Goal: Transaction & Acquisition: Subscribe to service/newsletter

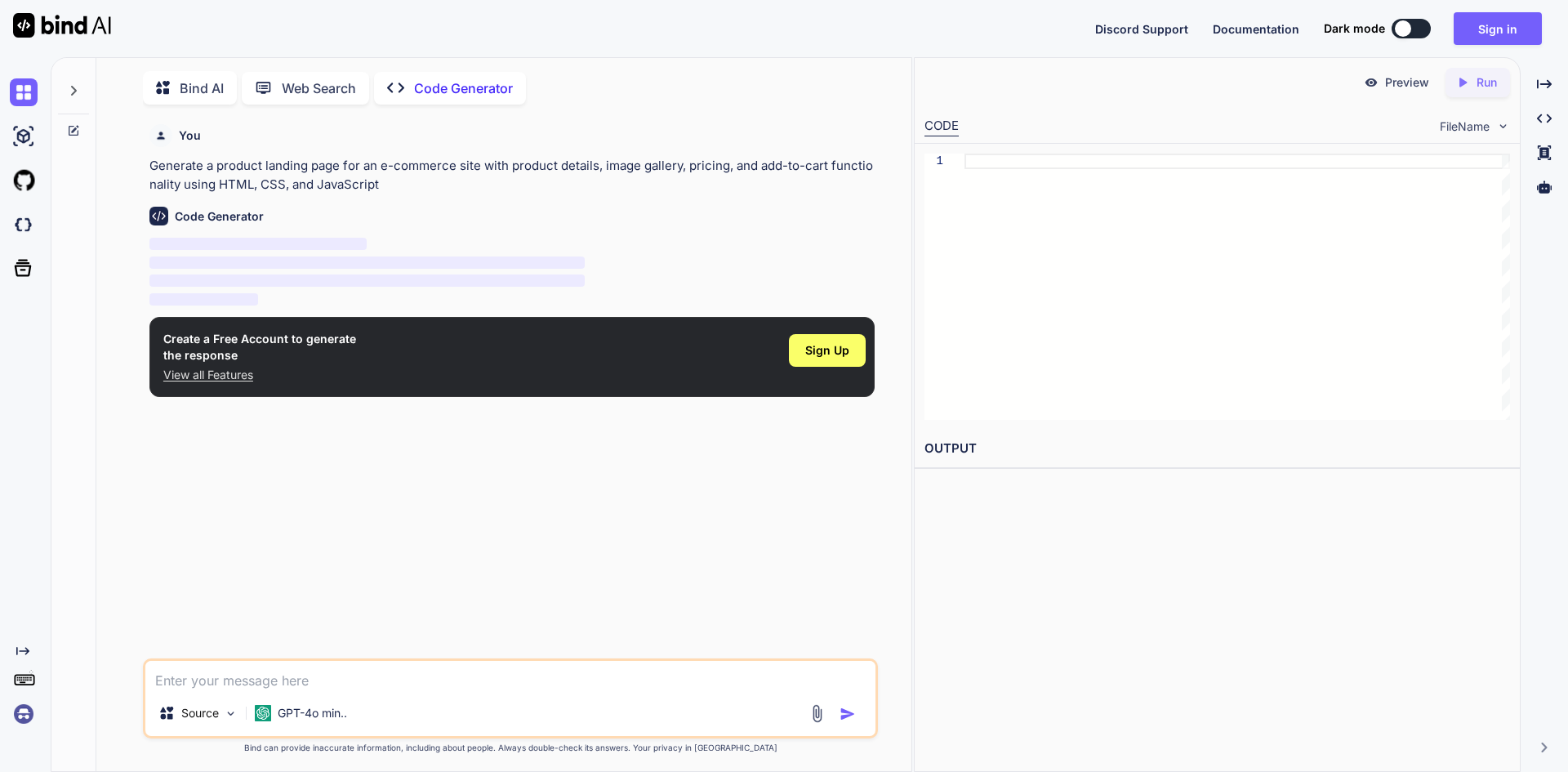
scroll to position [7, 0]
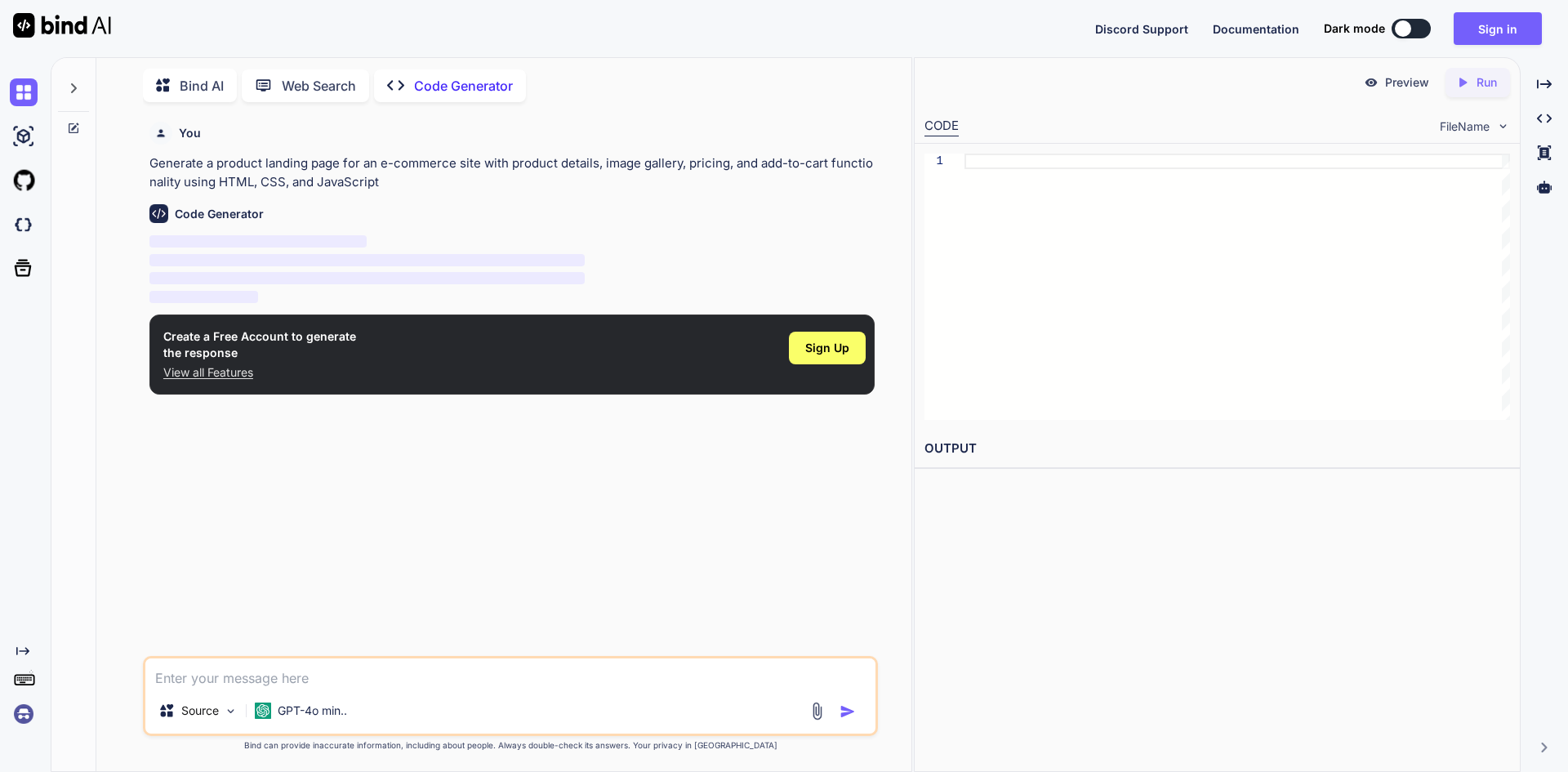
type textarea "x"
type textarea "t"
type textarea "x"
type textarea "th"
type textarea "x"
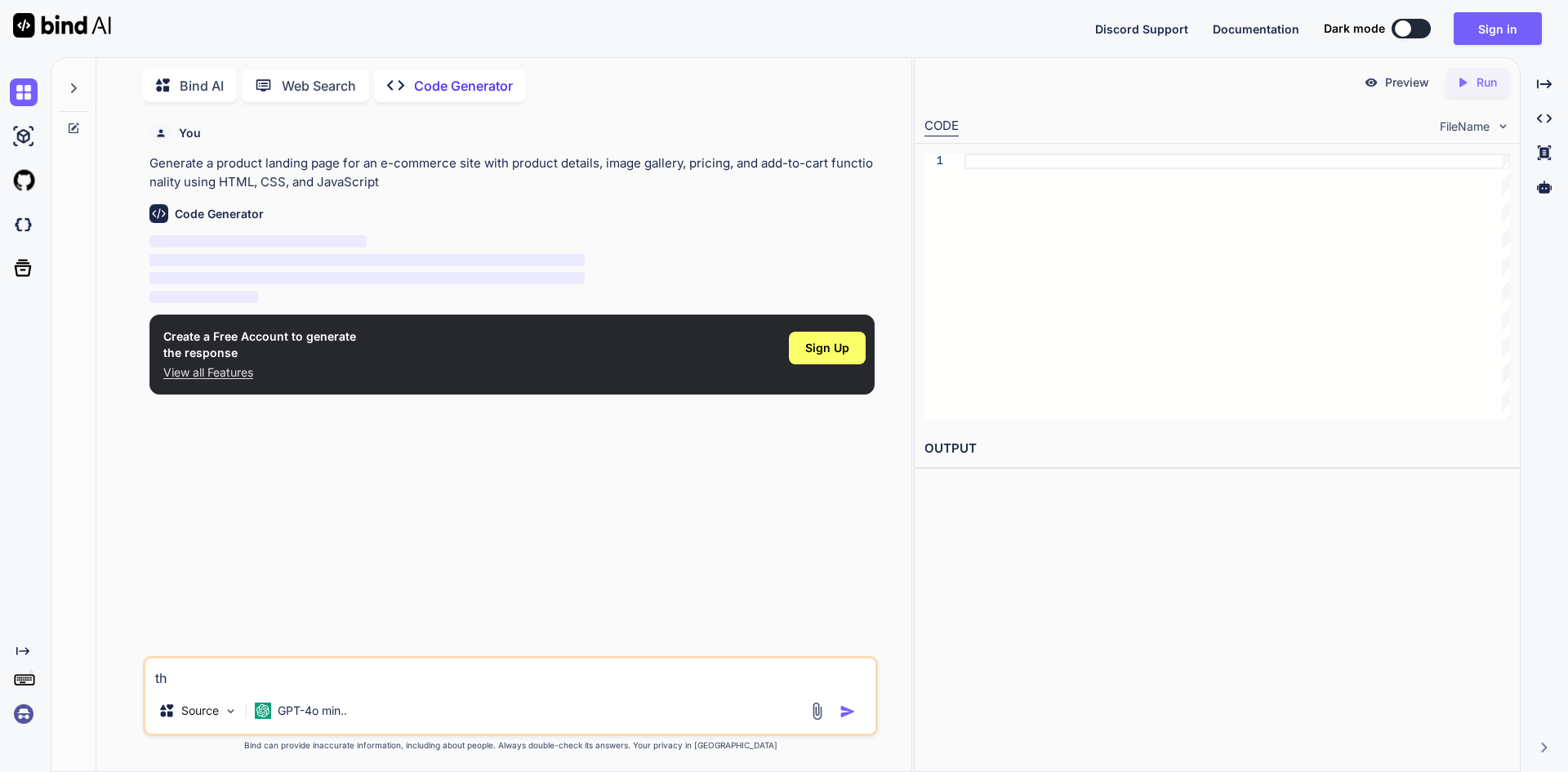
type textarea "thi"
type textarea "x"
type textarea "this"
type textarea "x"
type textarea "this"
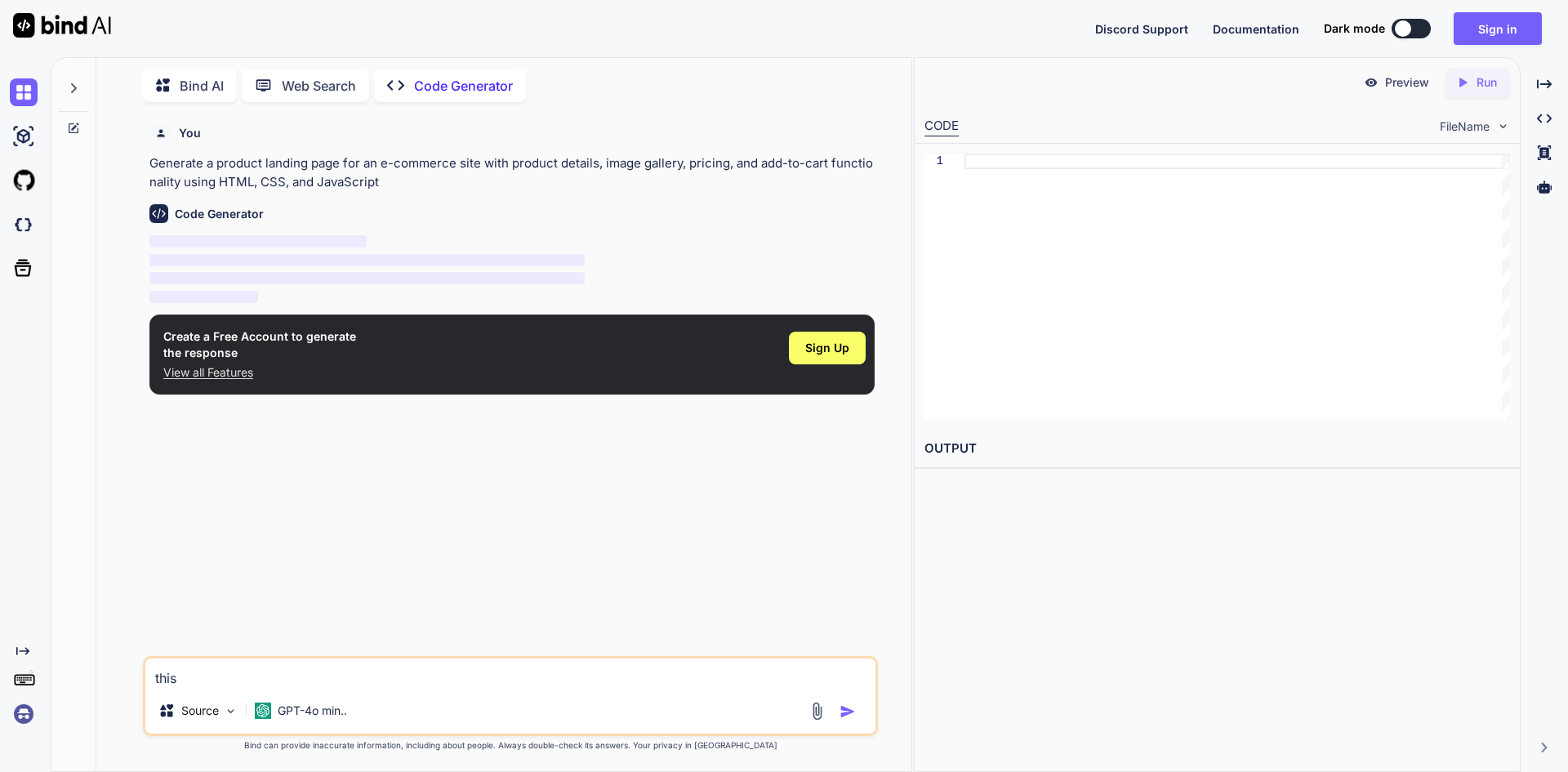
type textarea "x"
type textarea "this t"
type textarea "x"
type textarea "this th"
type textarea "x"
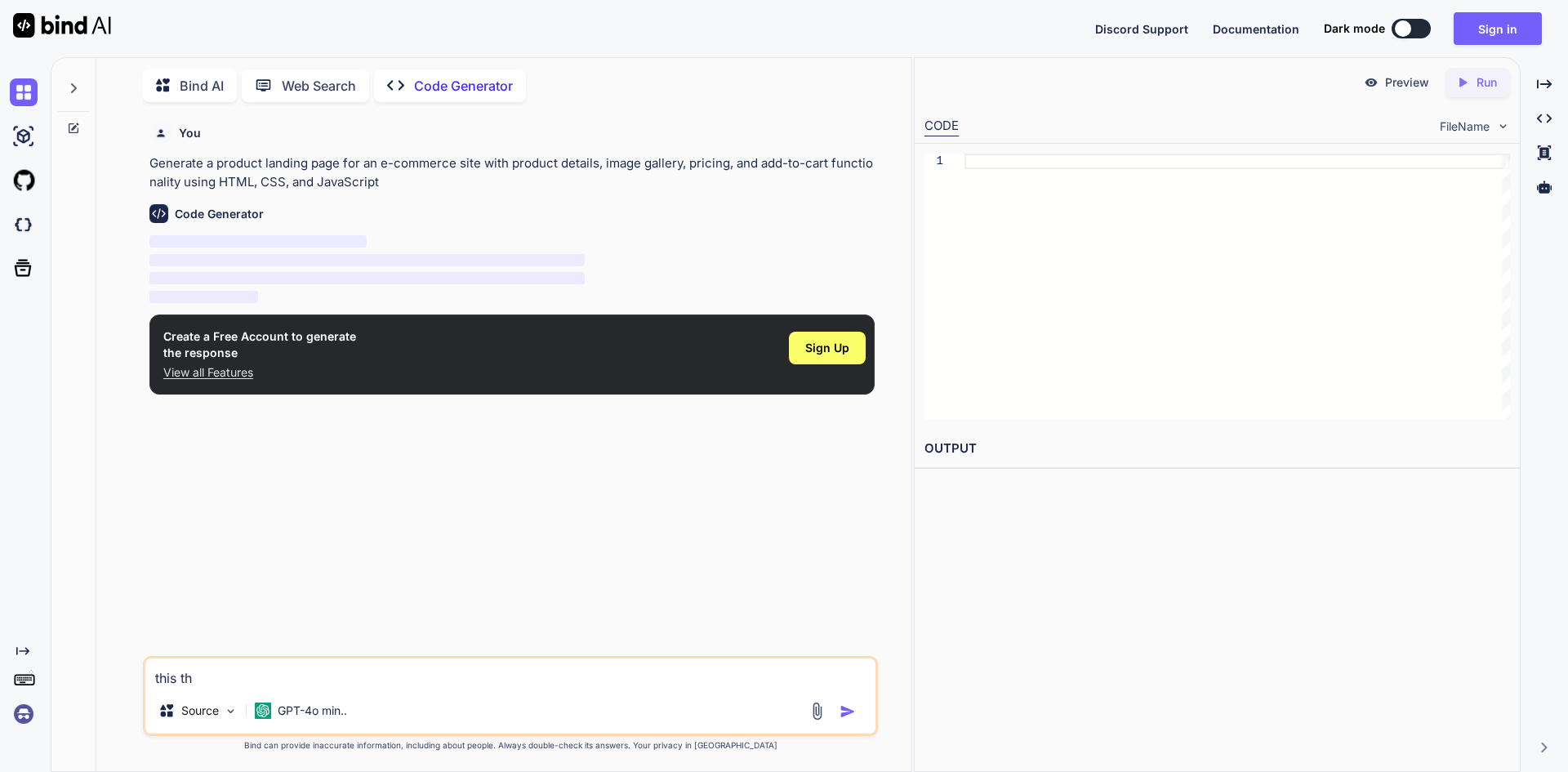
type textarea "this thi"
type textarea "x"
type textarea "this this"
type textarea "x"
type textarea "this this"
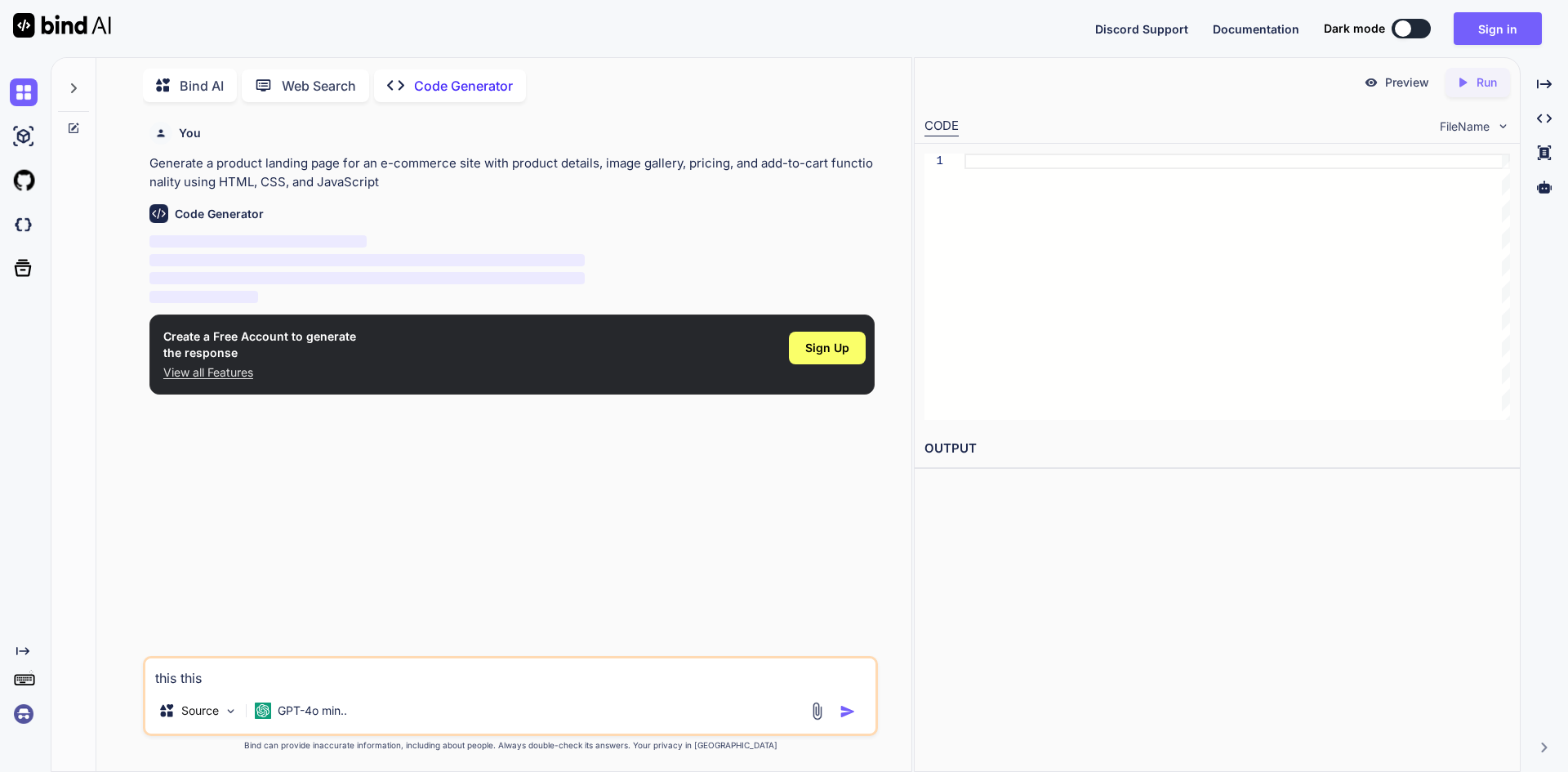
type textarea "x"
type textarea "this this h"
type textarea "x"
type textarea "this this ht"
type textarea "x"
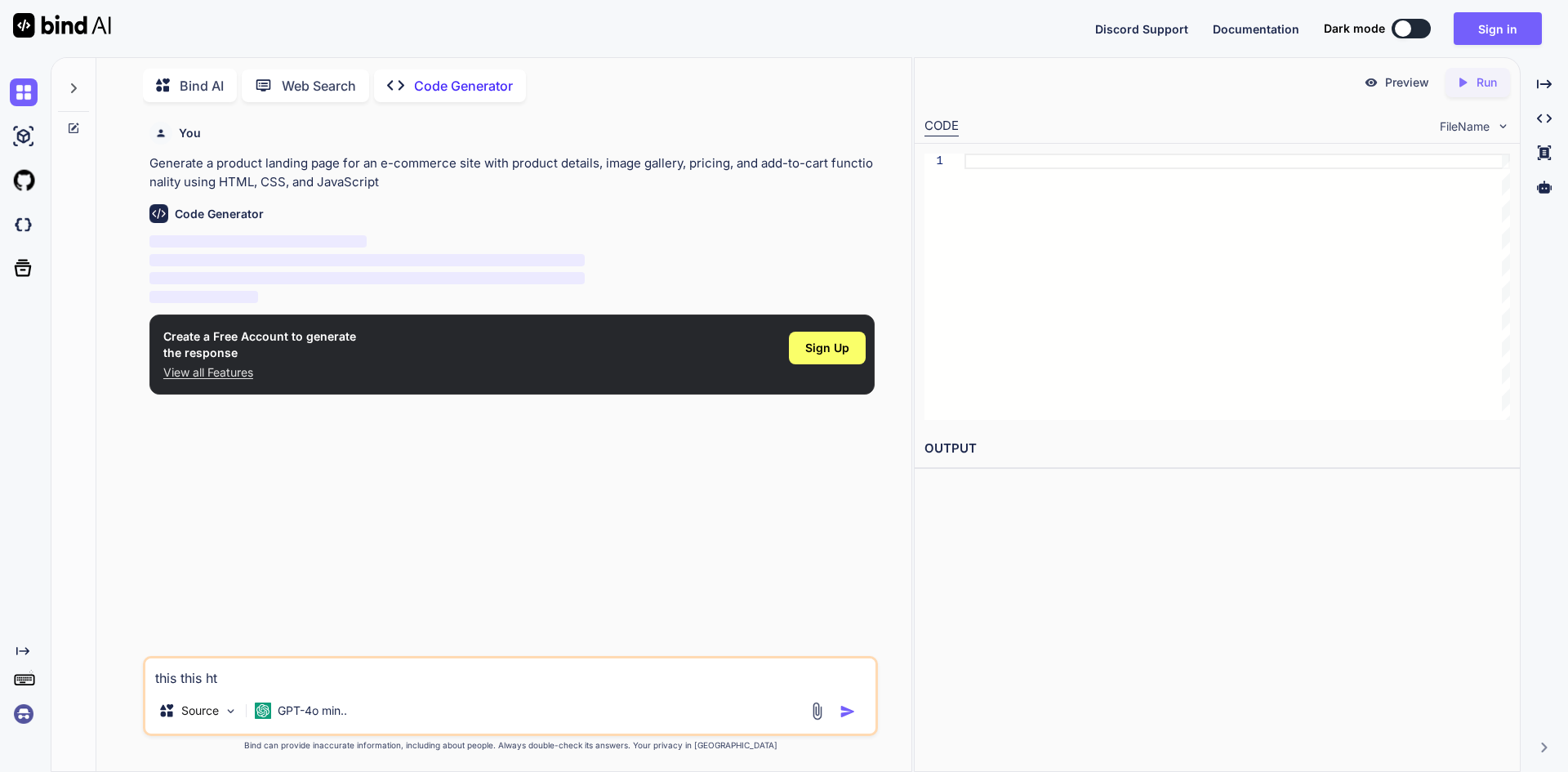
type textarea "this this htm"
type textarea "x"
type textarea "this this html"
type textarea "x"
type textarea "this this html"
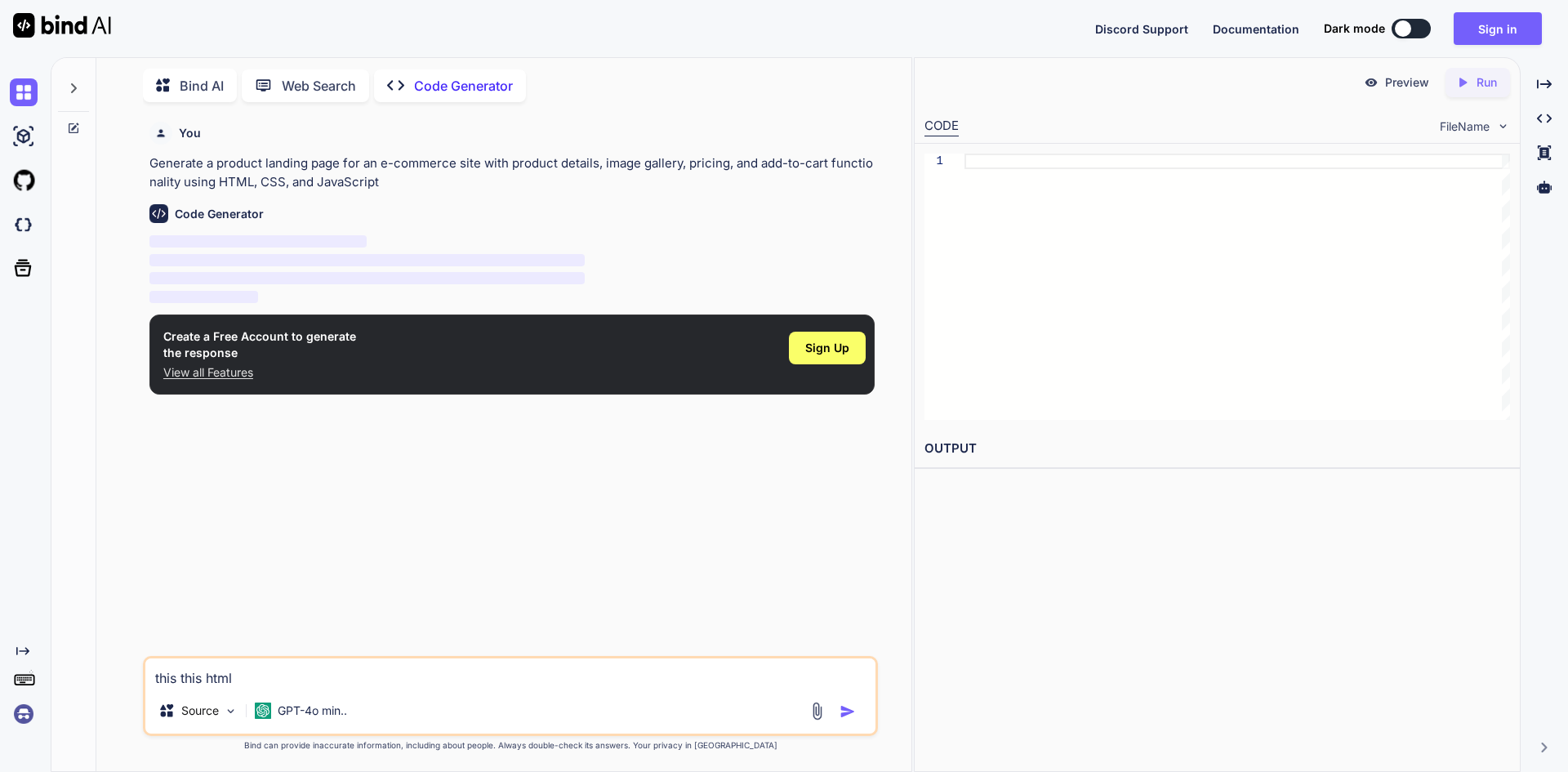
type textarea "x"
type textarea "this this html c"
type textarea "x"
type textarea "this this html co"
type textarea "x"
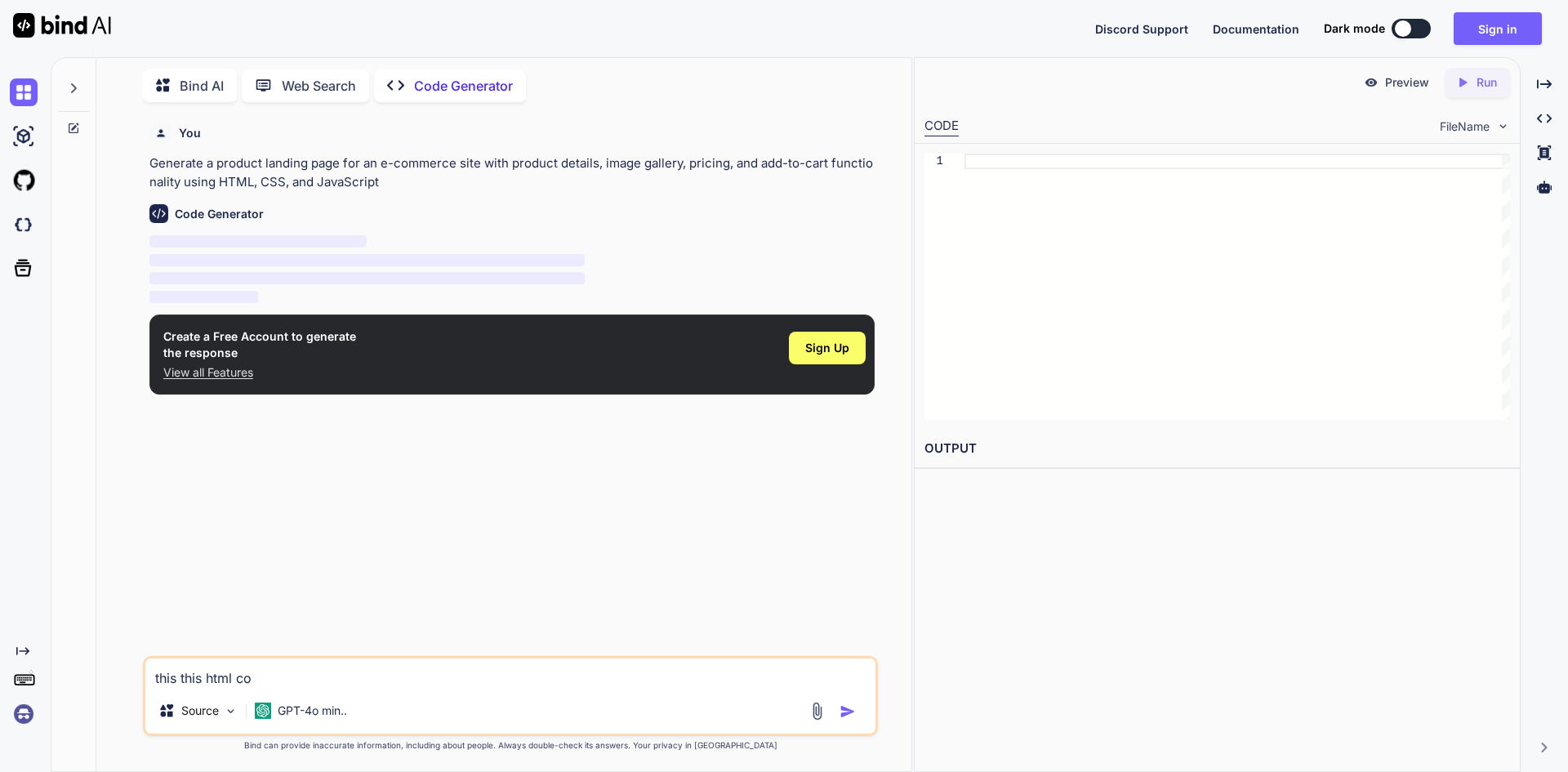
type textarea "this this html cod"
type textarea "x"
type textarea "this this html code"
type textarea "x"
type textarea "this this html code"
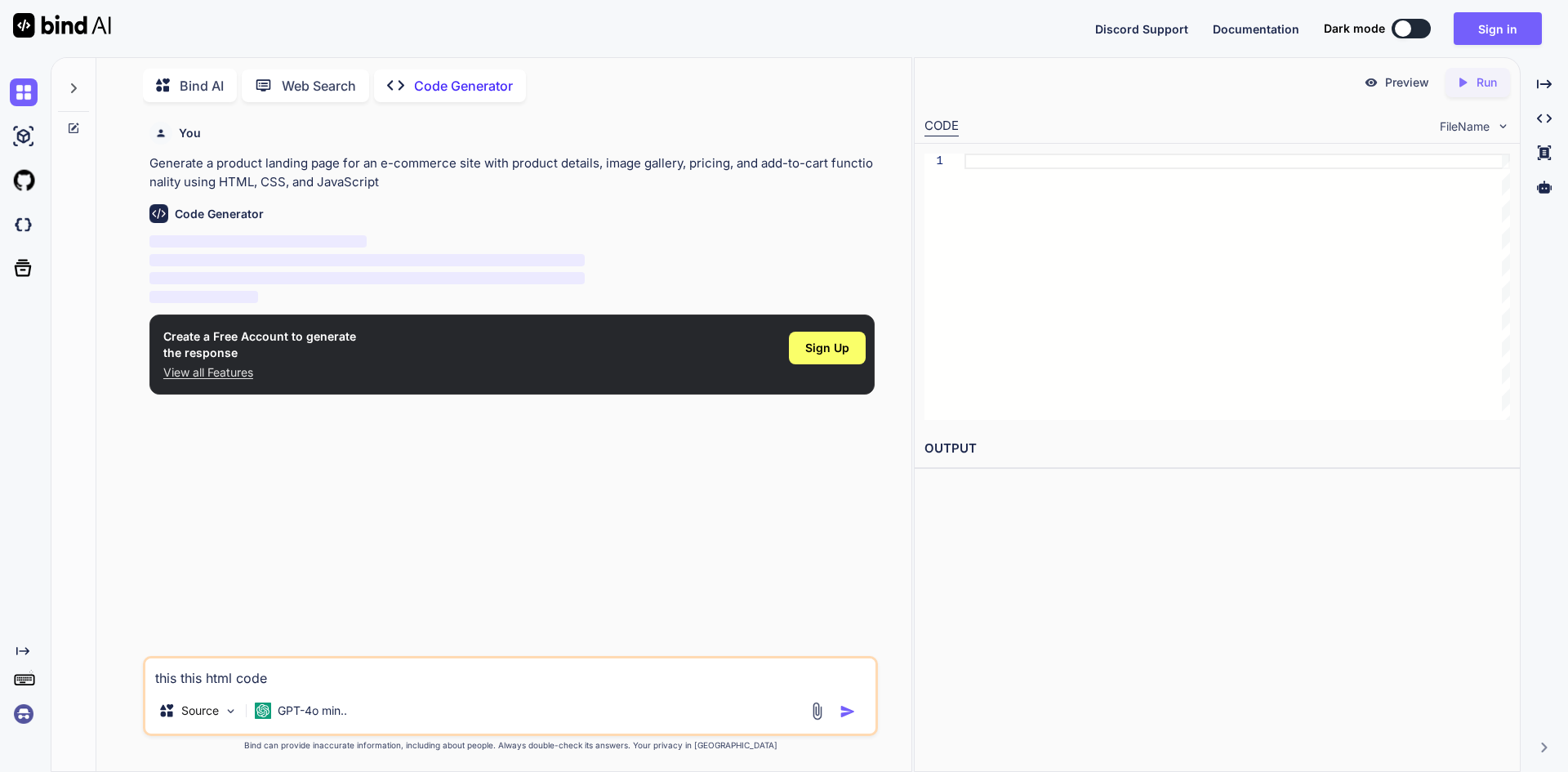
type textarea "x"
type textarea "this this html code t"
type textarea "x"
type textarea "this this html code to"
type textarea "x"
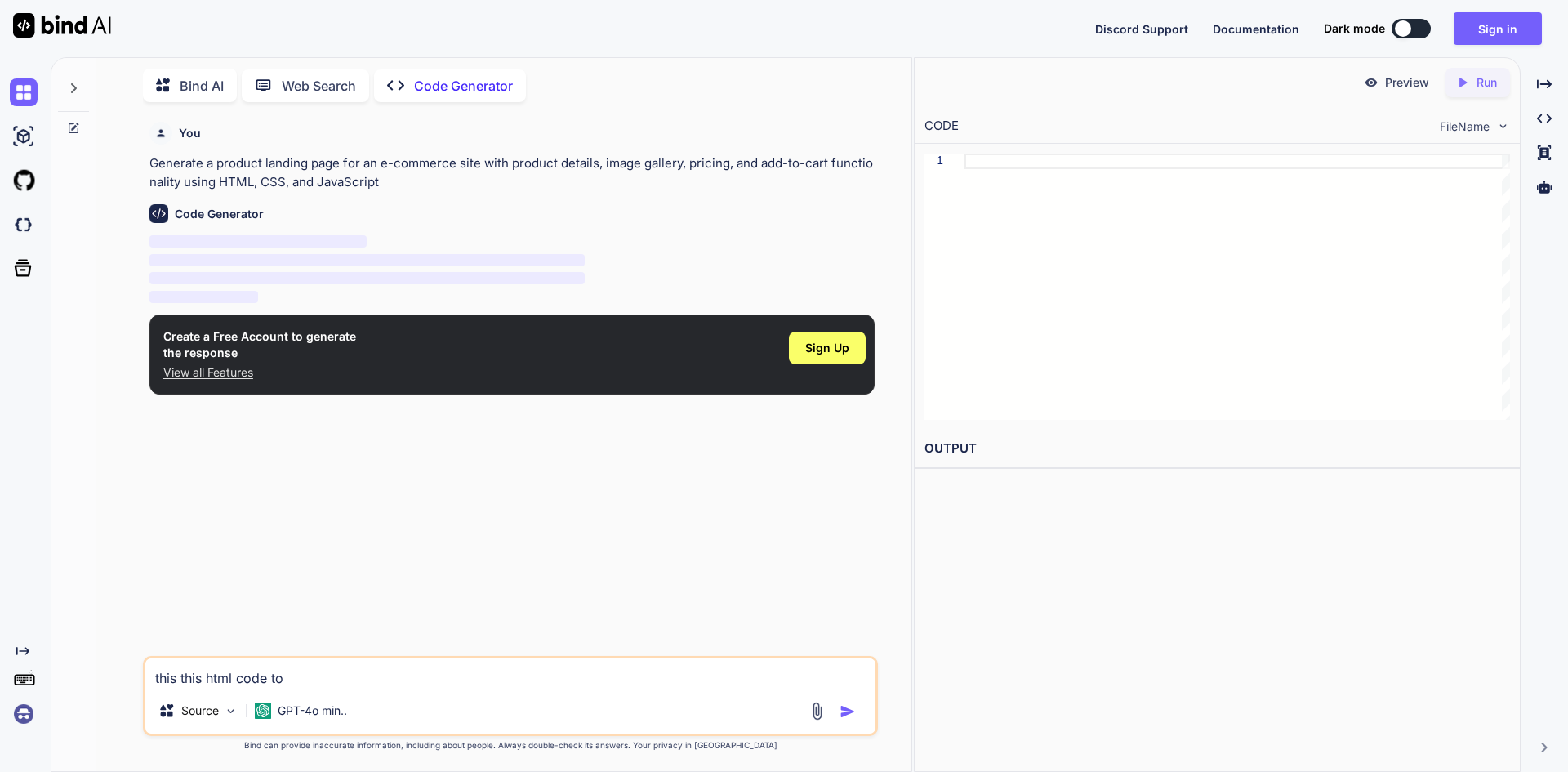
type textarea "this this html code to"
type textarea "x"
type textarea "this this html code to r"
type textarea "x"
type textarea "this this html code to re"
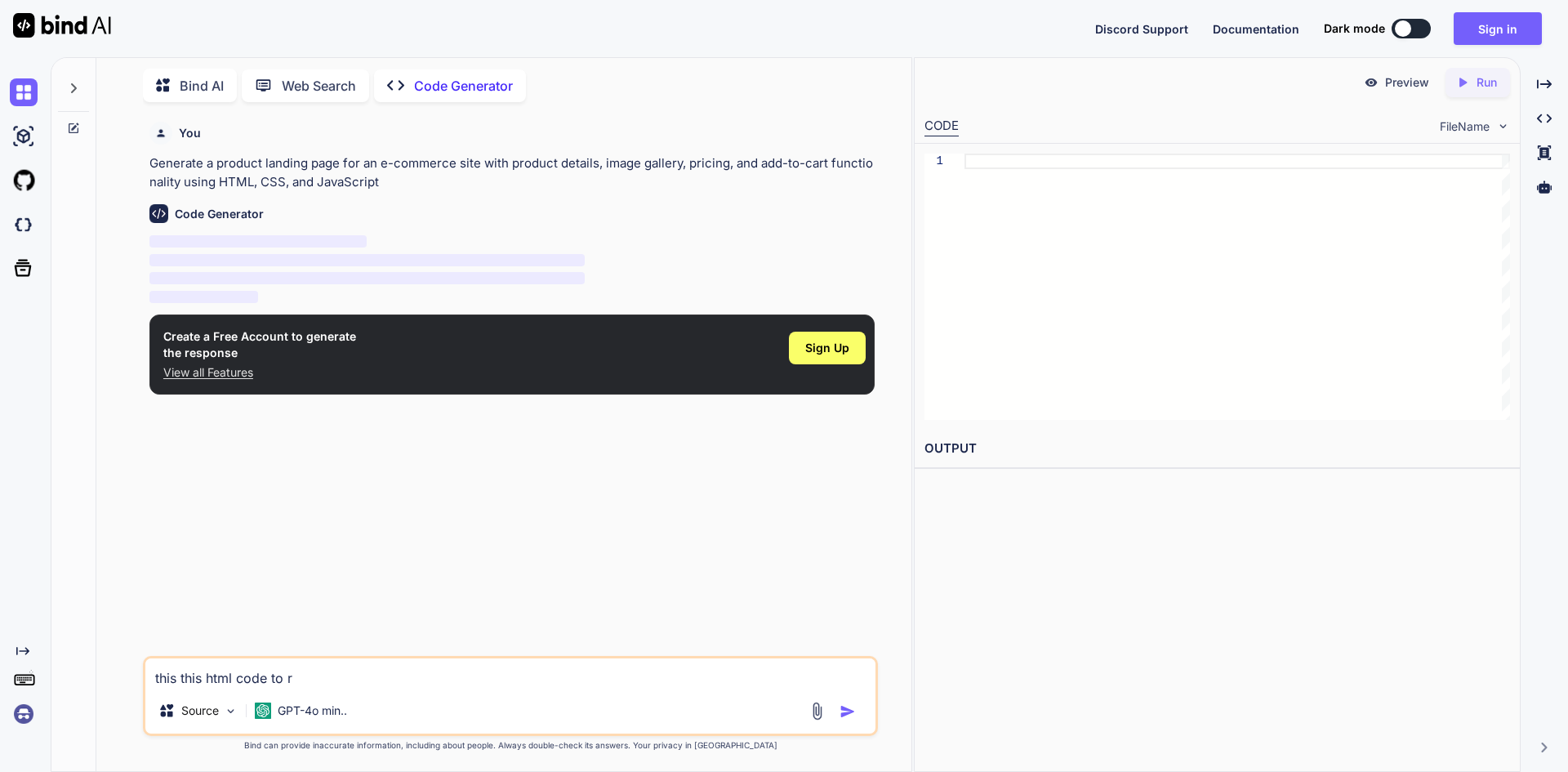
type textarea "x"
type textarea "this this html code to rec"
type textarea "x"
type textarea "this this html code to recr"
type textarea "x"
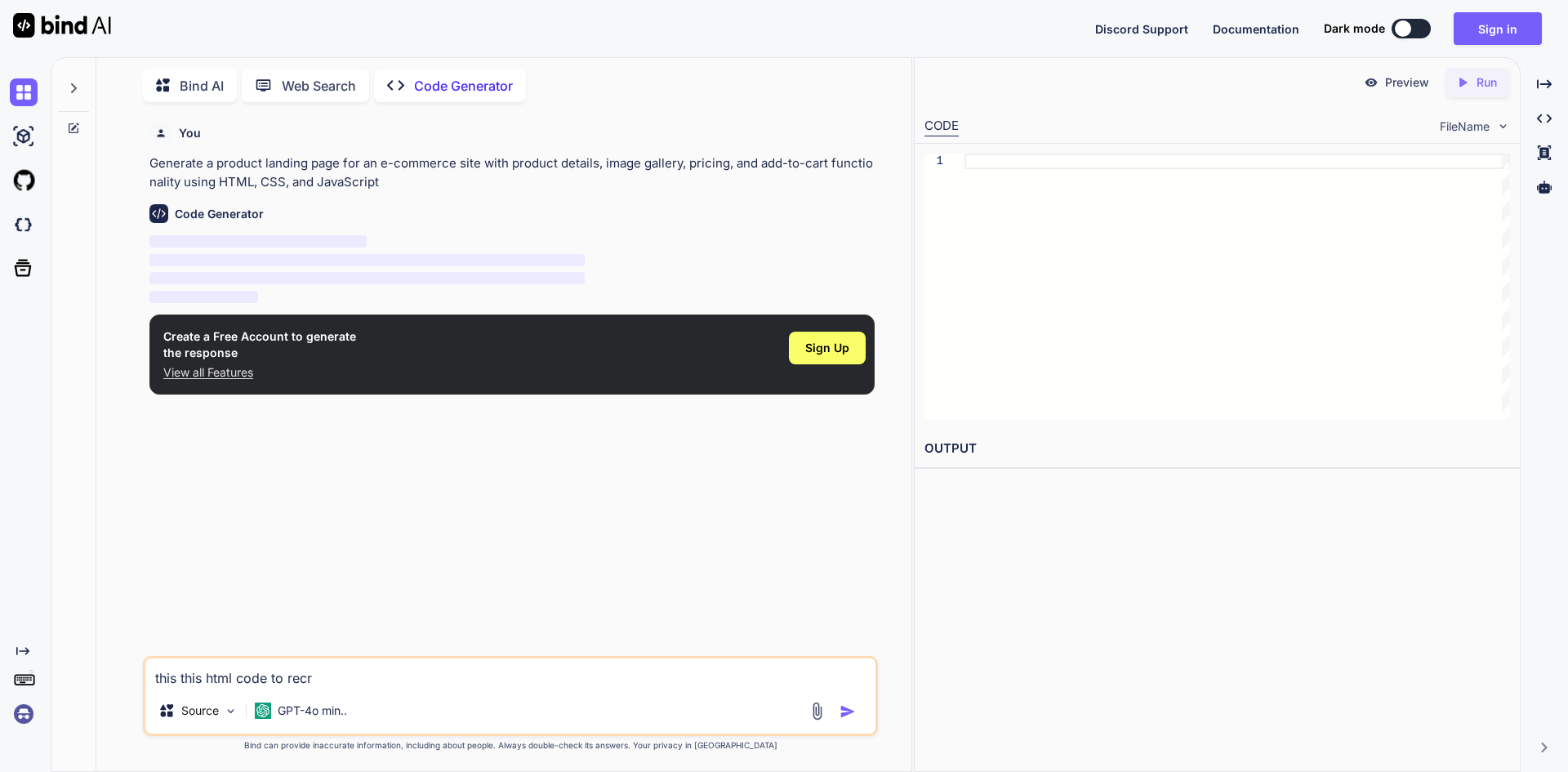
type textarea "this this html code to recre"
type textarea "x"
type textarea "this this html code to recrea"
type textarea "x"
type textarea "this this html code to recreat"
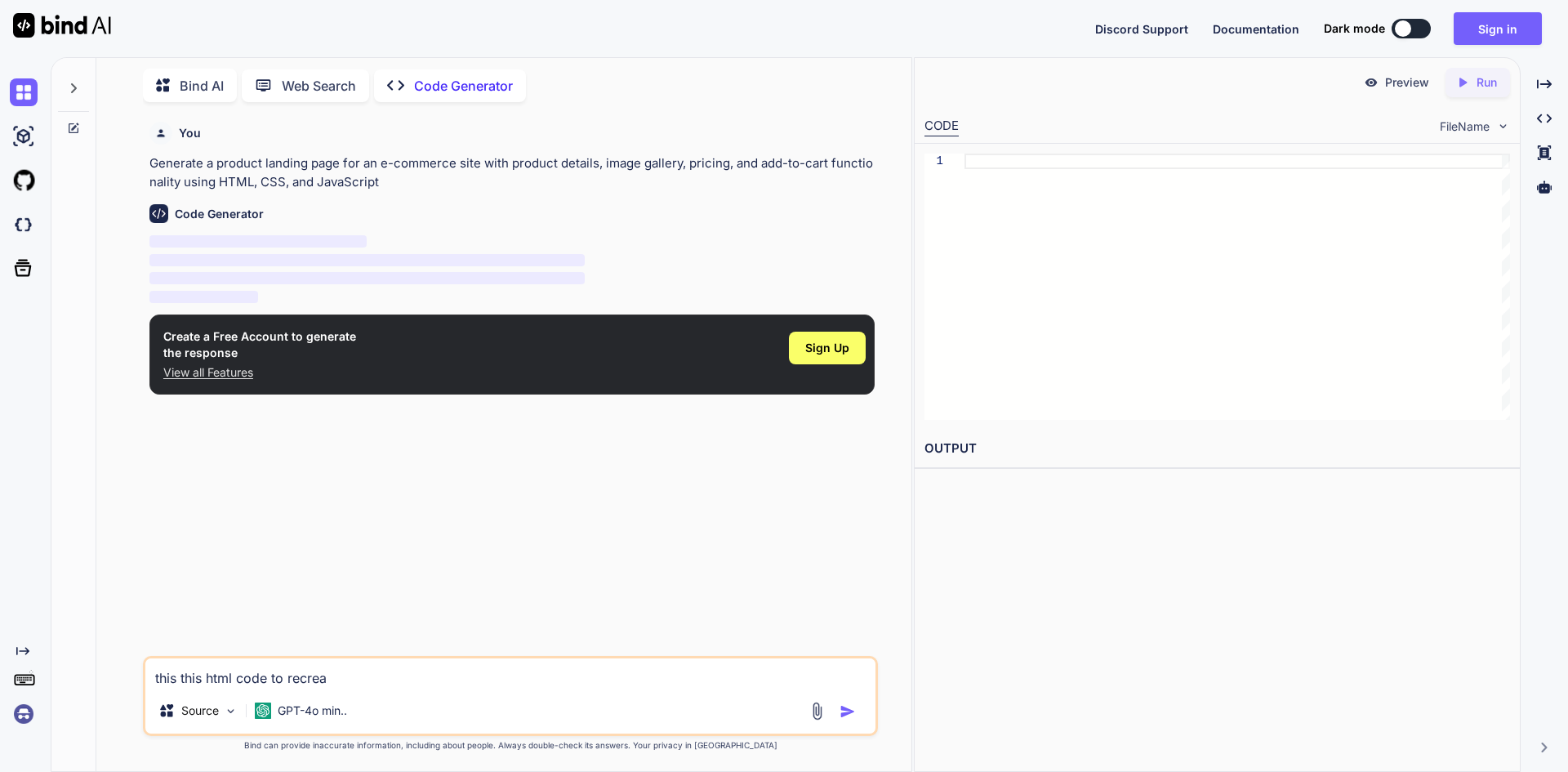
type textarea "x"
type textarea "this this html code to recreate"
type textarea "x"
type textarea "this this html code to recreate"
type textarea "x"
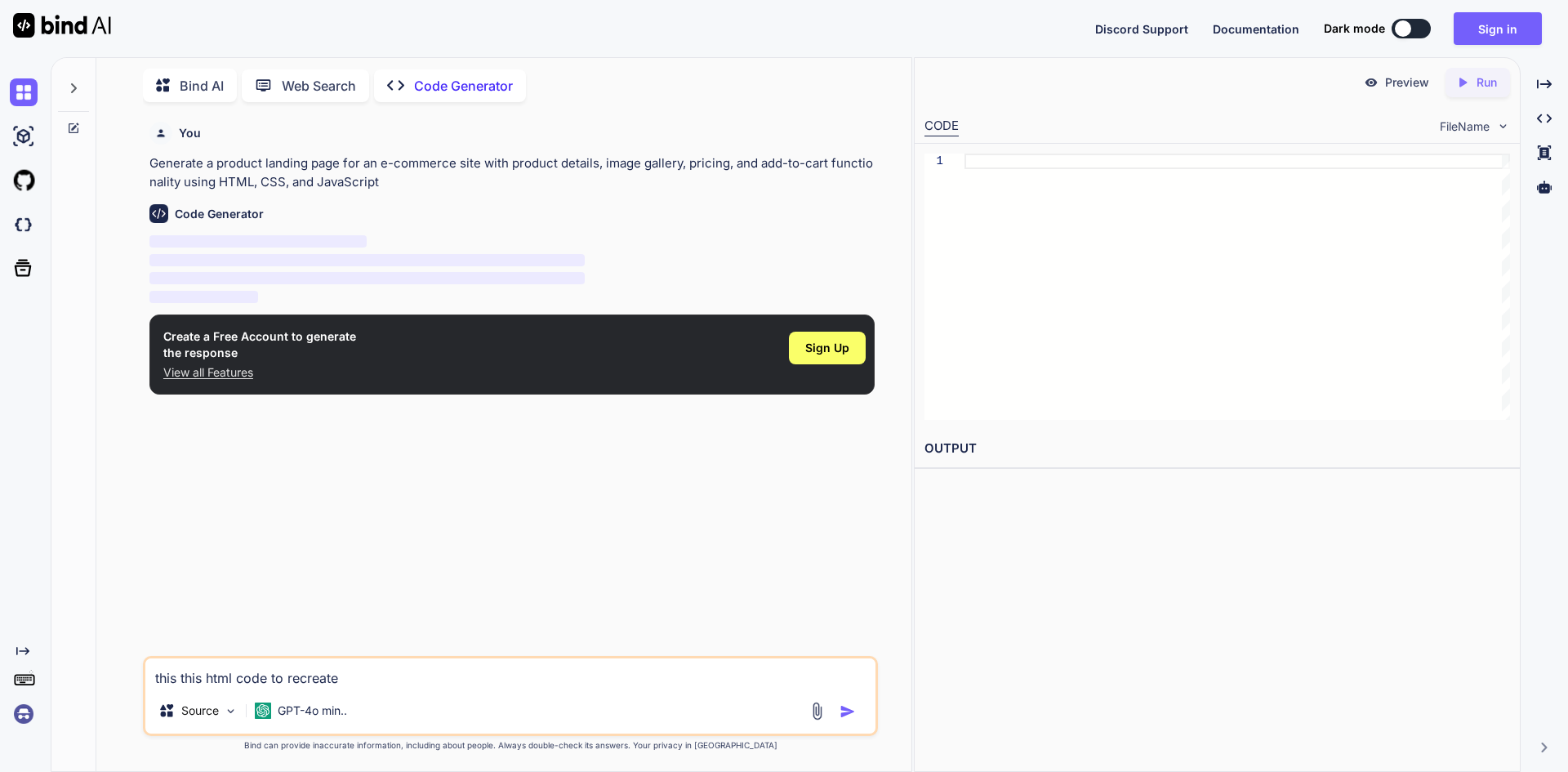
type textarea "this this html code to recreate t"
type textarea "x"
type textarea "this this html code to recreate th"
type textarea "x"
type textarea "this this html code to recreate the"
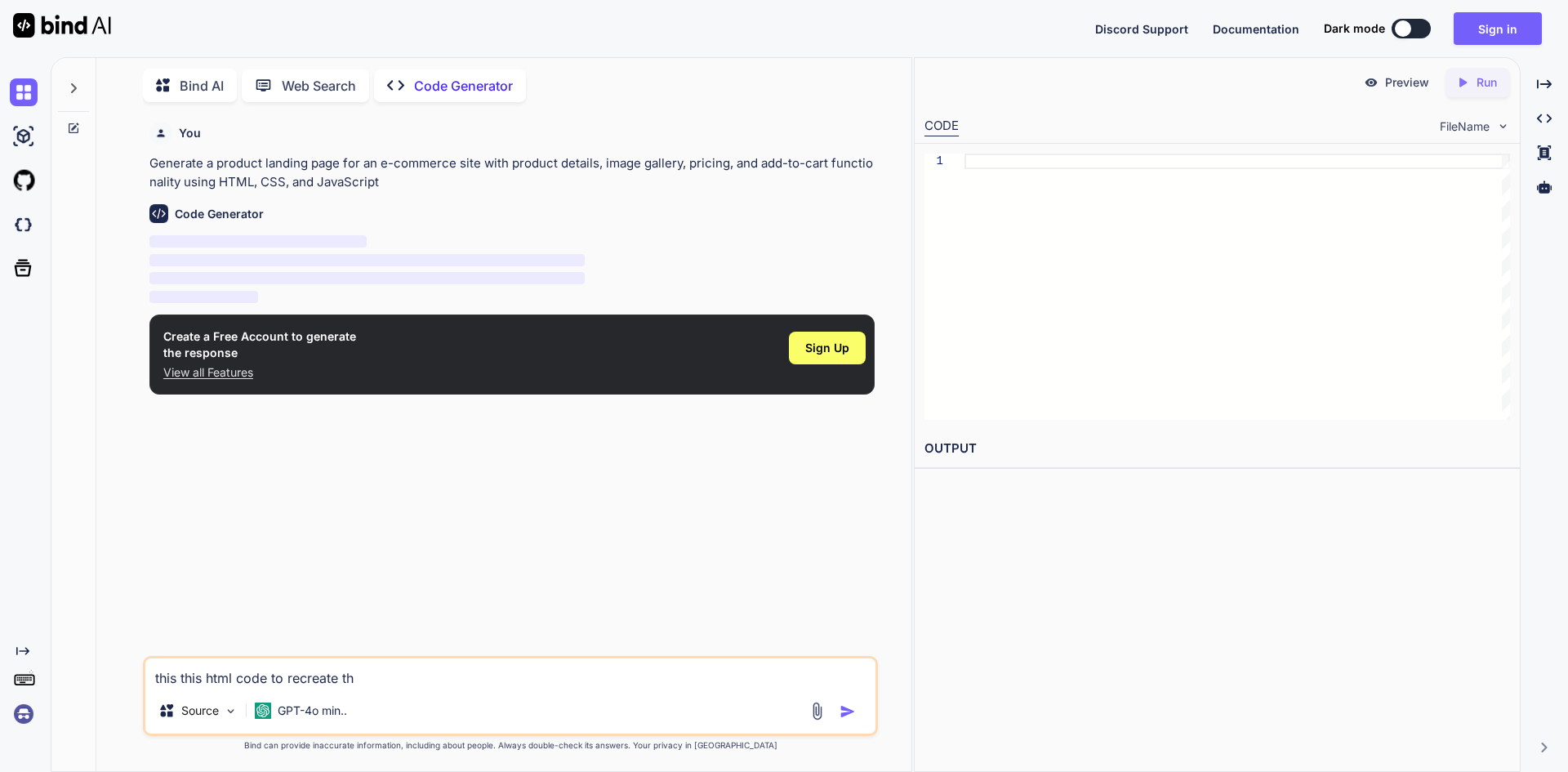
type textarea "x"
type textarea "this this html code to recreate the"
type textarea "x"
type textarea "this this html code to recreate the"
type textarea "x"
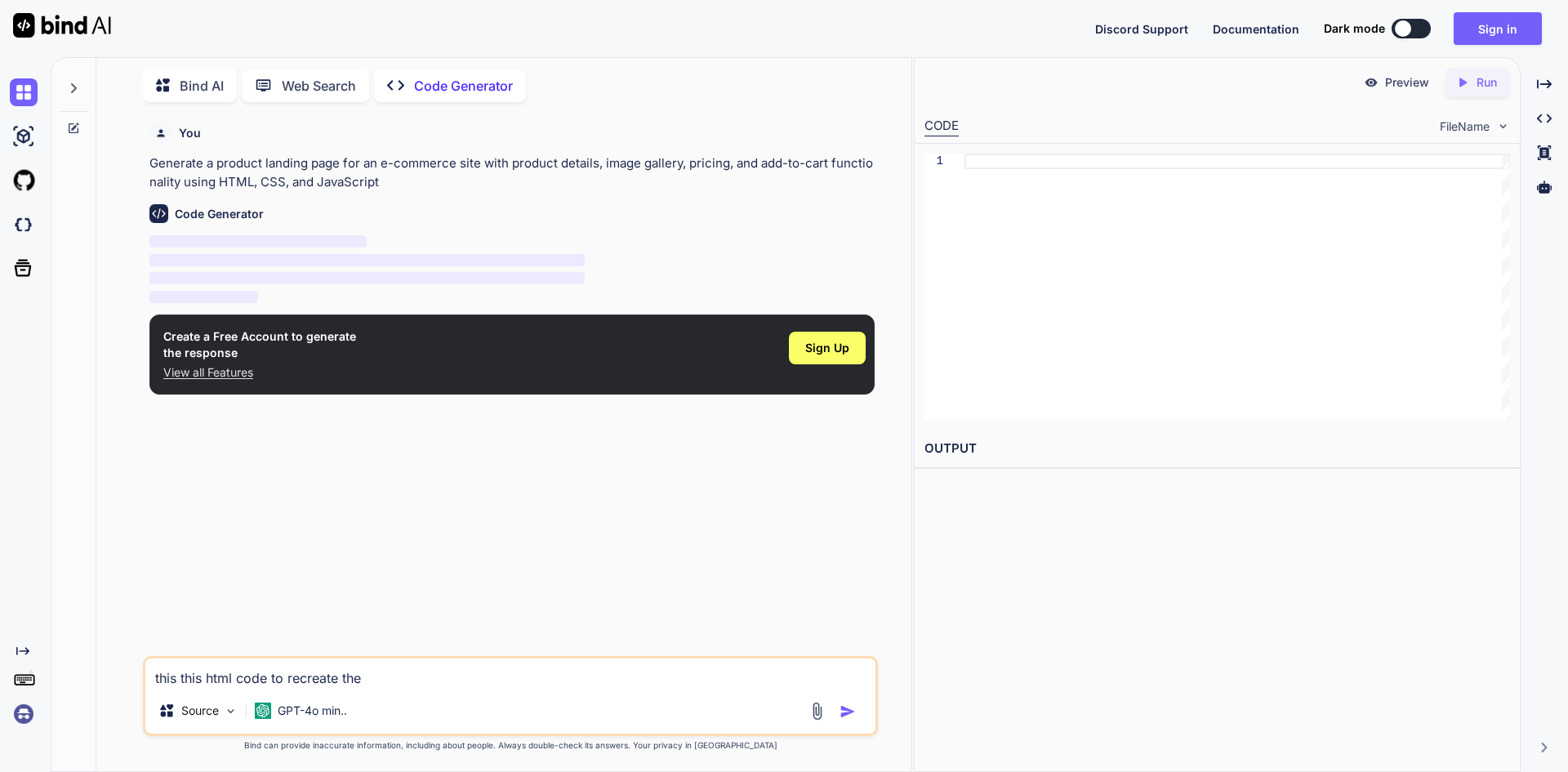
type textarea "this this html code to recreate the"
type textarea "x"
type textarea "this this html code to recreate the s"
type textarea "x"
type textarea "this this html code to recreate the si"
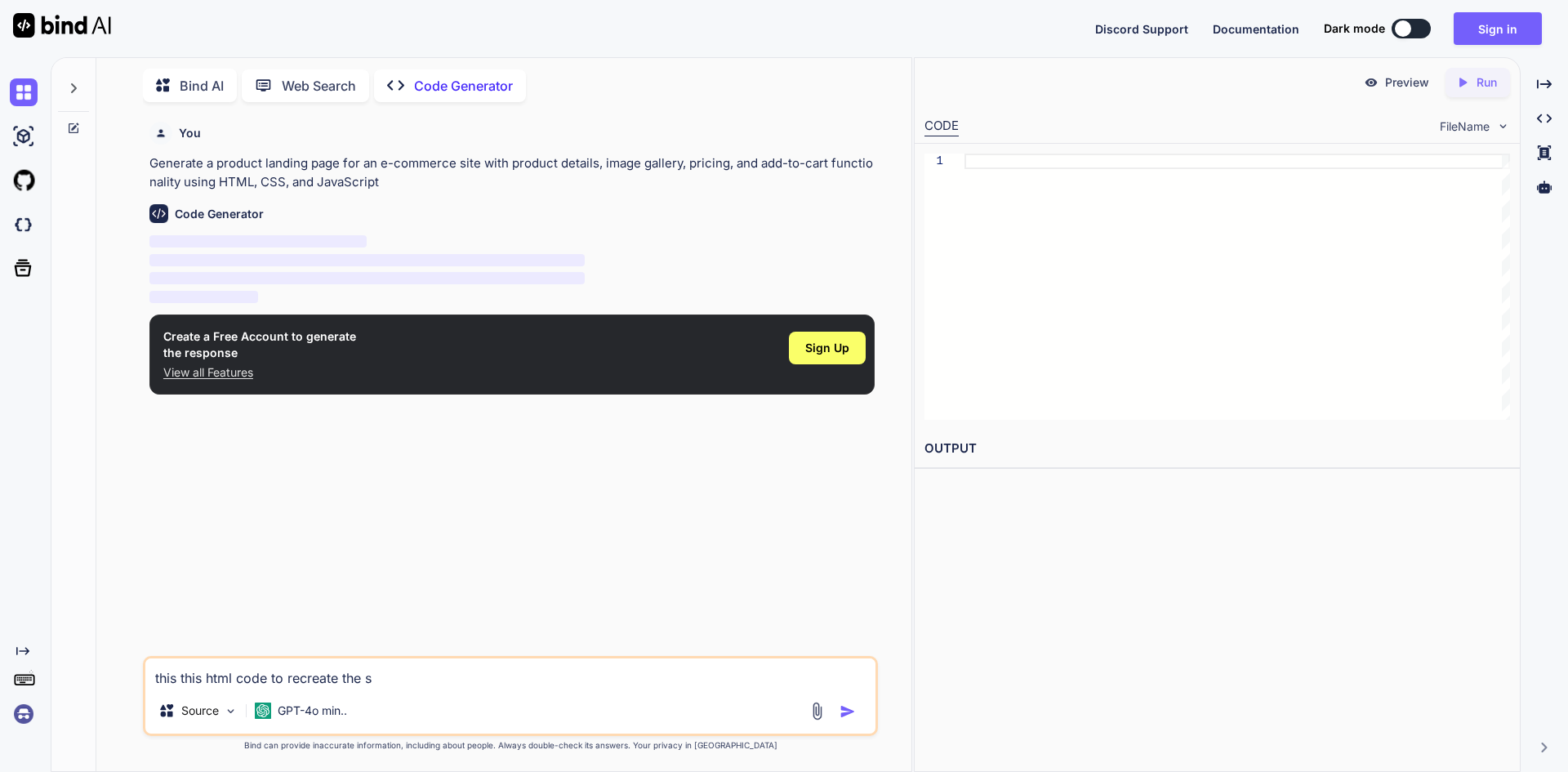
type textarea "x"
type textarea "this this html code to recreate the sit"
type textarea "x"
type textarea "this this html code to recreate the site"
type textarea "x"
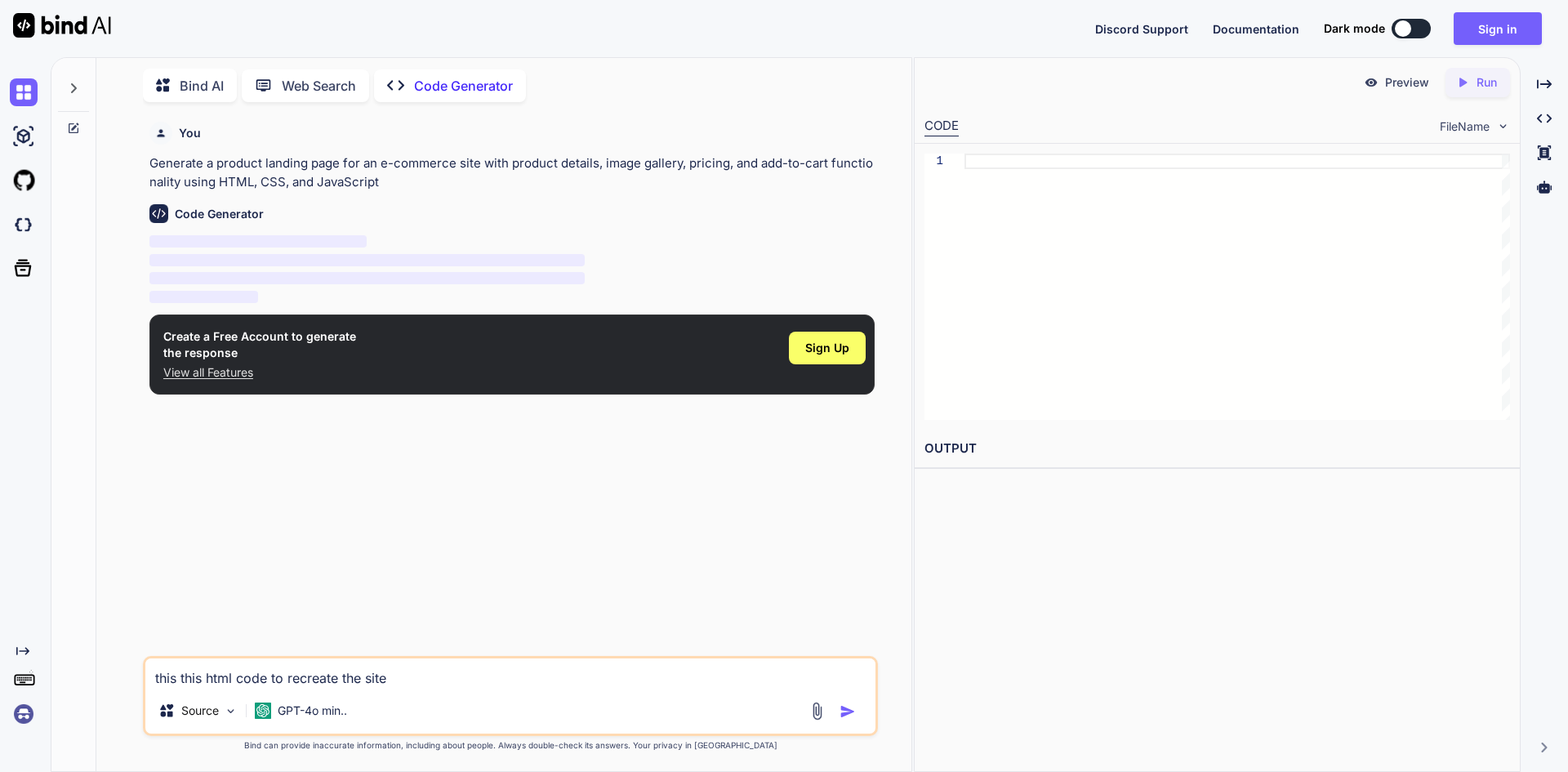
type textarea "this this html code to recreate the site"
type textarea "x"
type textarea "this this html code to recreate the site k"
type textarea "x"
type textarea "this this html code to recreate the site ke"
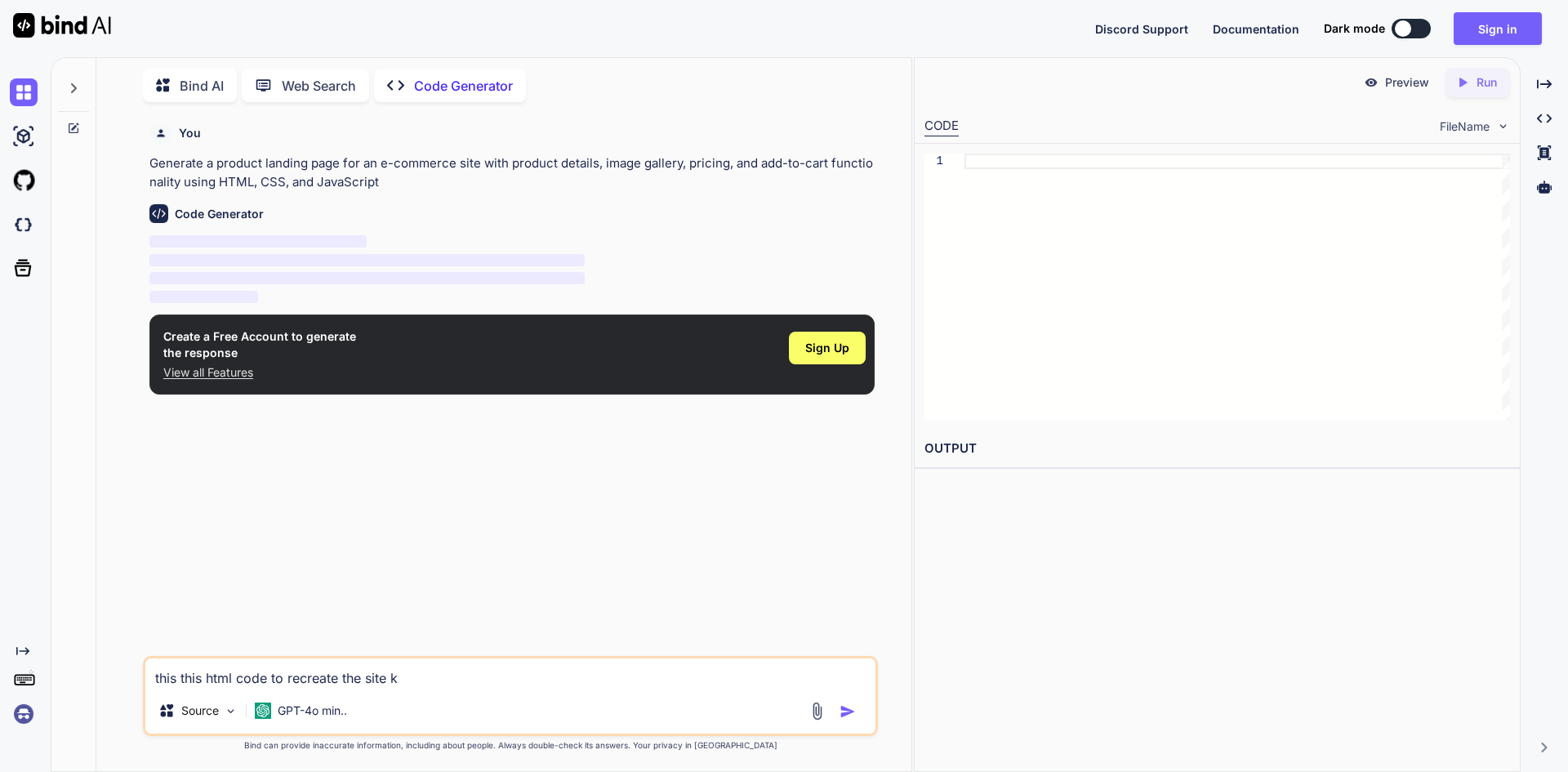
type textarea "x"
type textarea "this this html code to recreate the site kee"
type textarea "x"
type textarea "this this html code to recreate the site keep"
type textarea "x"
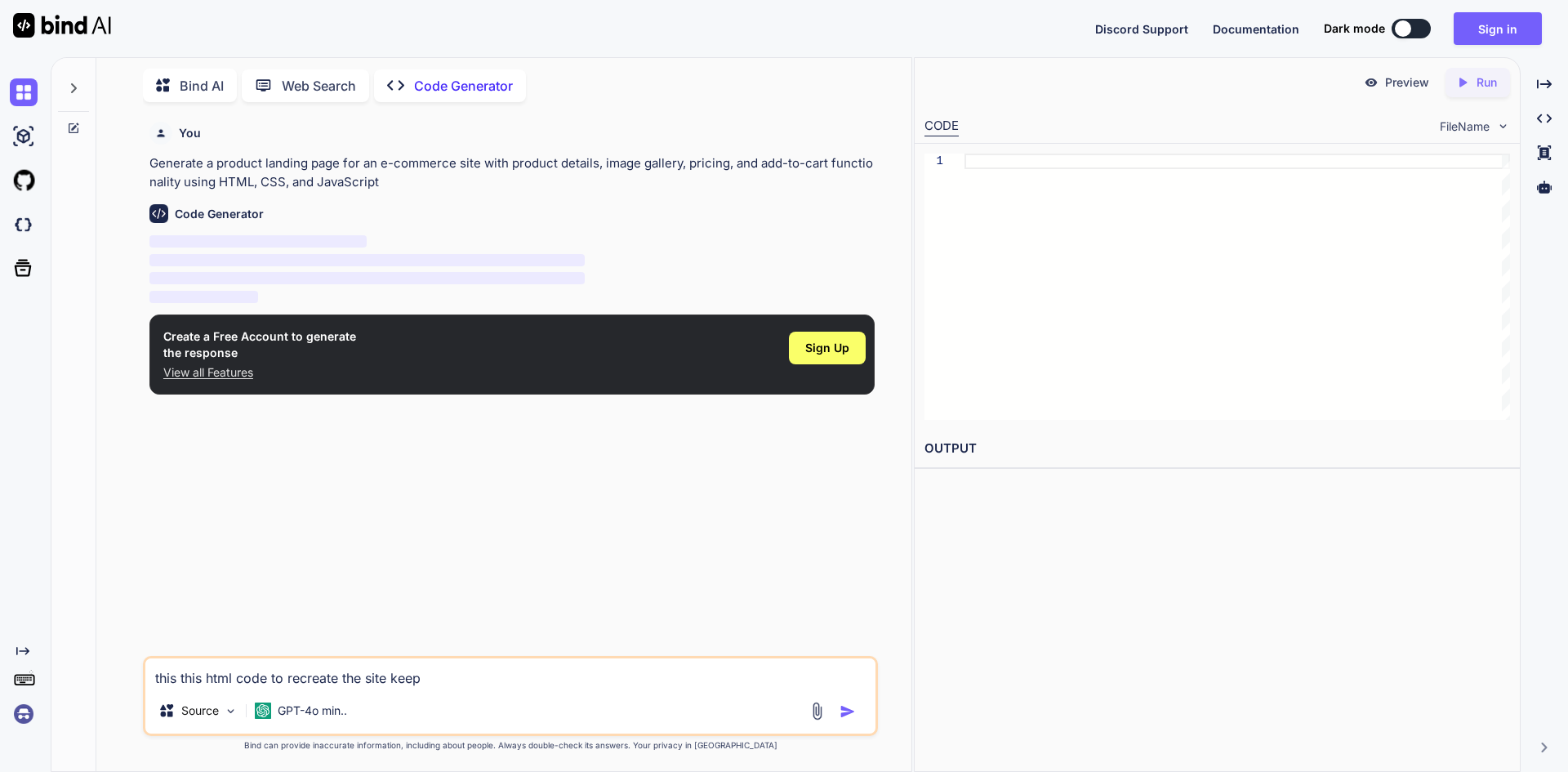
type textarea "this this html code to recreate the site keep"
type textarea "x"
type textarea "this this html code to recreate the site keep t"
type textarea "x"
type textarea "this this html code to recreate the site keep th"
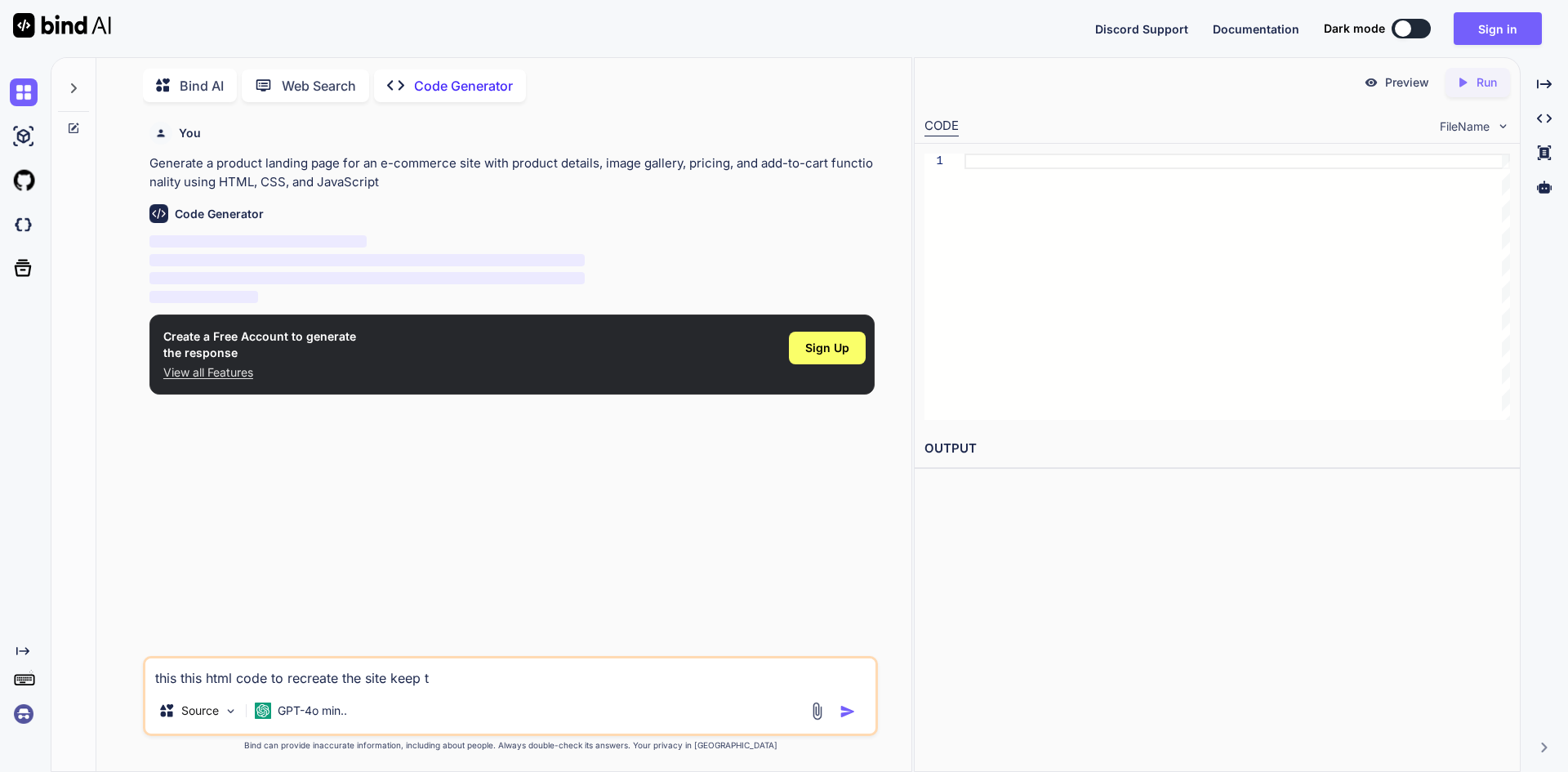
type textarea "x"
type textarea "this this html code to recreate the site keep the"
type textarea "x"
type textarea "this this html code to recreate the site keep the"
type textarea "x"
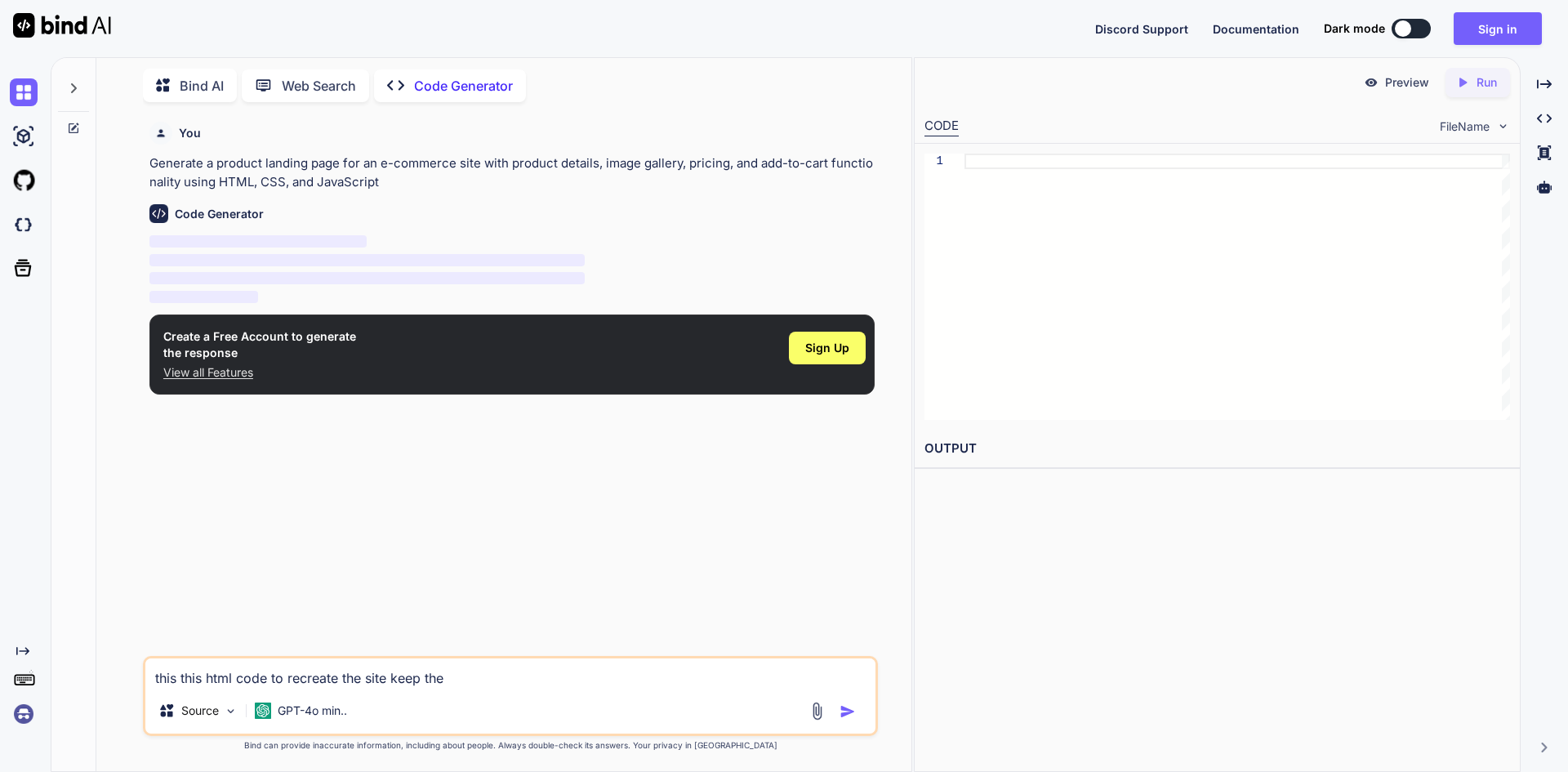
type textarea "this this html code to recreate the site keep the g"
type textarea "x"
type textarea "this this html code to recreate the site keep the ga"
type textarea "x"
type textarea "this this html code to recreate the site keep the gam"
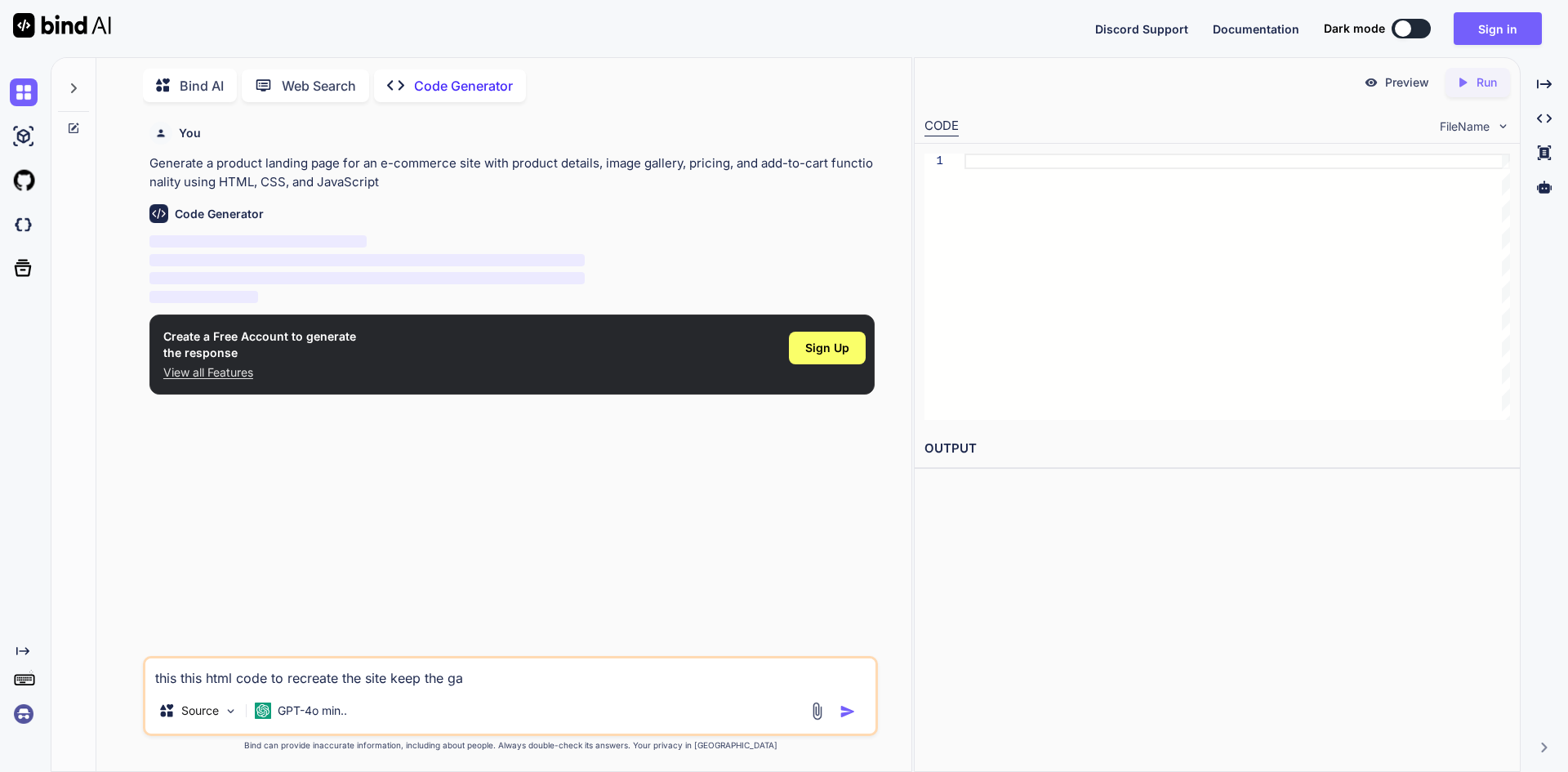
type textarea "x"
type textarea "this this html code to recreate the site keep the game"
type textarea "x"
type textarea "this this html code to recreate the site keep the game"
type textarea "x"
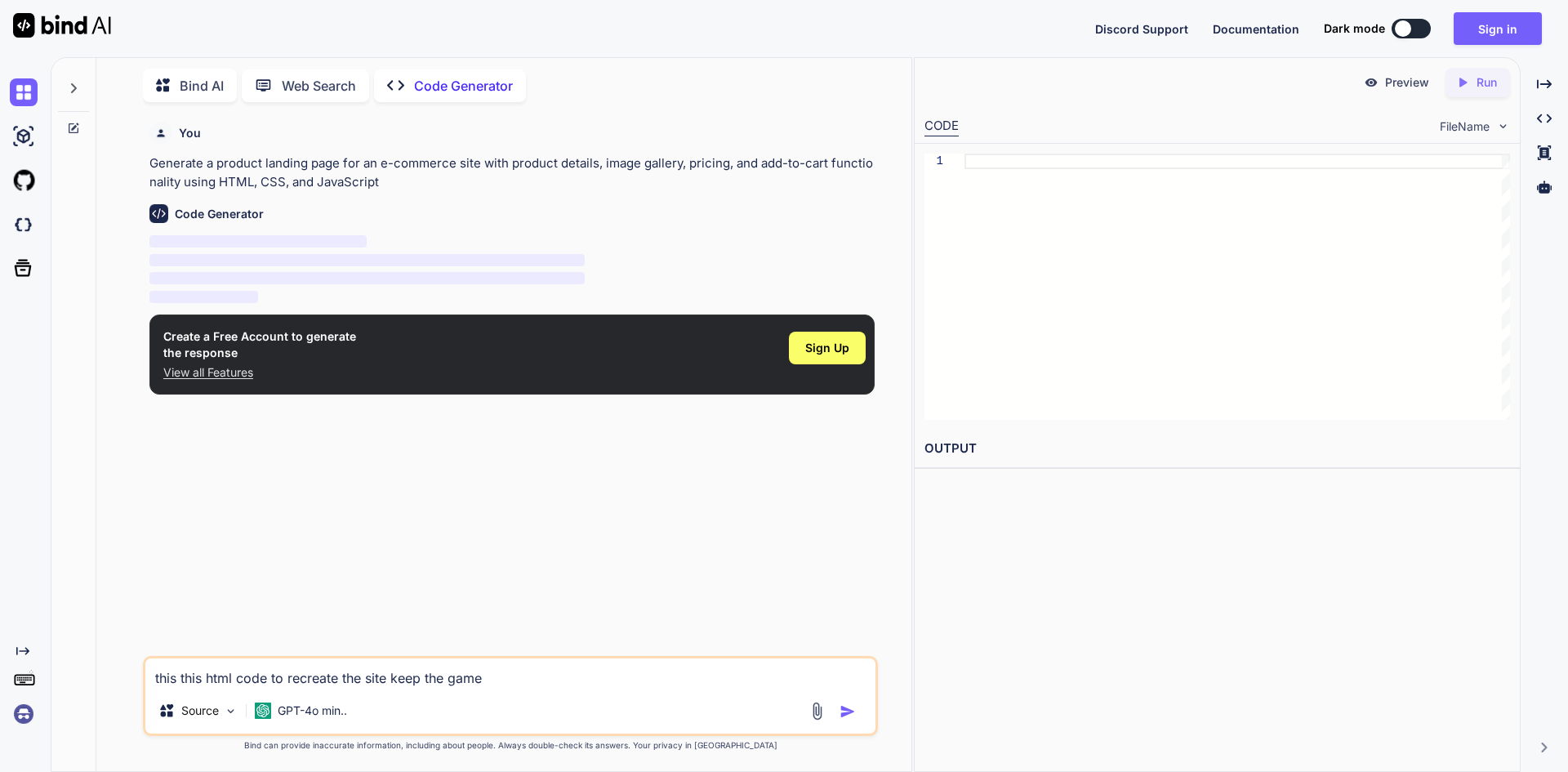
type textarea "this this html code to recreate the site keep the game s"
type textarea "x"
type textarea "this this html code to recreate the site keep the game si"
type textarea "x"
type textarea "this this html code to recreate the site keep the game sit"
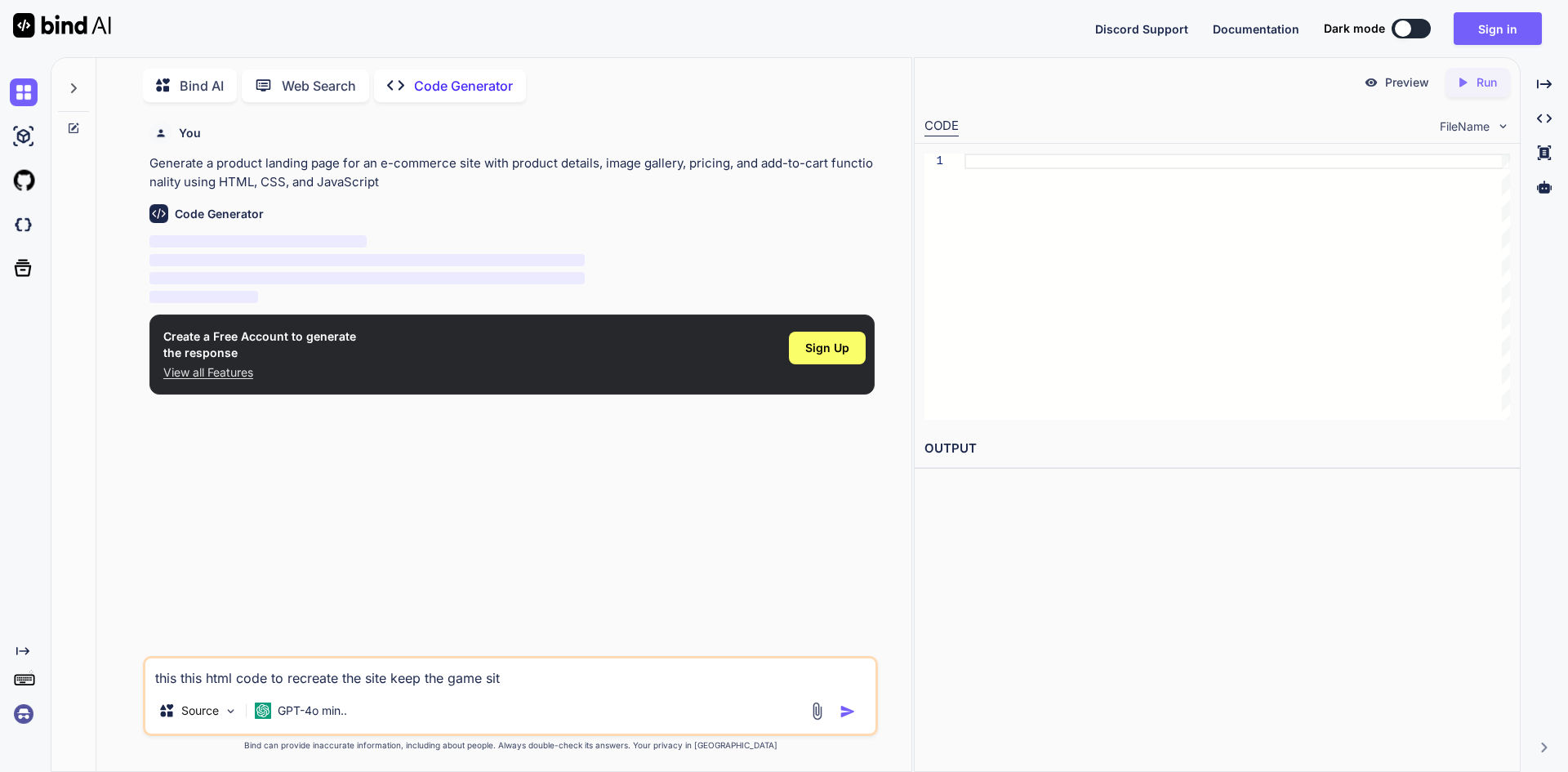
type textarea "x"
type textarea "this this html code to recreate the site keep the game site"
type textarea "x"
type textarea "this this html code to recreate the site keep the game sites"
type textarea "x"
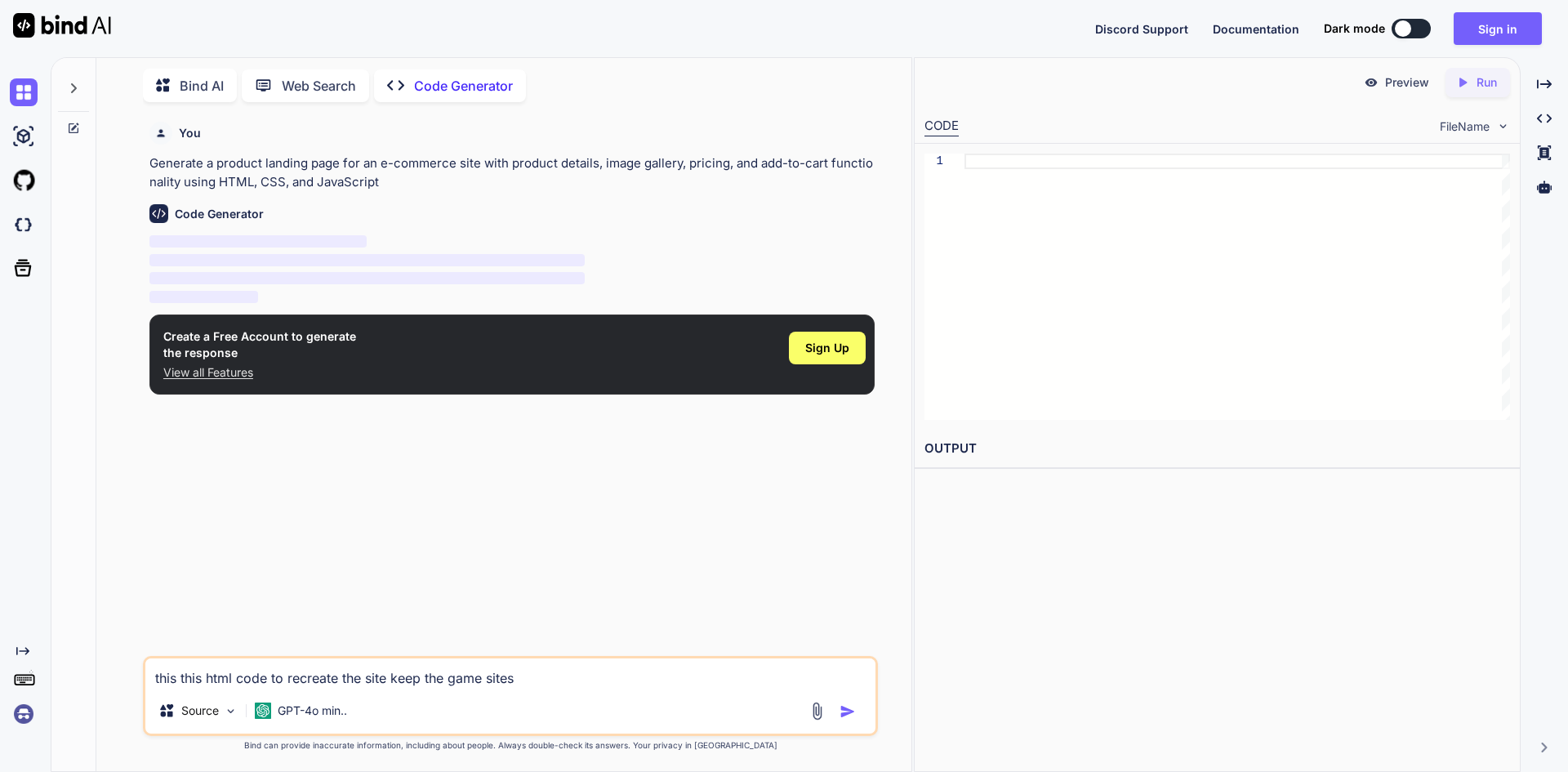
type textarea "this this html code to recreate the site keep the game sites"
type textarea "x"
type textarea "this this html code to recreate the site keep the game sites a"
type textarea "x"
type textarea "this this html code to recreate the site keep the game sites an"
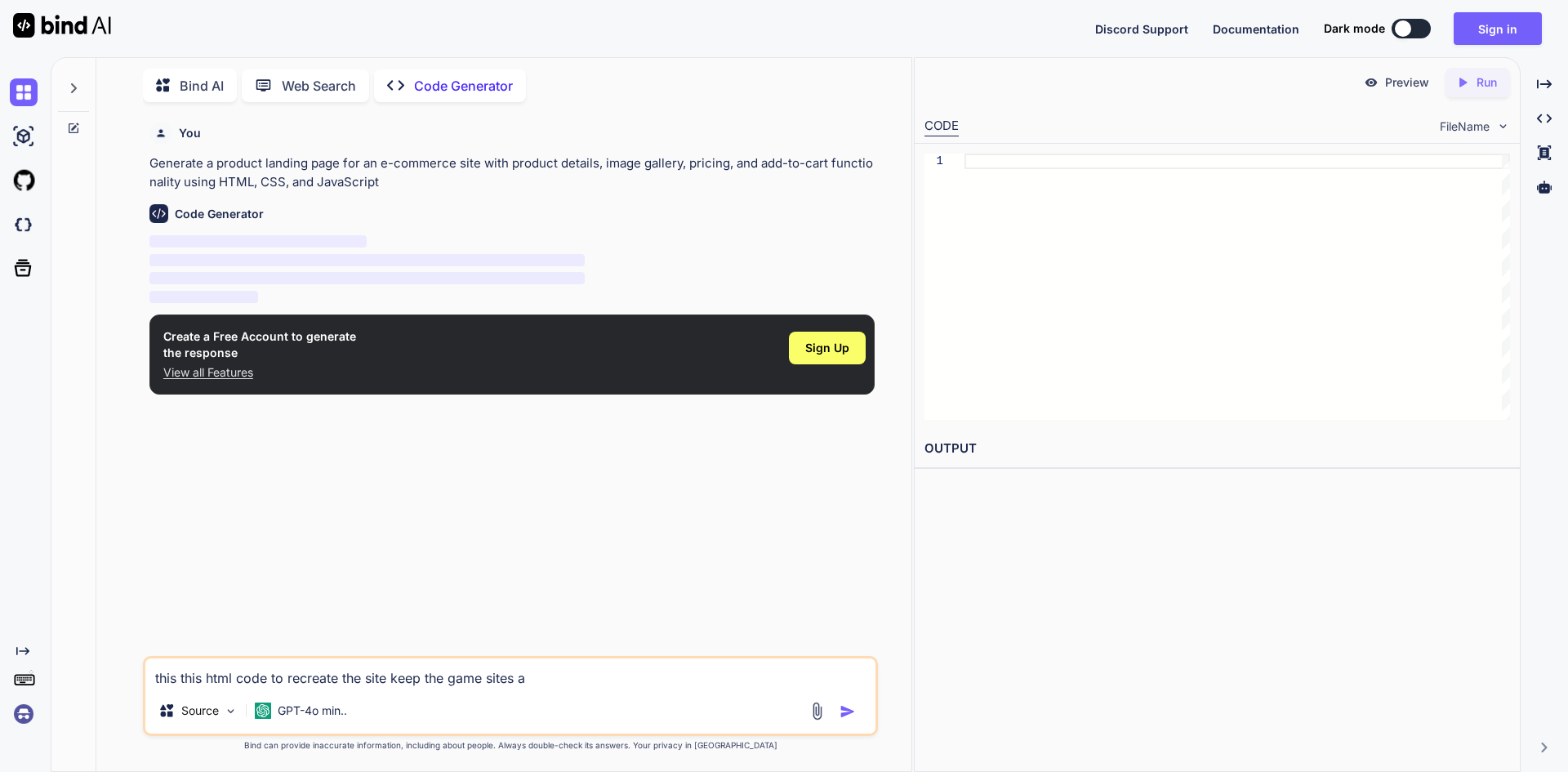
type textarea "x"
type textarea "this this html code to recreate the site keep the game sites and"
type textarea "x"
type textarea "this this html code to recreate the site keep the game sites and"
type textarea "x"
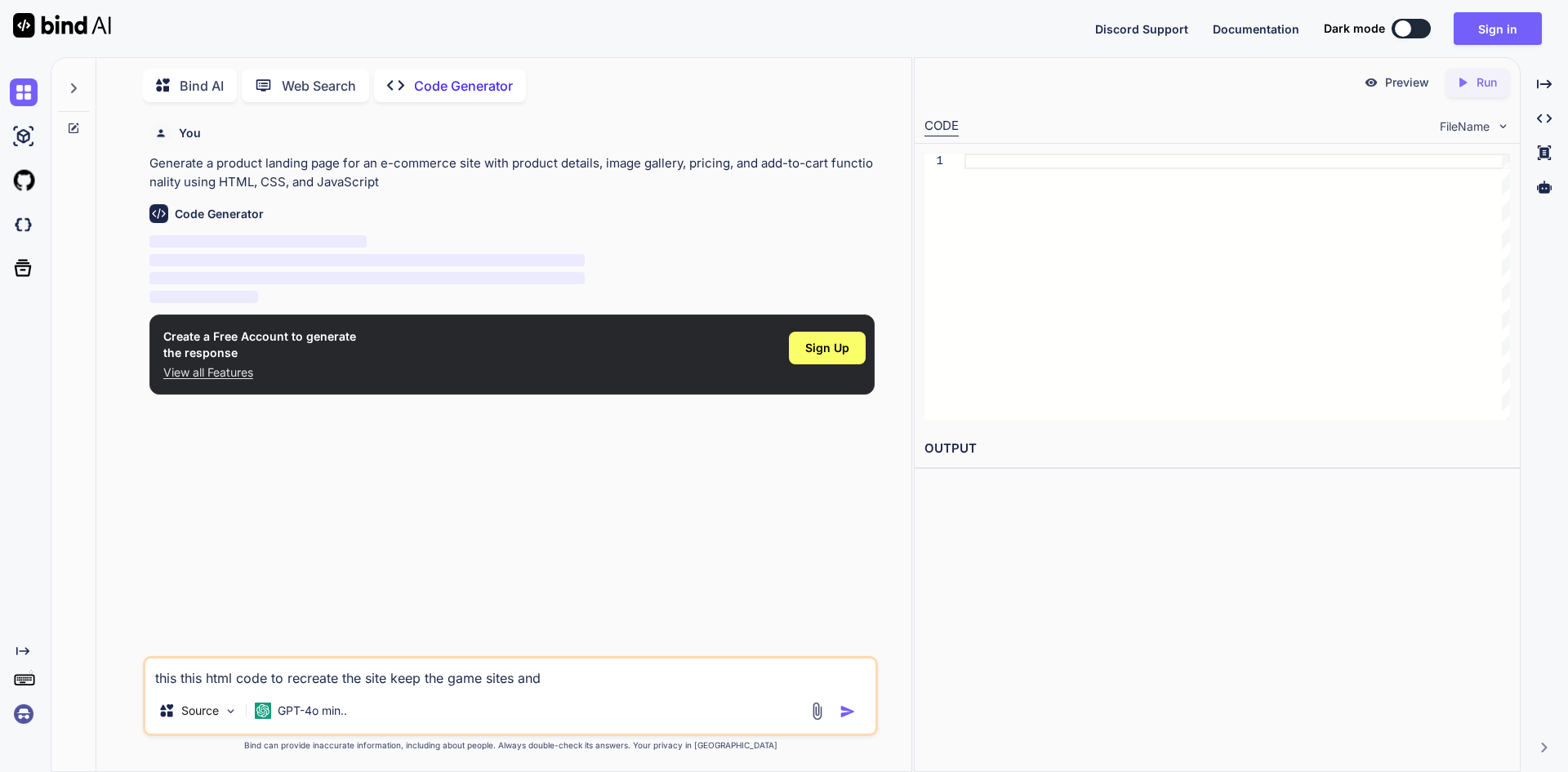
type textarea "this this html code to recreate the site keep the game sites and w"
type textarea "x"
type textarea "this this html code to recreate the site keep the game sites and we"
type textarea "x"
type textarea "this this html code to recreate the site keep the game sites and web"
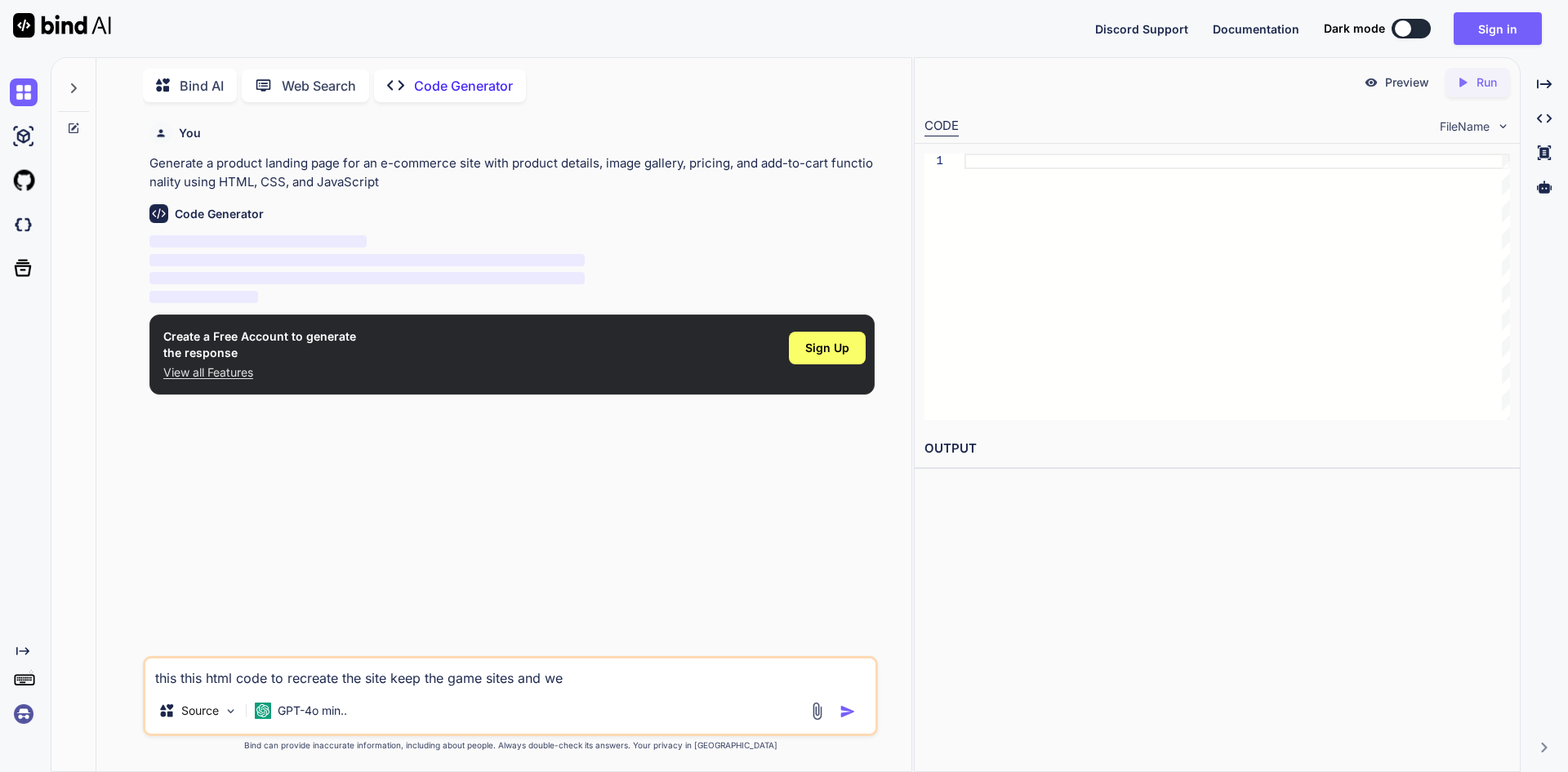
type textarea "x"
type textarea "this this html code to recreate the site keep the game sites and webs"
type textarea "x"
type textarea "this this html code to recreate the site keep the game sites and websi"
type textarea "x"
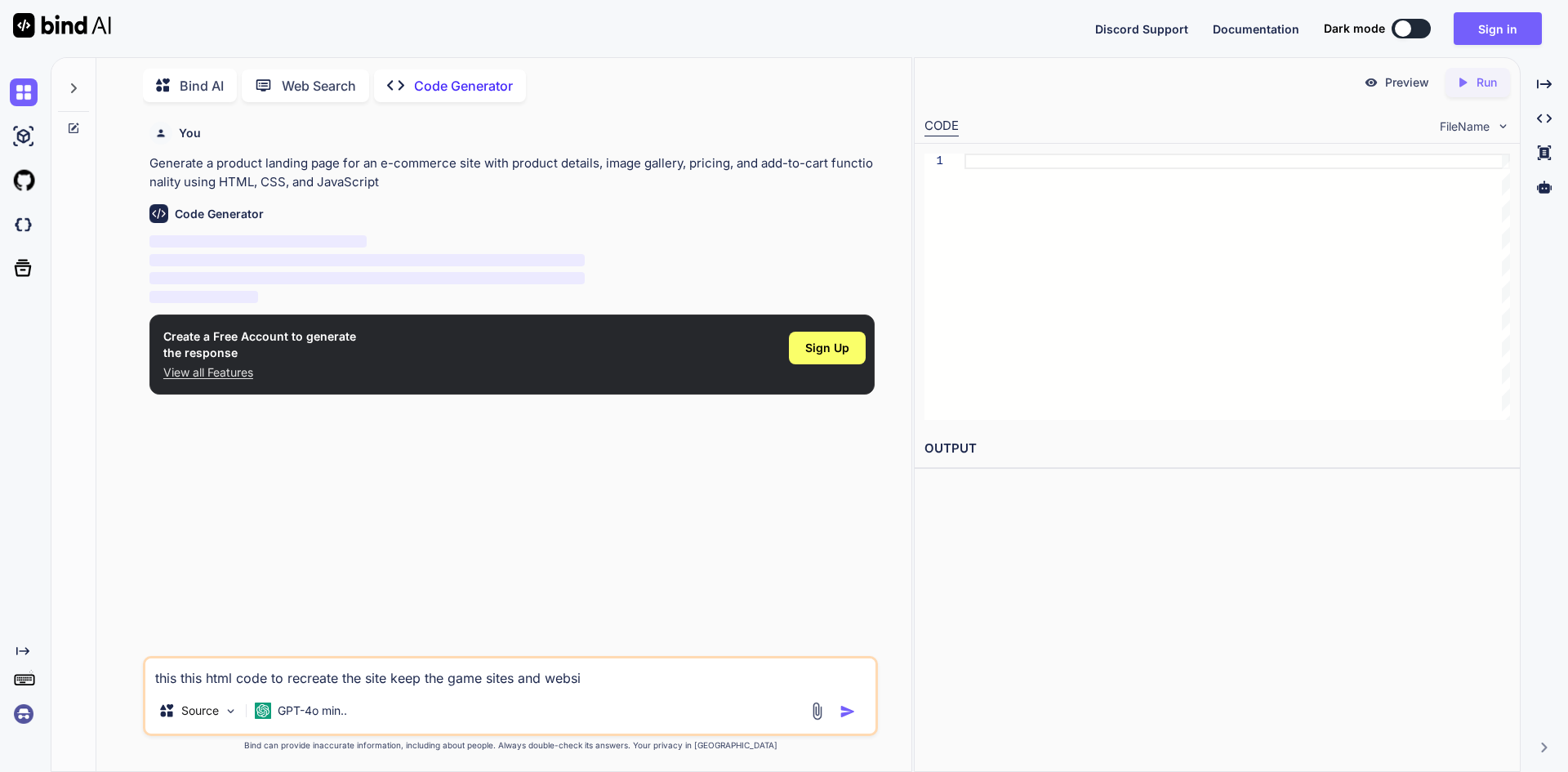
type textarea "this this html code to recreate the site keep the game sites and websit"
type textarea "x"
type textarea "this this html code to recreate the site keep the game sites and website"
type textarea "x"
type textarea "this this html code to recreate the site keep the game sites and website"
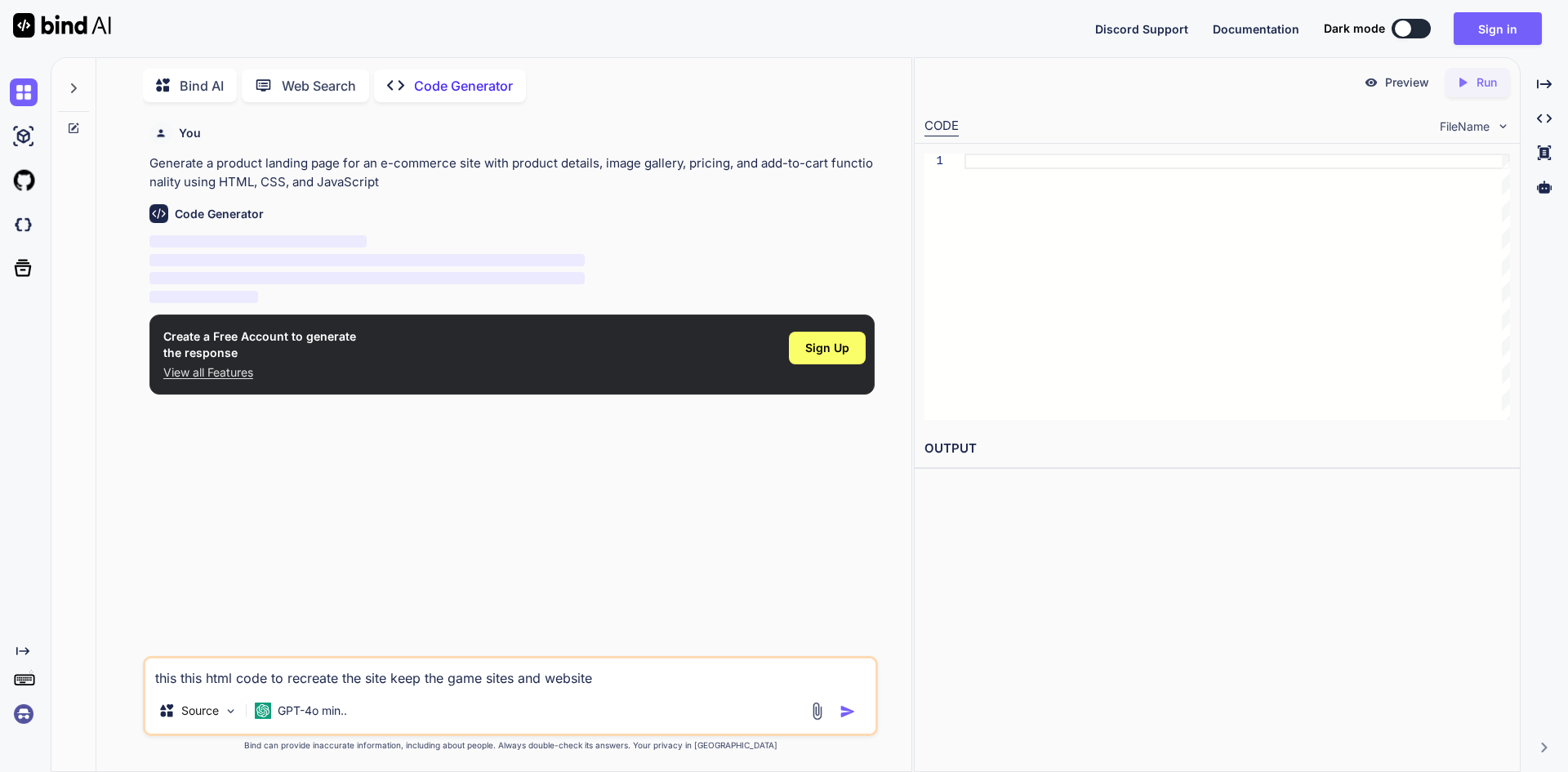
type textarea "x"
type textarea "this this html code to recreate the site keep the game sites and website i"
type textarea "x"
type textarea "this this html code to recreate the site keep the game sites and website"
type textarea "x"
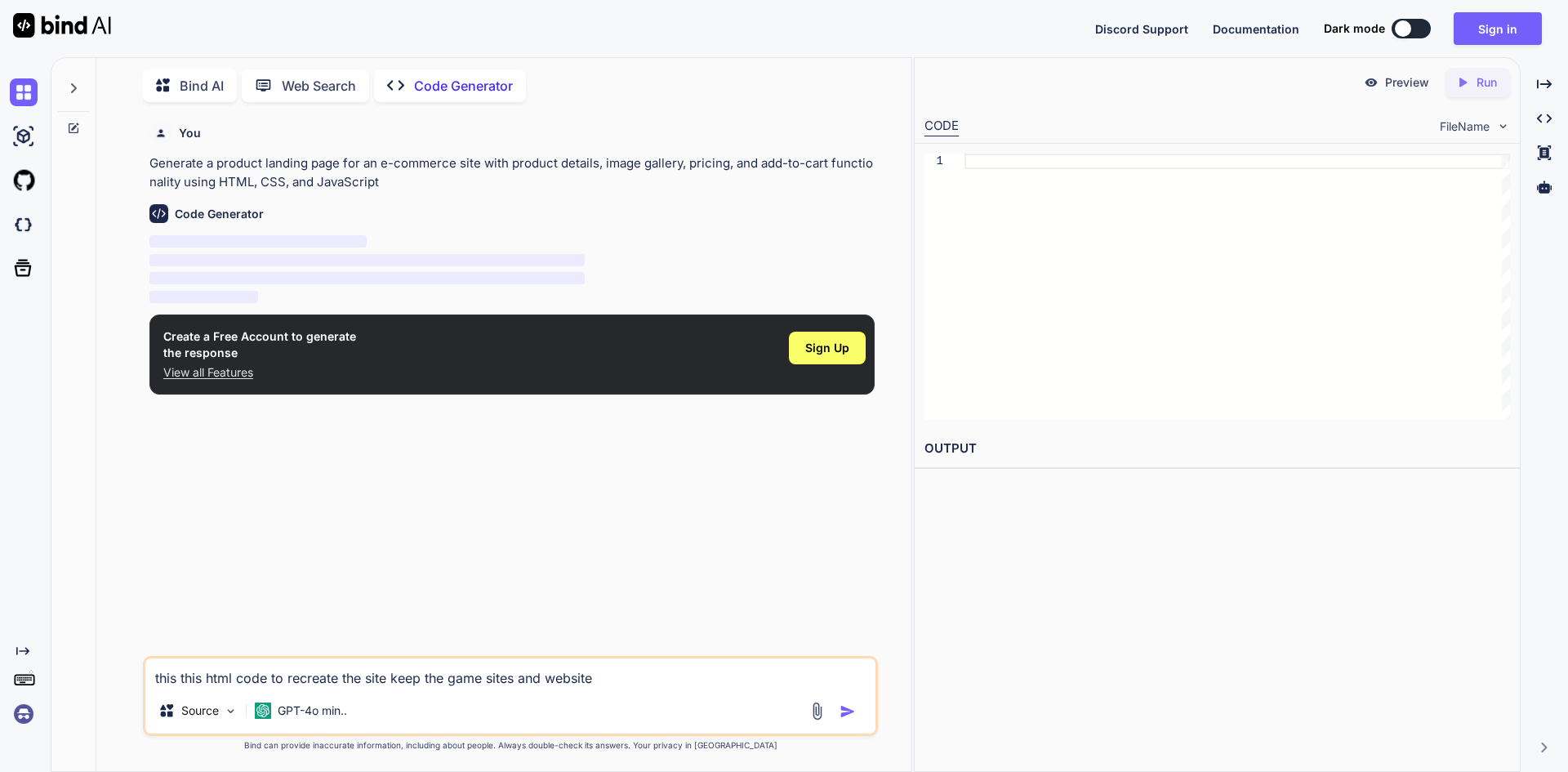
type textarea "this this html code to recreate the site keep the game sites and website"
type textarea "x"
type textarea "this this html code to recreate the site keep the game sites and websit"
type textarea "x"
type textarea "this this html code to recreate the site keep the game sites and websi"
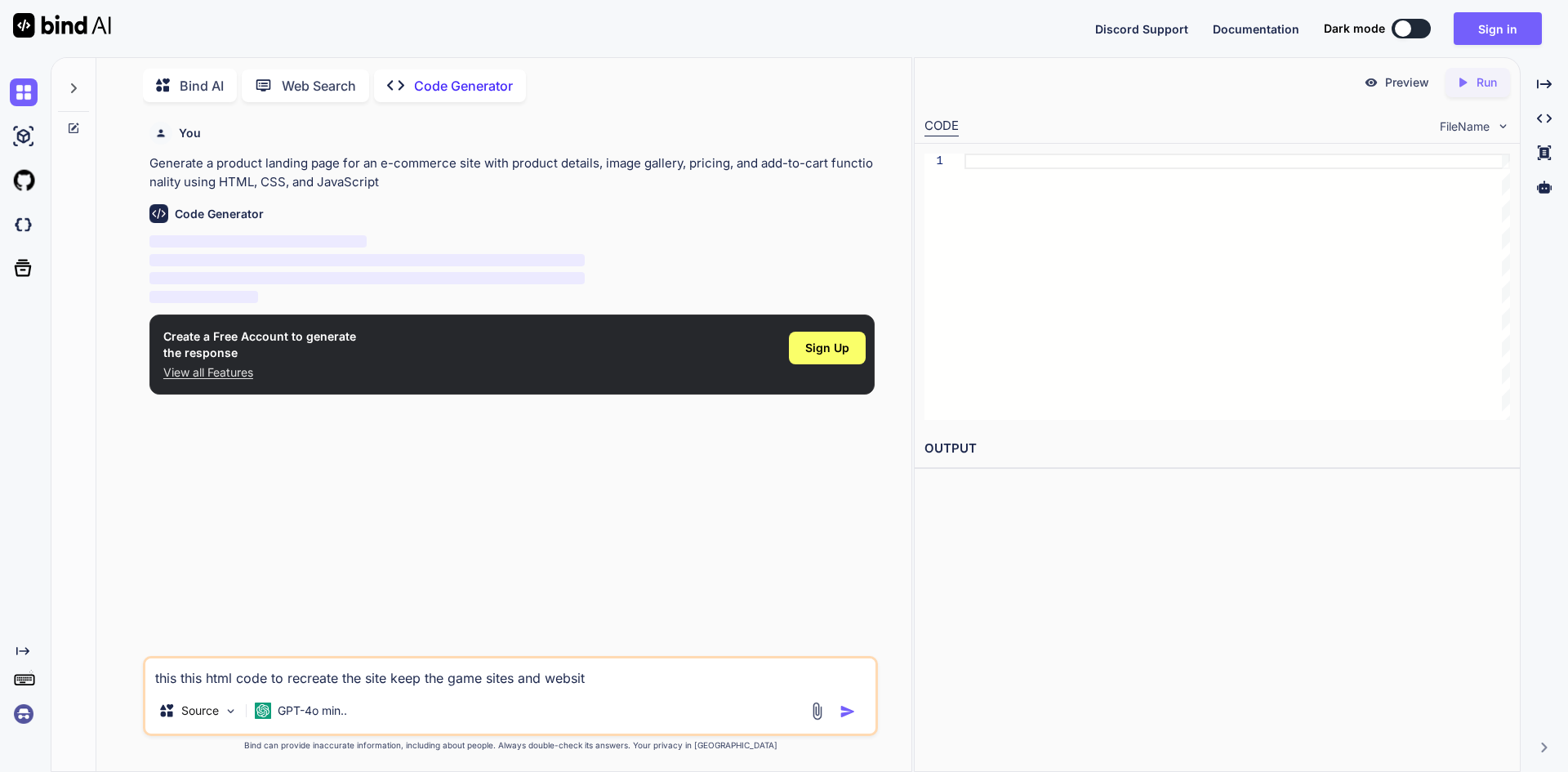
type textarea "x"
type textarea "this this html code to recreate the site keep the game sites and webs"
type textarea "x"
type textarea "this this html code to recreate the site keep the game sites and web"
type textarea "x"
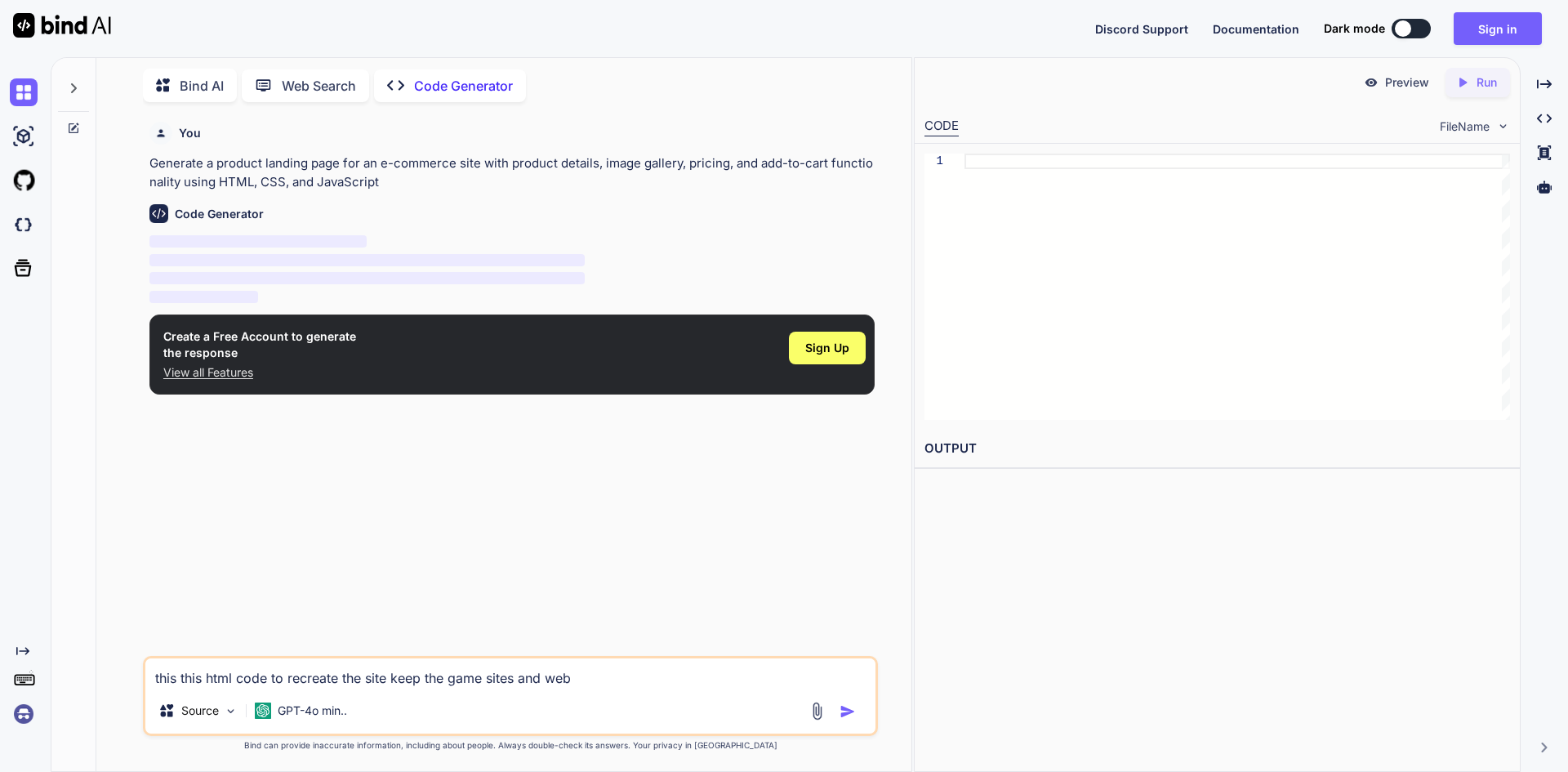
type textarea "this this html code to recreate the site keep the game sites and we"
type textarea "x"
type textarea "this this html code to recreate the site keep the game sites and w"
type textarea "x"
type textarea "this this html code to recreate the site keep the game sites and"
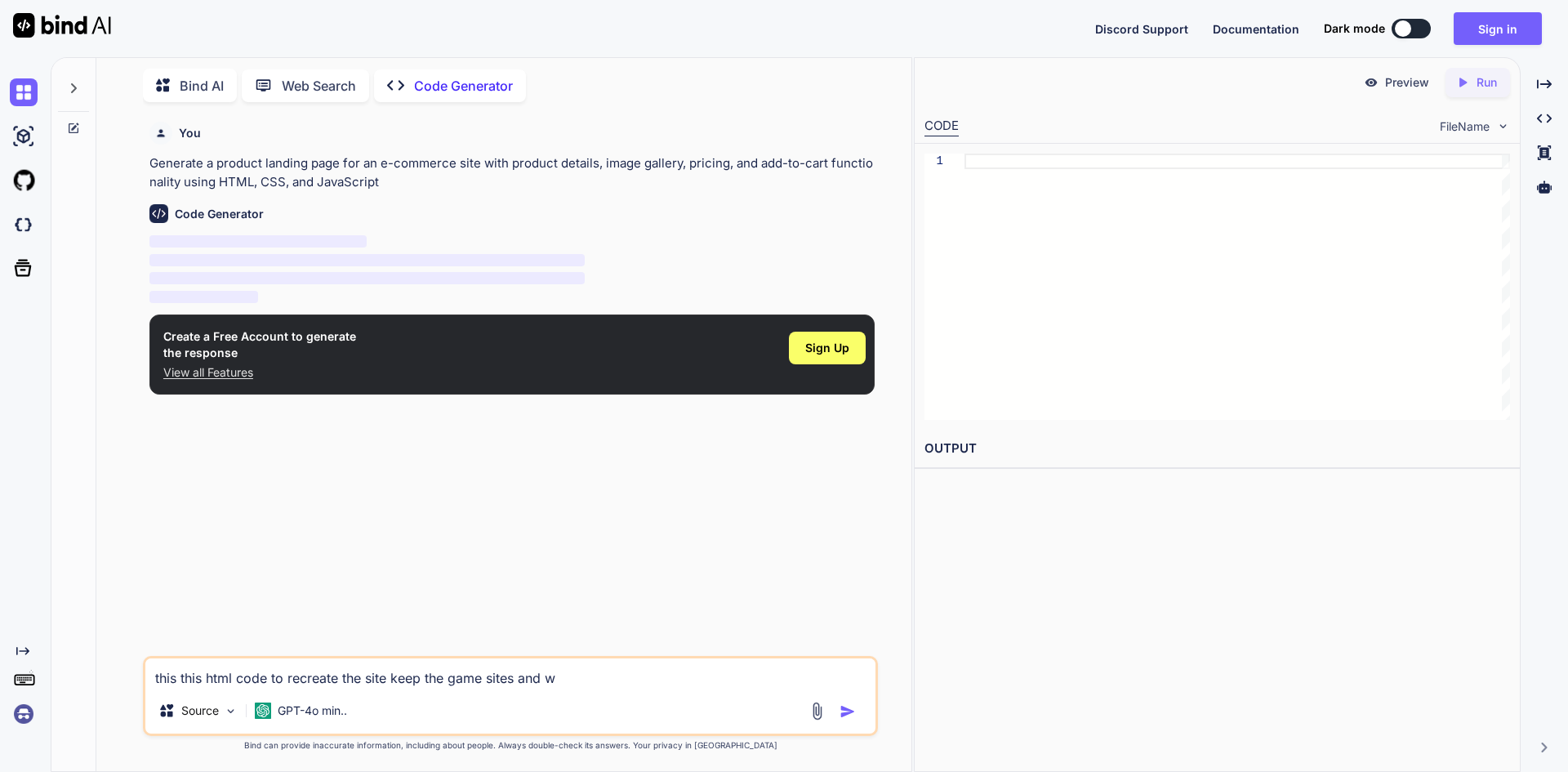
type textarea "x"
type textarea "this this html code to recreate the site keep the game sites and i"
type textarea "x"
type textarea "this this html code to recreate the site keep the game sites and im"
type textarea "x"
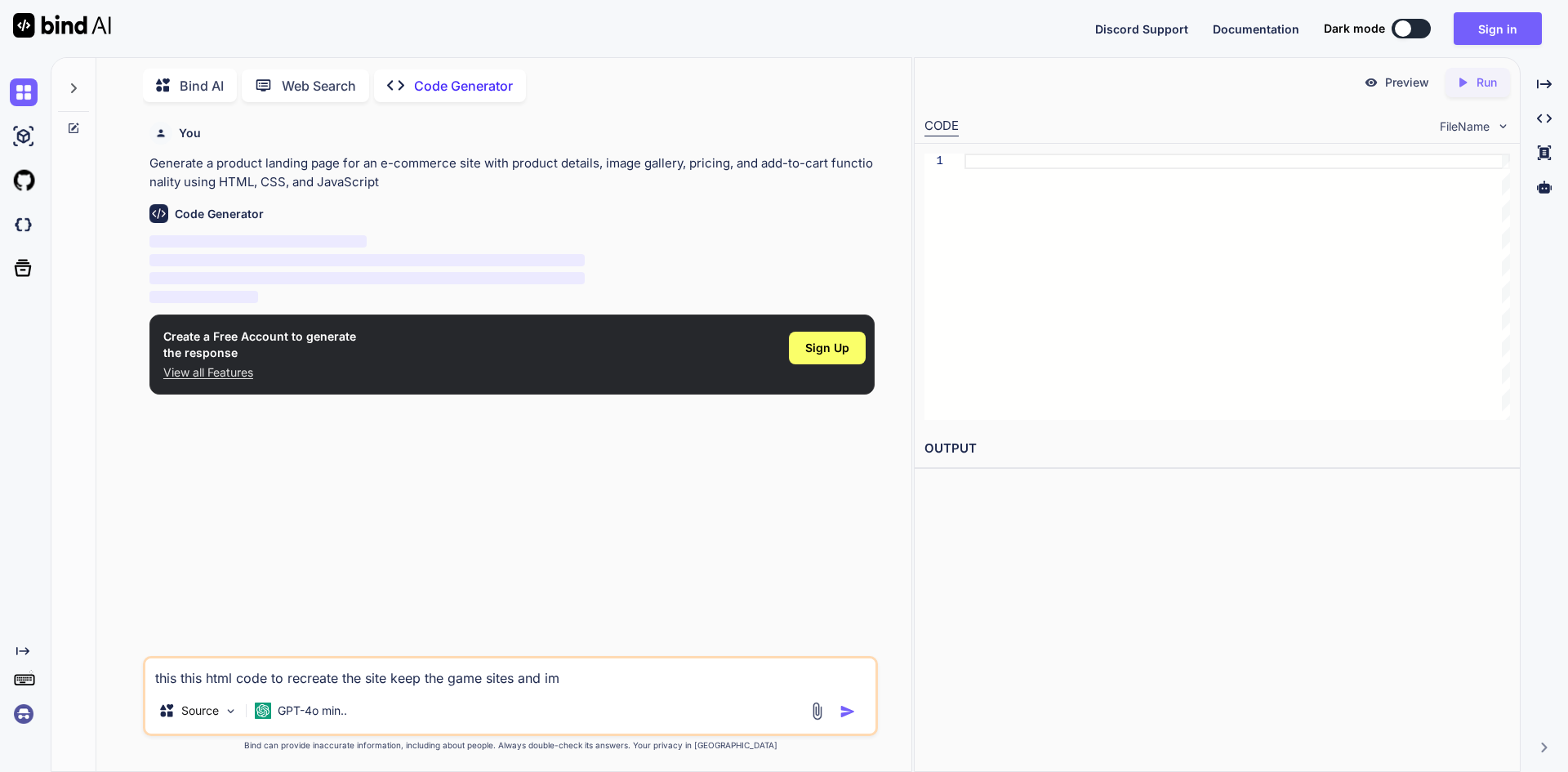
type textarea "this this html code to recreate the site keep the game sites and ima"
type textarea "x"
type textarea "this this html code to recreate the site keep the game sites and imag"
type textarea "x"
type textarea "this this html code to recreate the site keep the game sites and image"
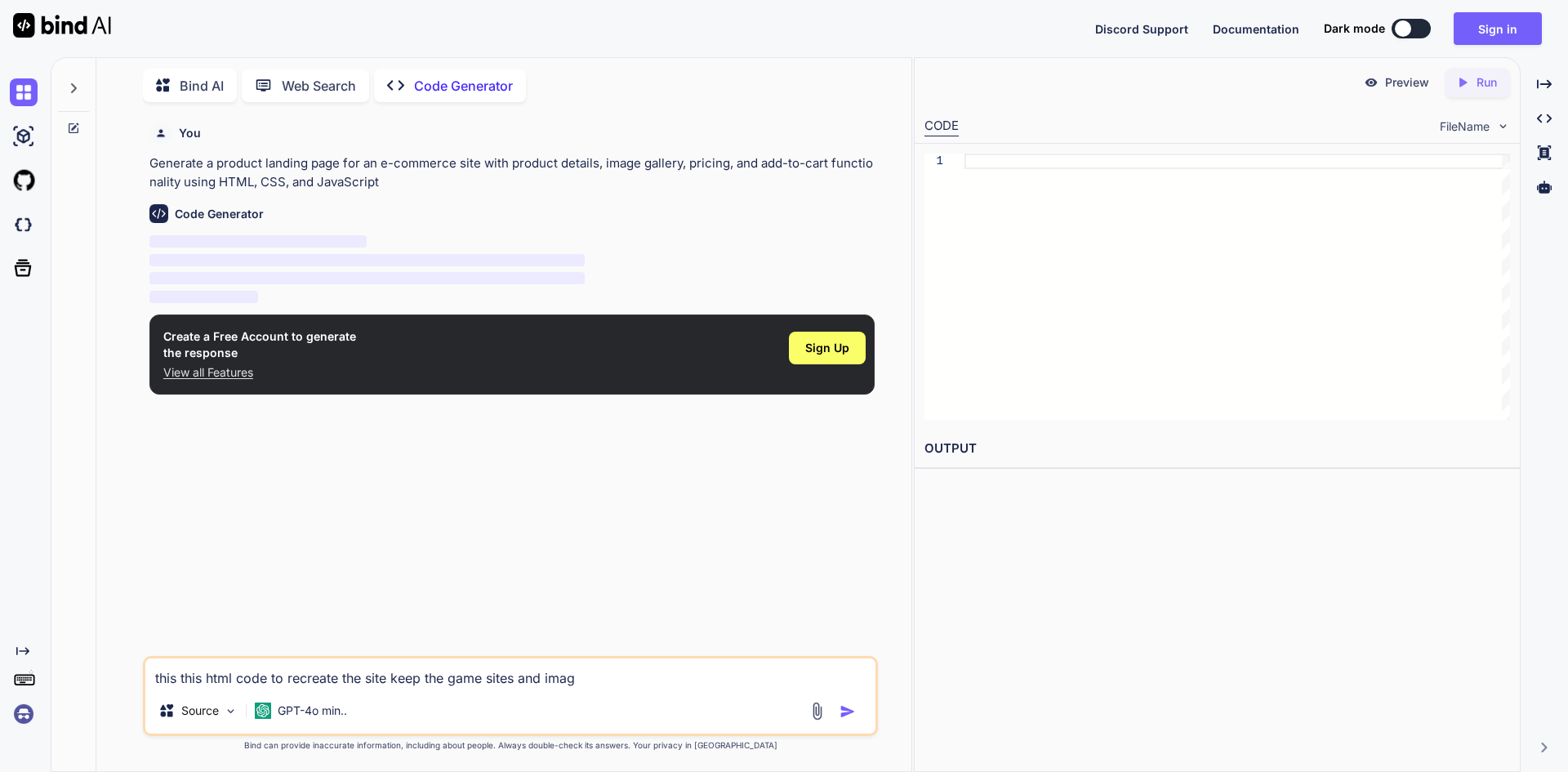
type textarea "x"
type textarea "this this html code to recreate the site keep the game sites and images"
type textarea "x"
type textarea "this this html code to recreate the site keep the game sites and images"
type textarea "x"
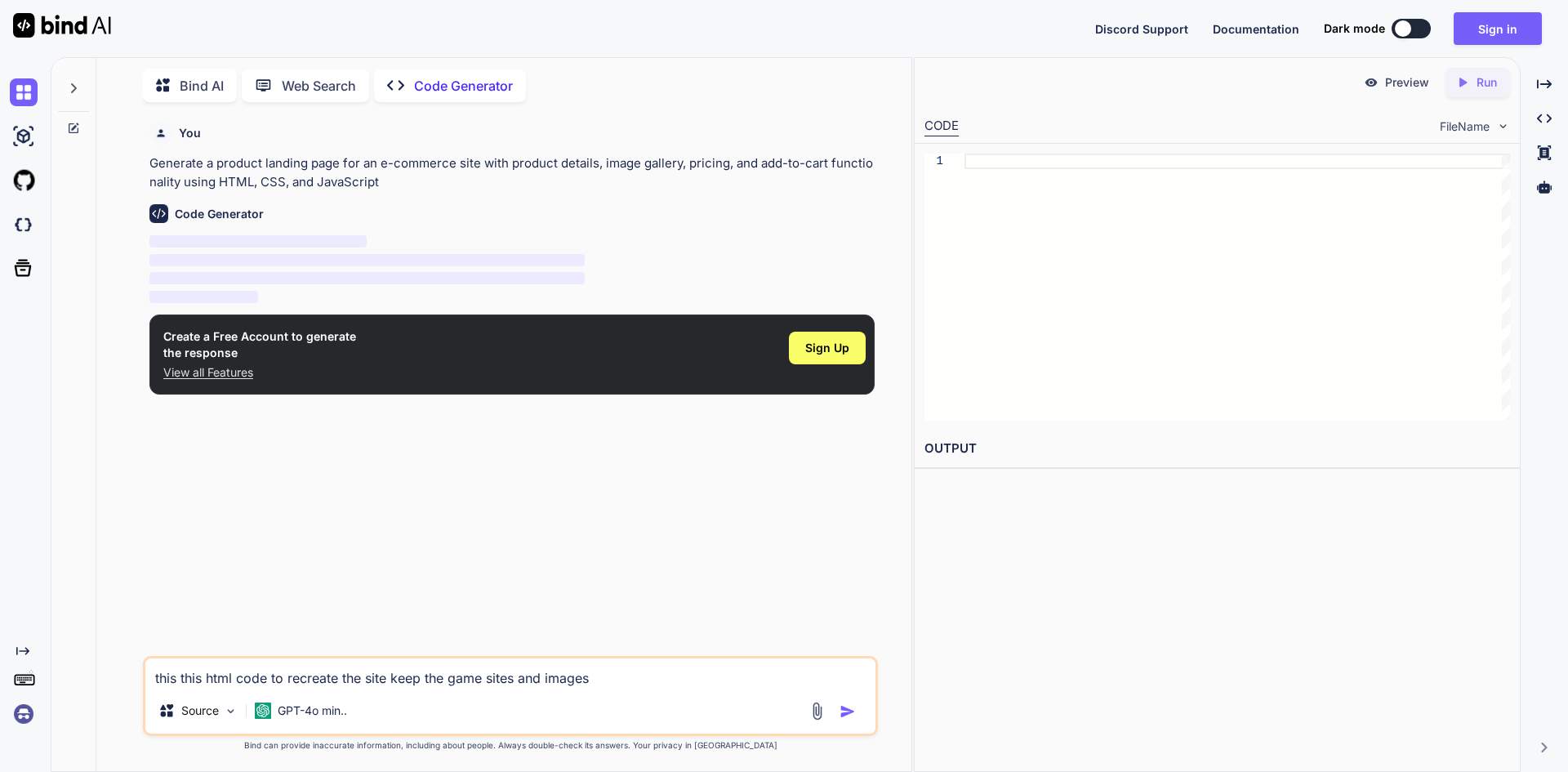
type textarea "this this html code to recreate the site keep the game sites and images f"
type textarea "x"
type textarea "this this html code to recreate the site keep the game sites and images fo"
type textarea "x"
type textarea "this this html code to recreate the site keep the game sites and images for"
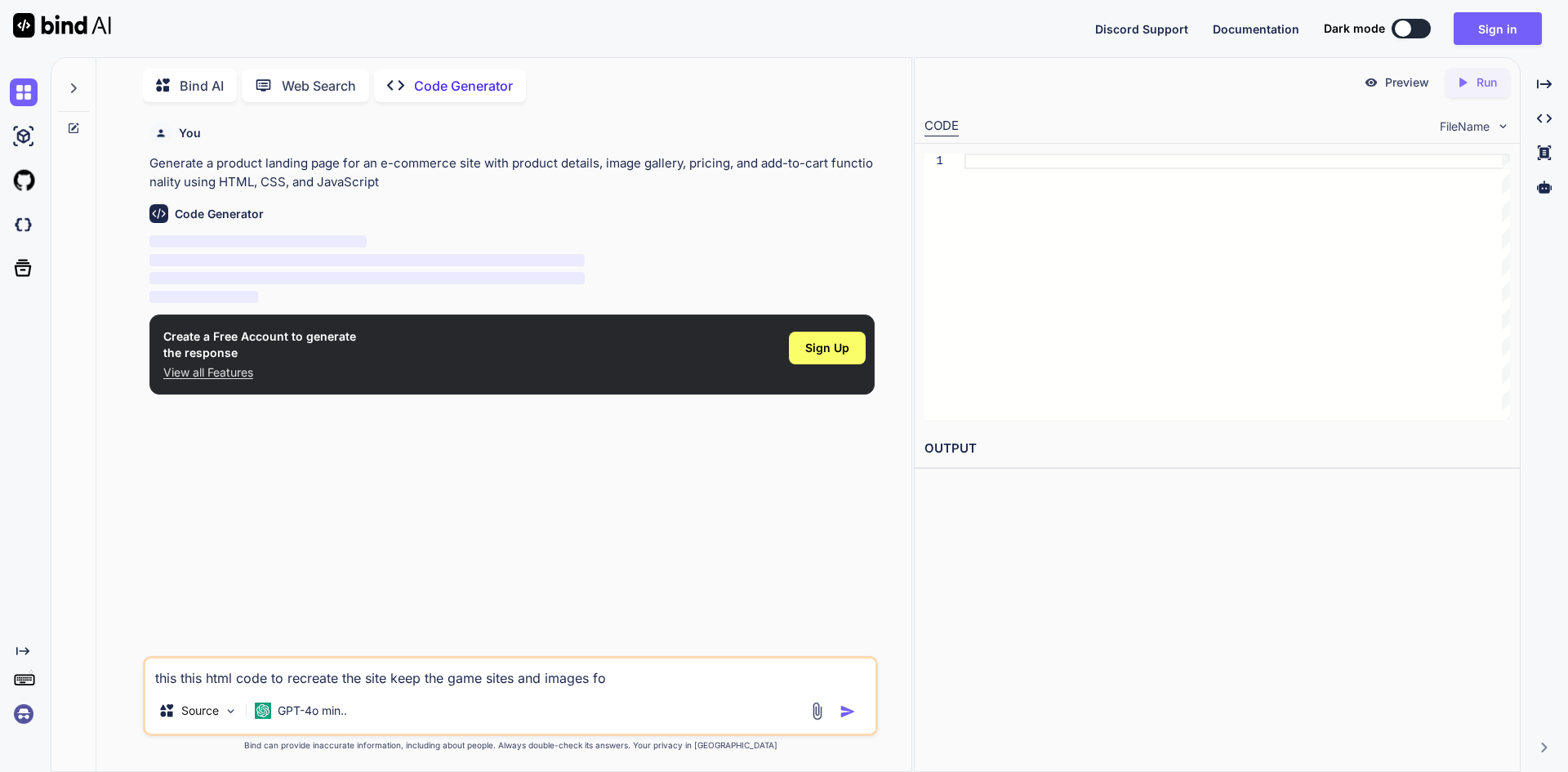
type textarea "x"
type textarea "this this html code to recreate the site keep the game sites and images for"
type textarea "x"
type textarea "this this html code to recreate the site keep the game sites and images for t"
type textarea "x"
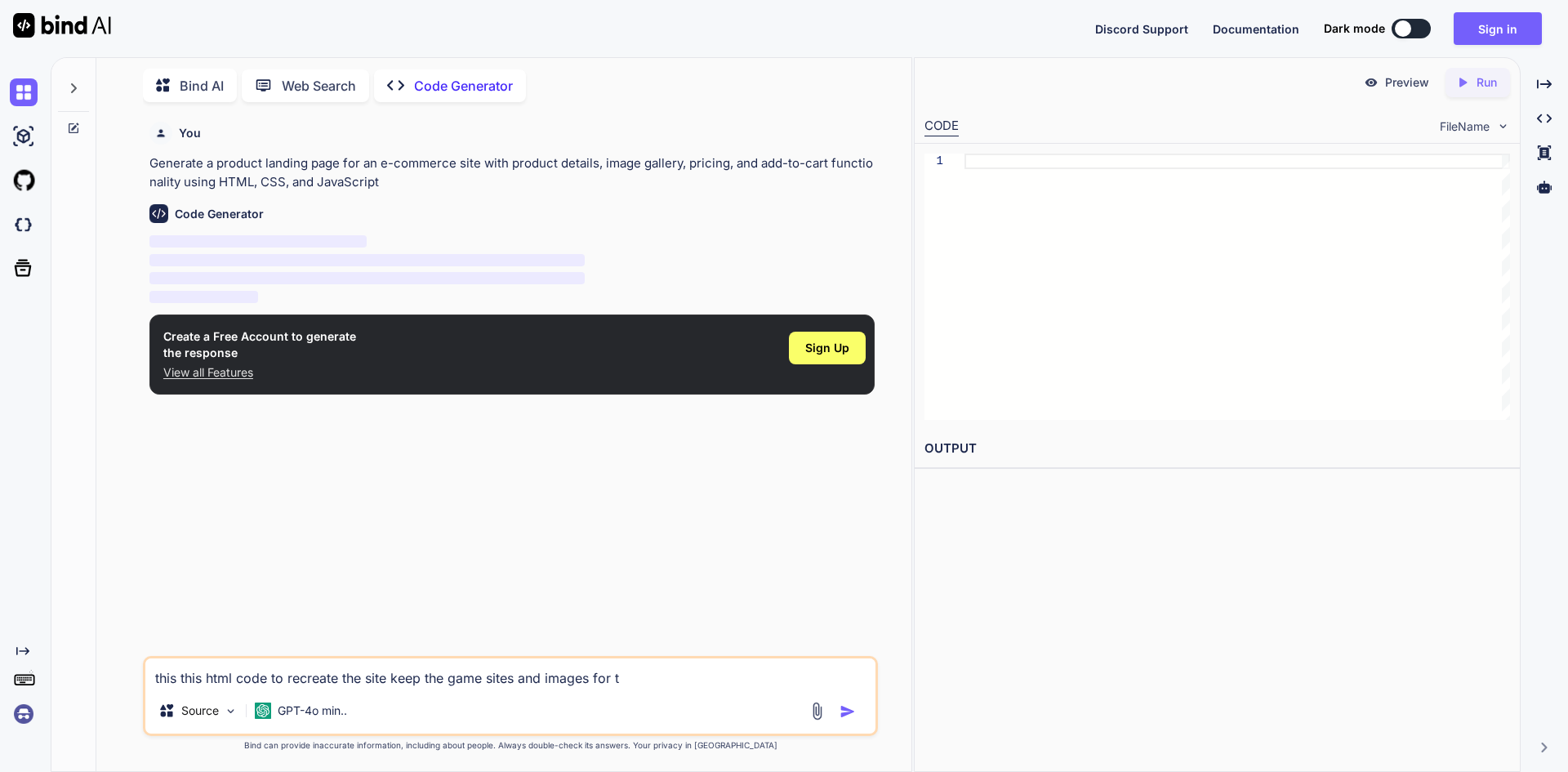
type textarea "this this html code to recreate the site keep the game sites and images for th"
type textarea "x"
type textarea "this this html code to recreate the site keep the game sites and images for the"
type textarea "x"
type textarea "this this html code to recreate the site keep the game sites and images for the"
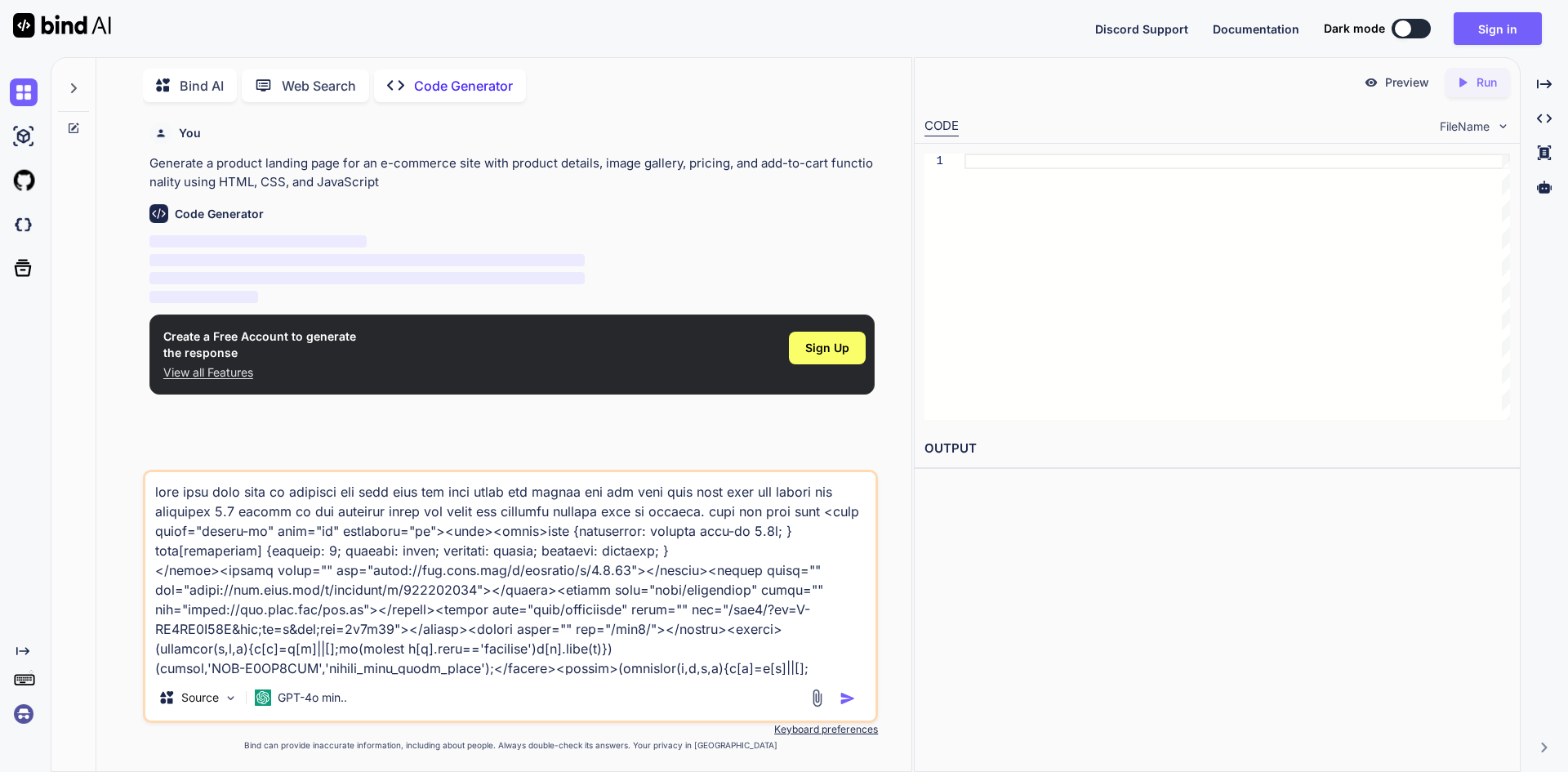
scroll to position [133874, 0]
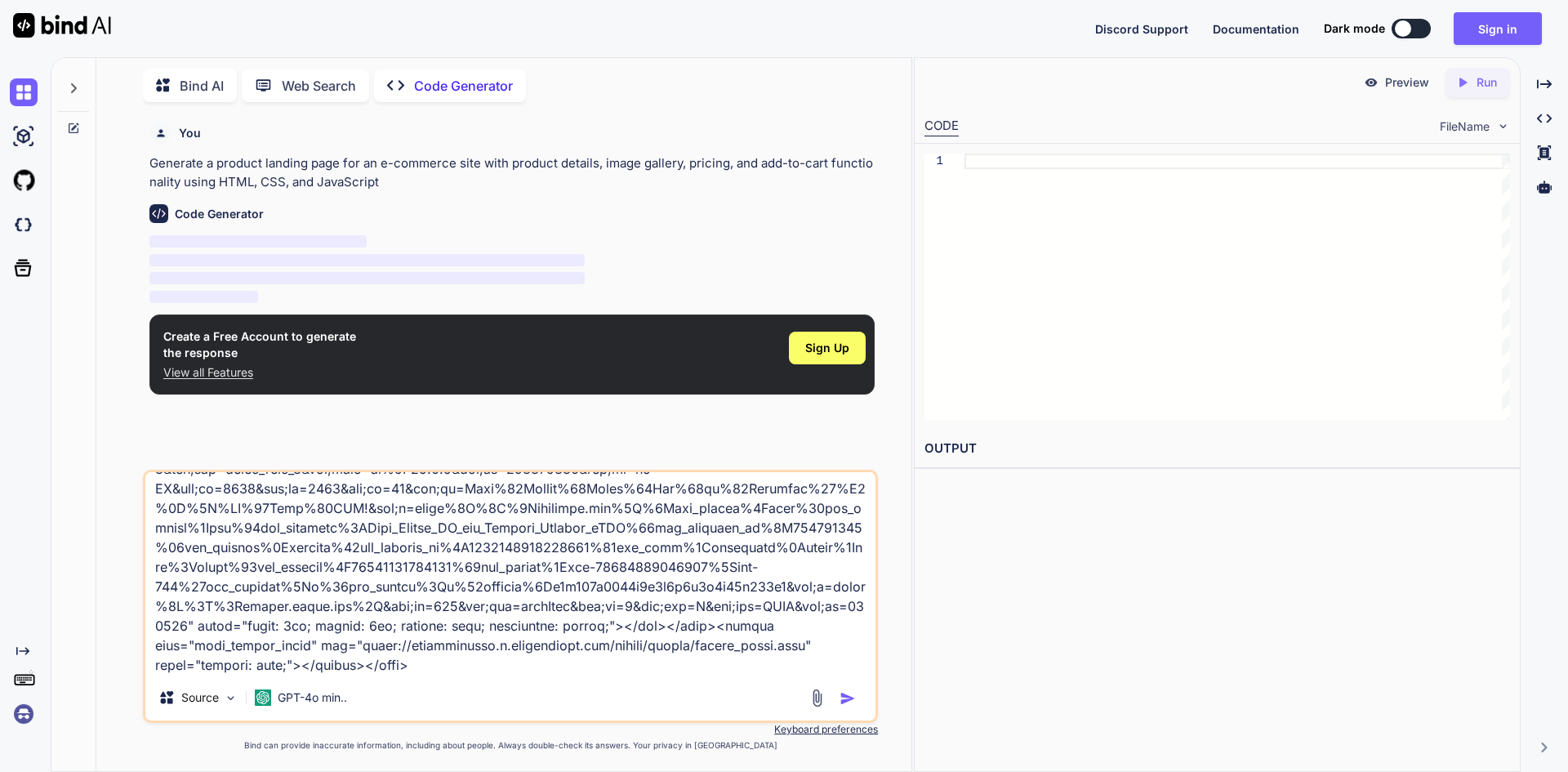
click at [854, 691] on img "button" at bounding box center [847, 697] width 16 height 16
click at [836, 710] on div "Source GPT-4o min.." at bounding box center [511, 700] width 730 height 39
click at [849, 700] on img "button" at bounding box center [847, 697] width 16 height 16
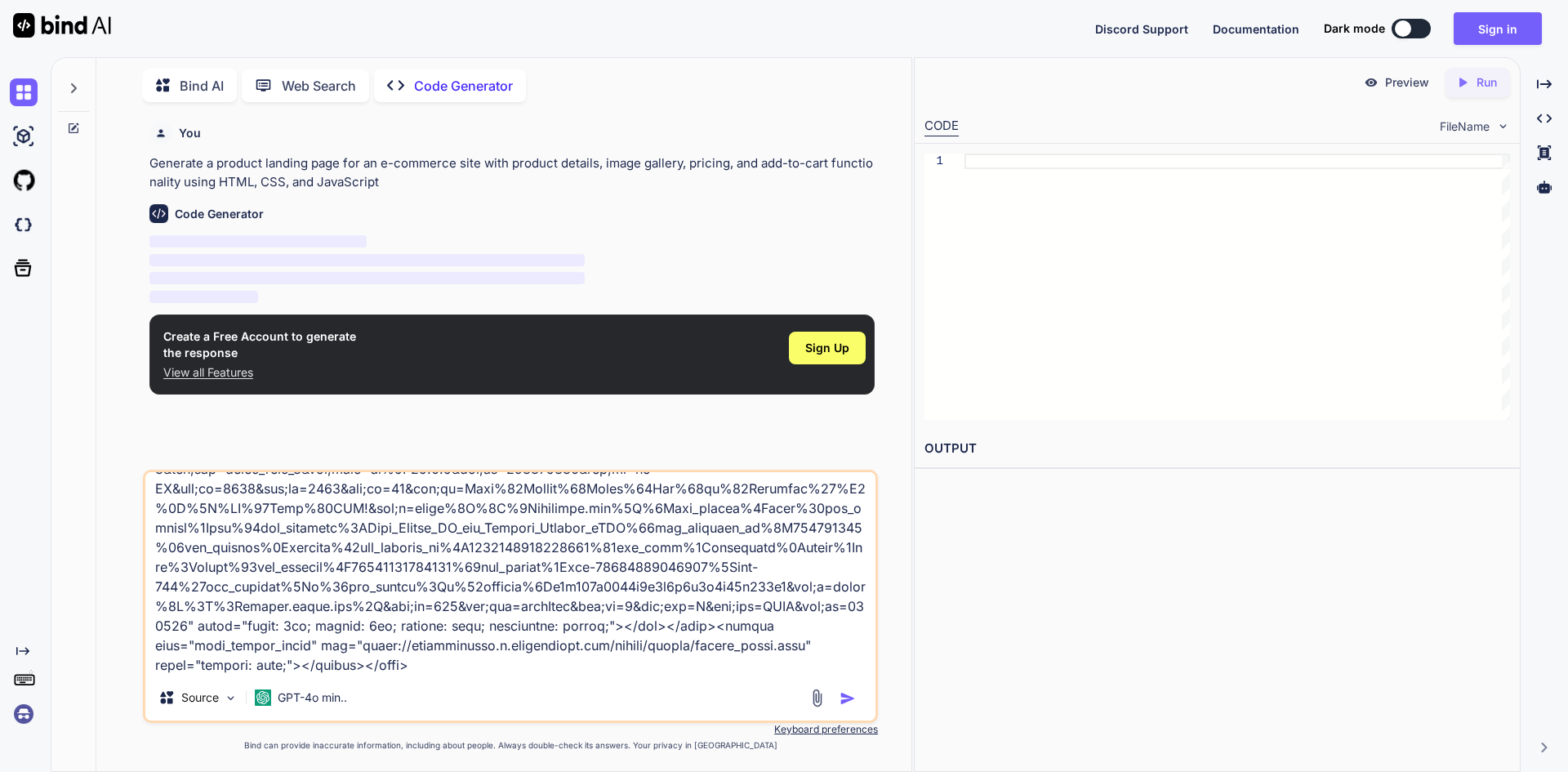
scroll to position [133876, 0]
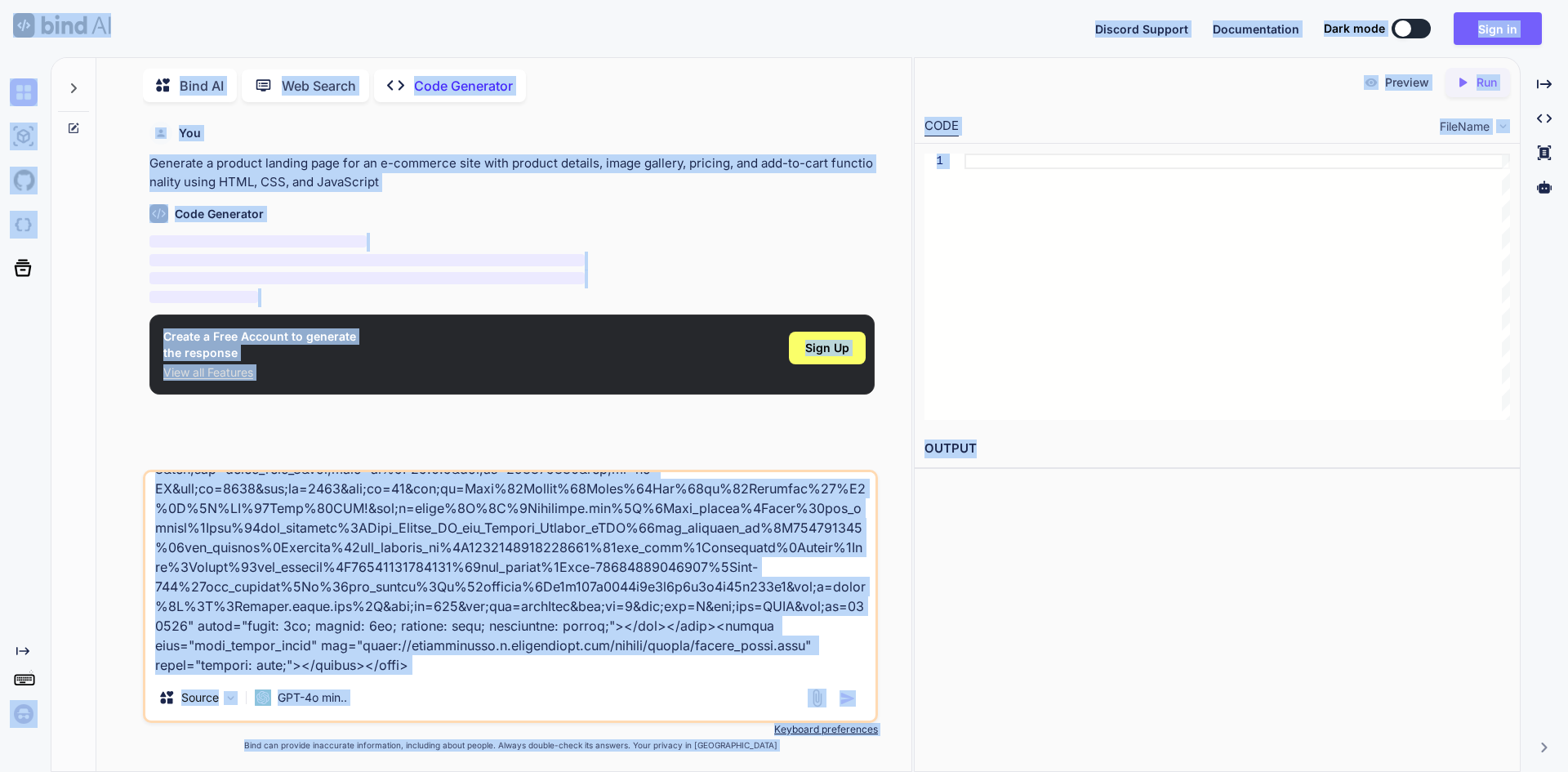
copy body "Discord Support Documentation Dark mode Sign in Created with Pixso. Created wit…"
click at [230, 615] on textarea at bounding box center [511, 573] width 730 height 202
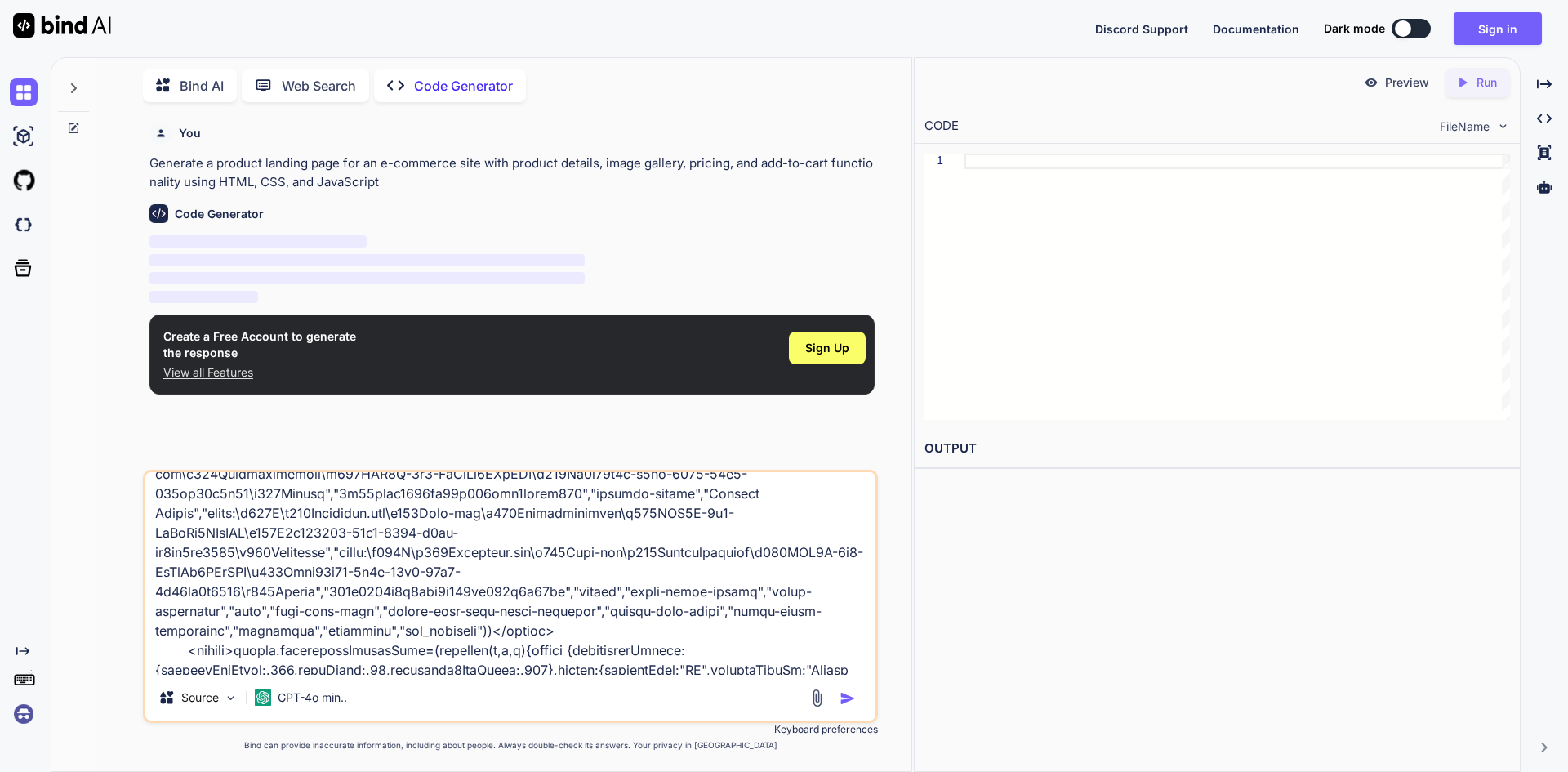
scroll to position [129793, 0]
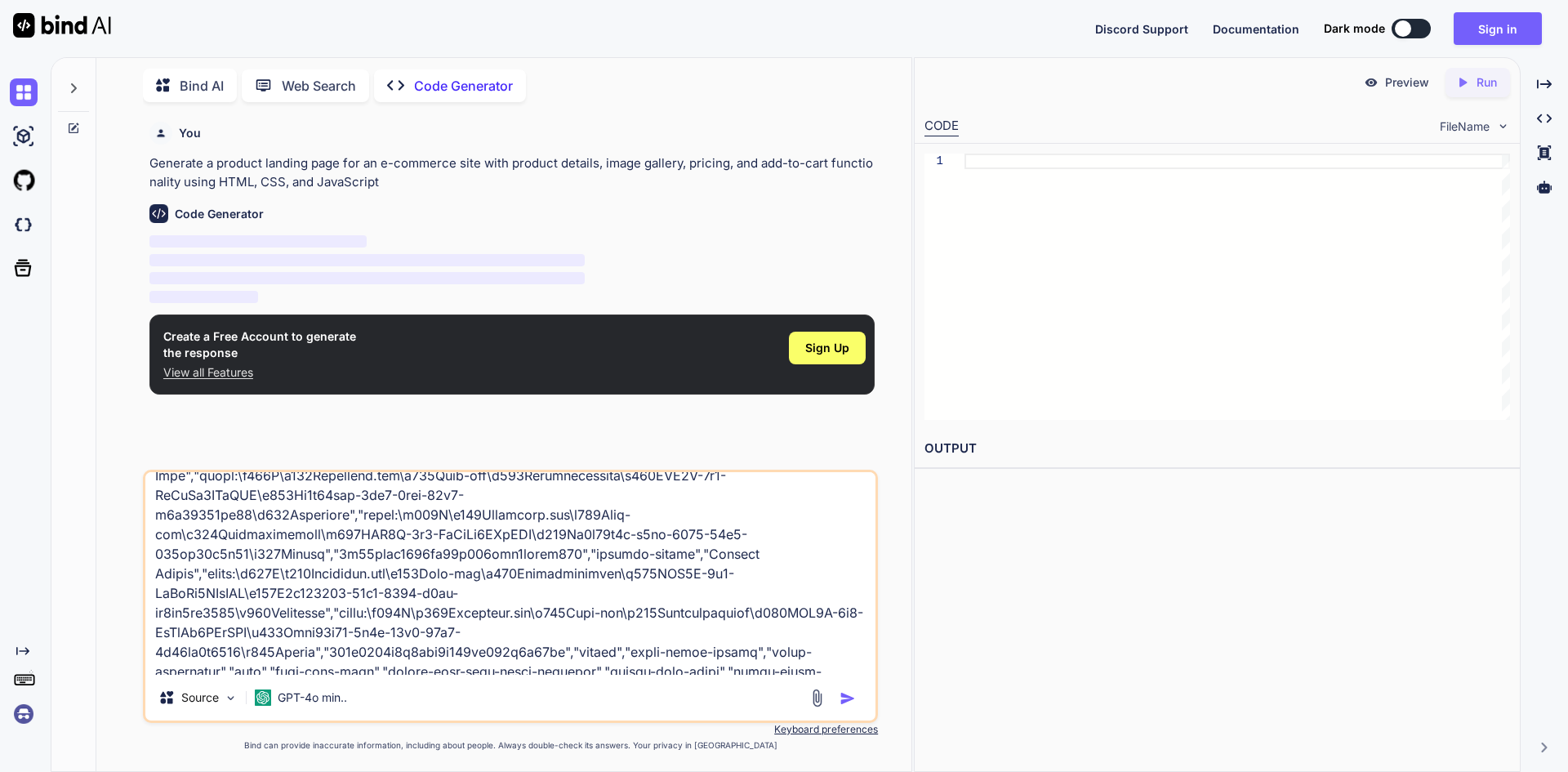
click at [779, 580] on textarea at bounding box center [511, 573] width 730 height 202
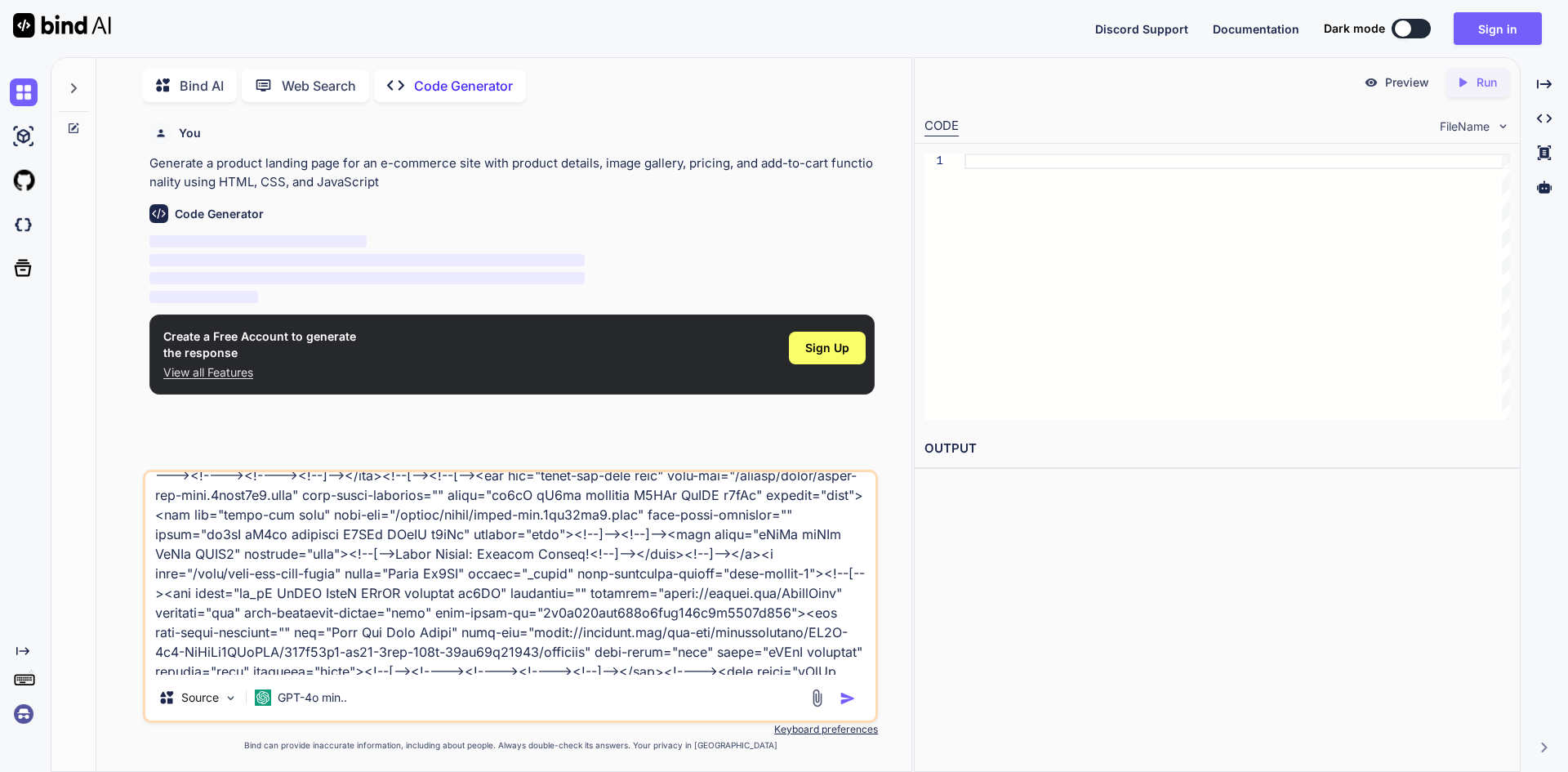
drag, startPoint x: 252, startPoint y: 512, endPoint x: 224, endPoint y: 261, distance: 252.6
click at [224, 261] on div "You Generate a product landing page for an e-commerce site with product details…" at bounding box center [510, 443] width 735 height 655
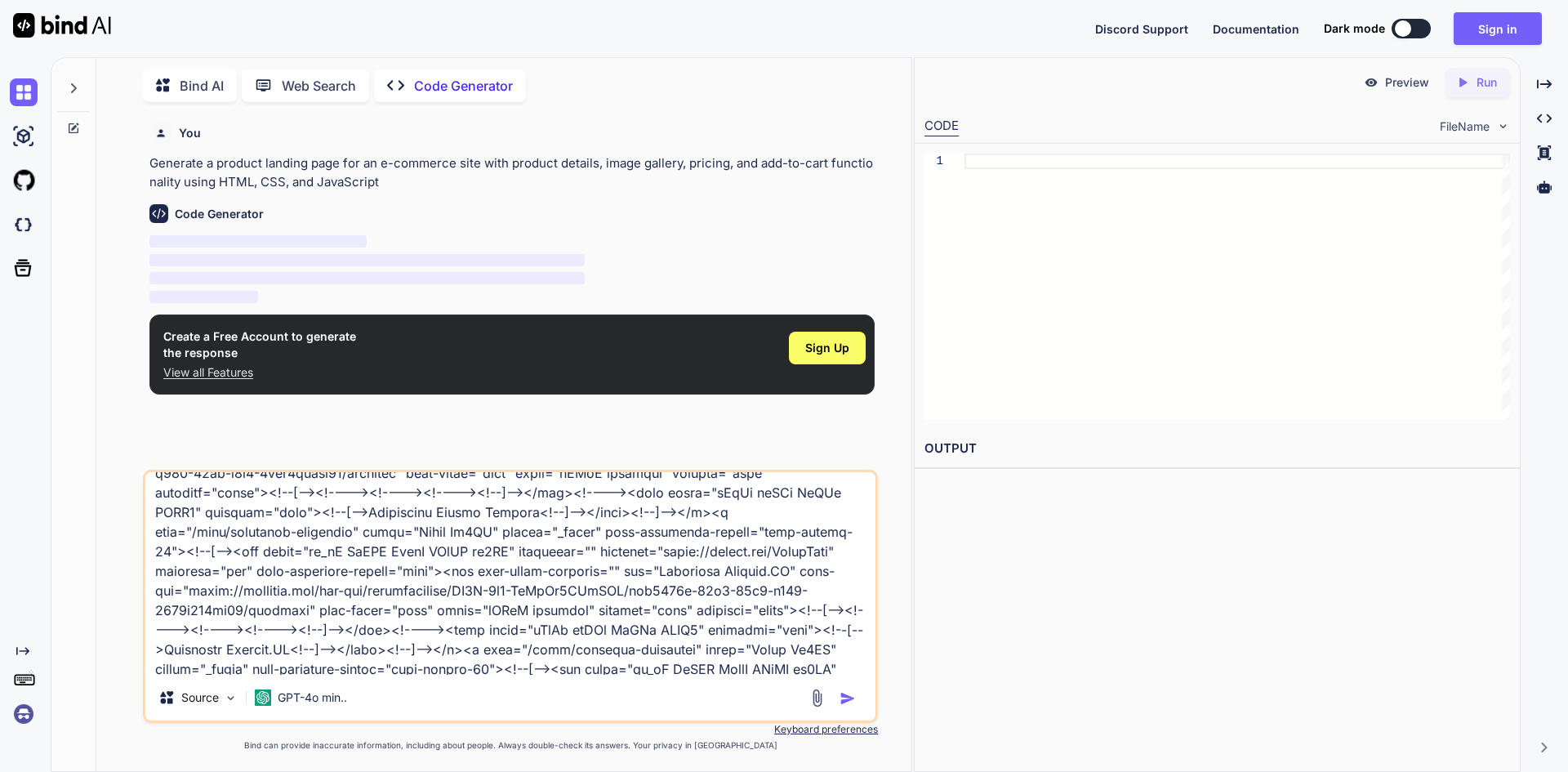
click at [261, 479] on textarea at bounding box center [511, 573] width 730 height 202
click at [261, 484] on textarea at bounding box center [511, 573] width 730 height 202
click at [844, 690] on img "button" at bounding box center [847, 697] width 16 height 16
click at [840, 362] on div "Sign Up" at bounding box center [827, 348] width 77 height 33
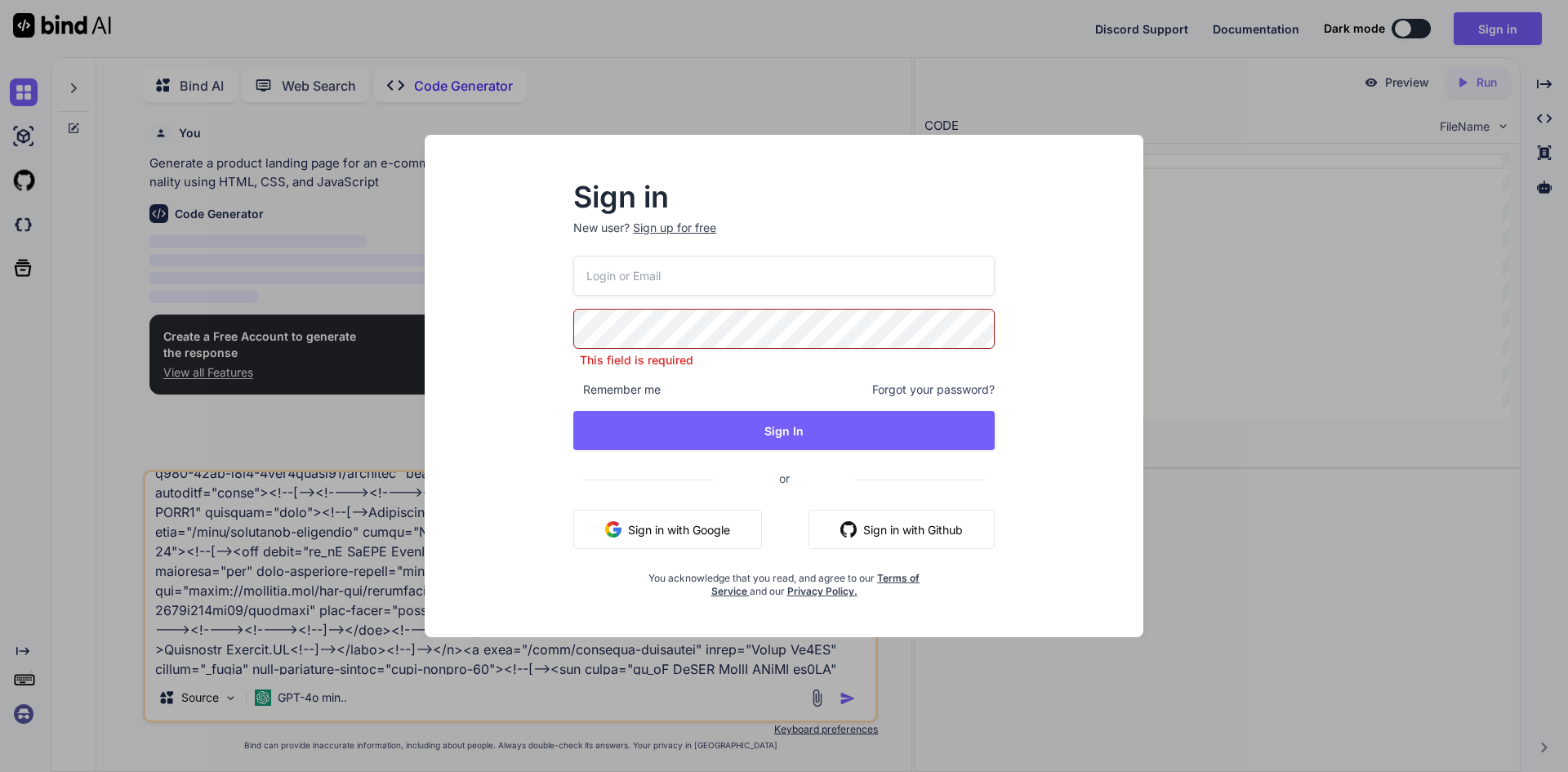
click at [633, 517] on button "Sign in with Google" at bounding box center [667, 529] width 189 height 39
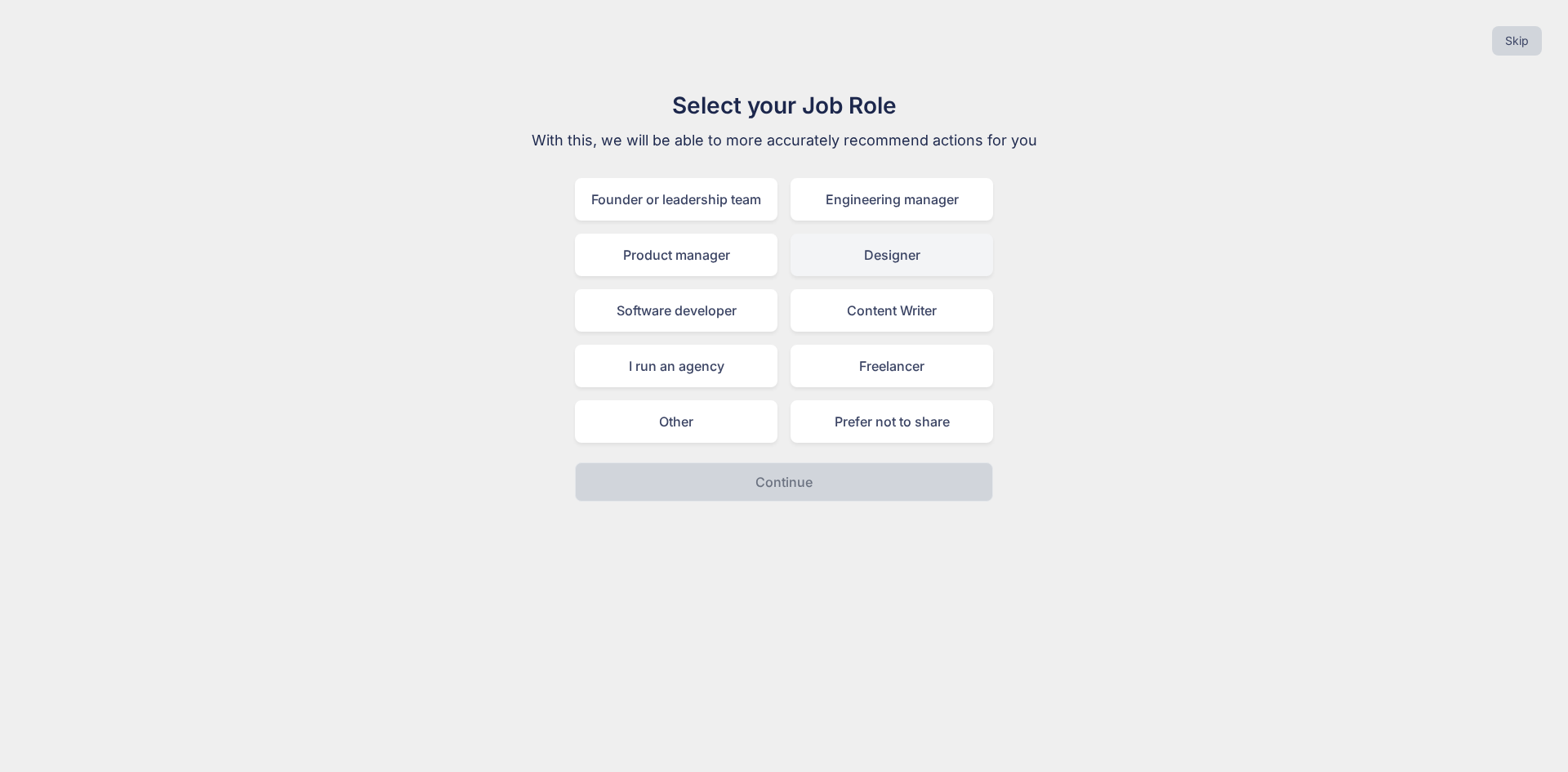
click at [847, 255] on div "Designer" at bounding box center [891, 255] width 202 height 42
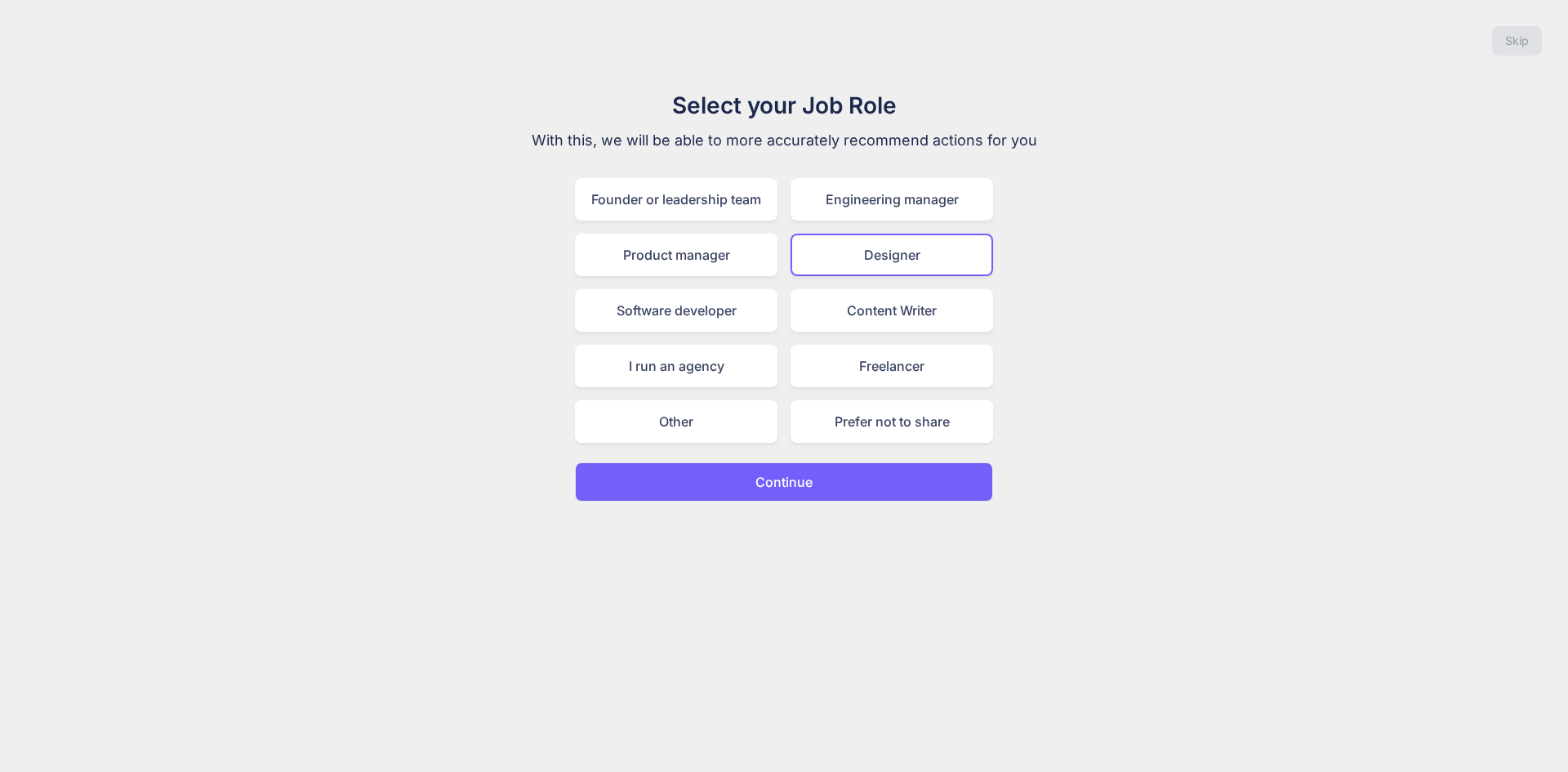
click at [770, 466] on button "Continue" at bounding box center [784, 481] width 418 height 39
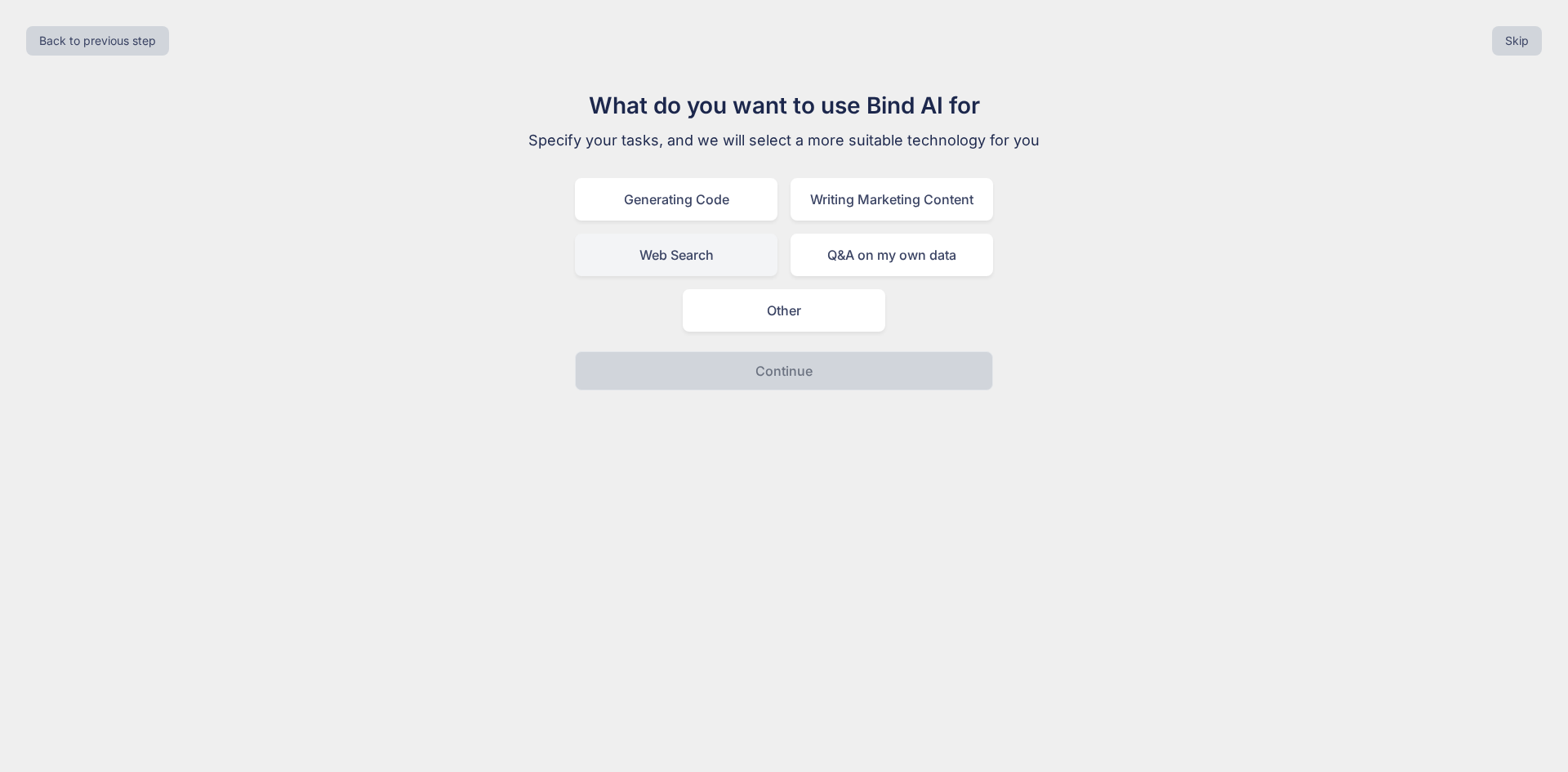
click at [640, 258] on div "Web Search" at bounding box center [675, 255] width 202 height 42
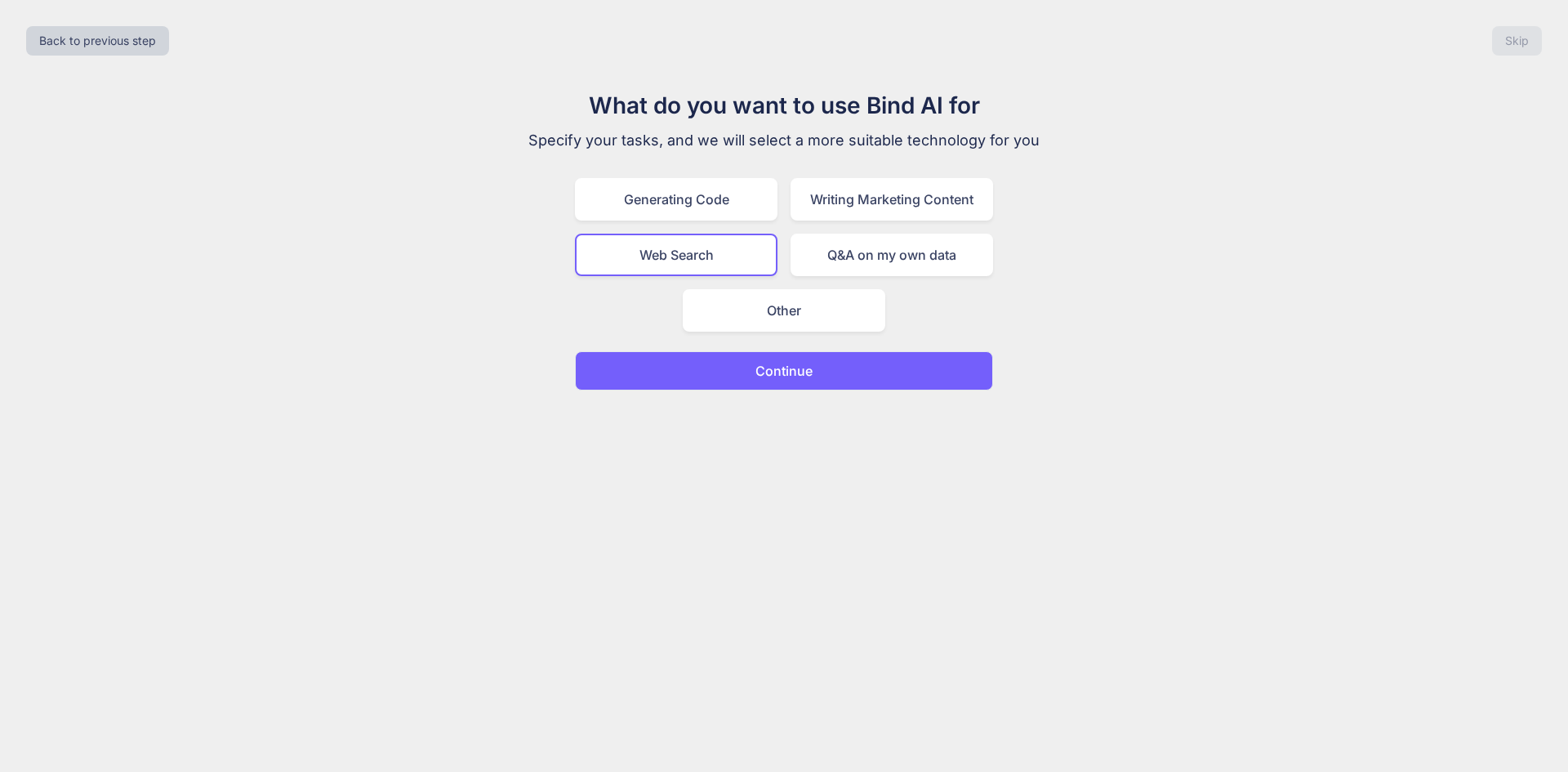
click at [777, 368] on p "Continue" at bounding box center [784, 371] width 57 height 19
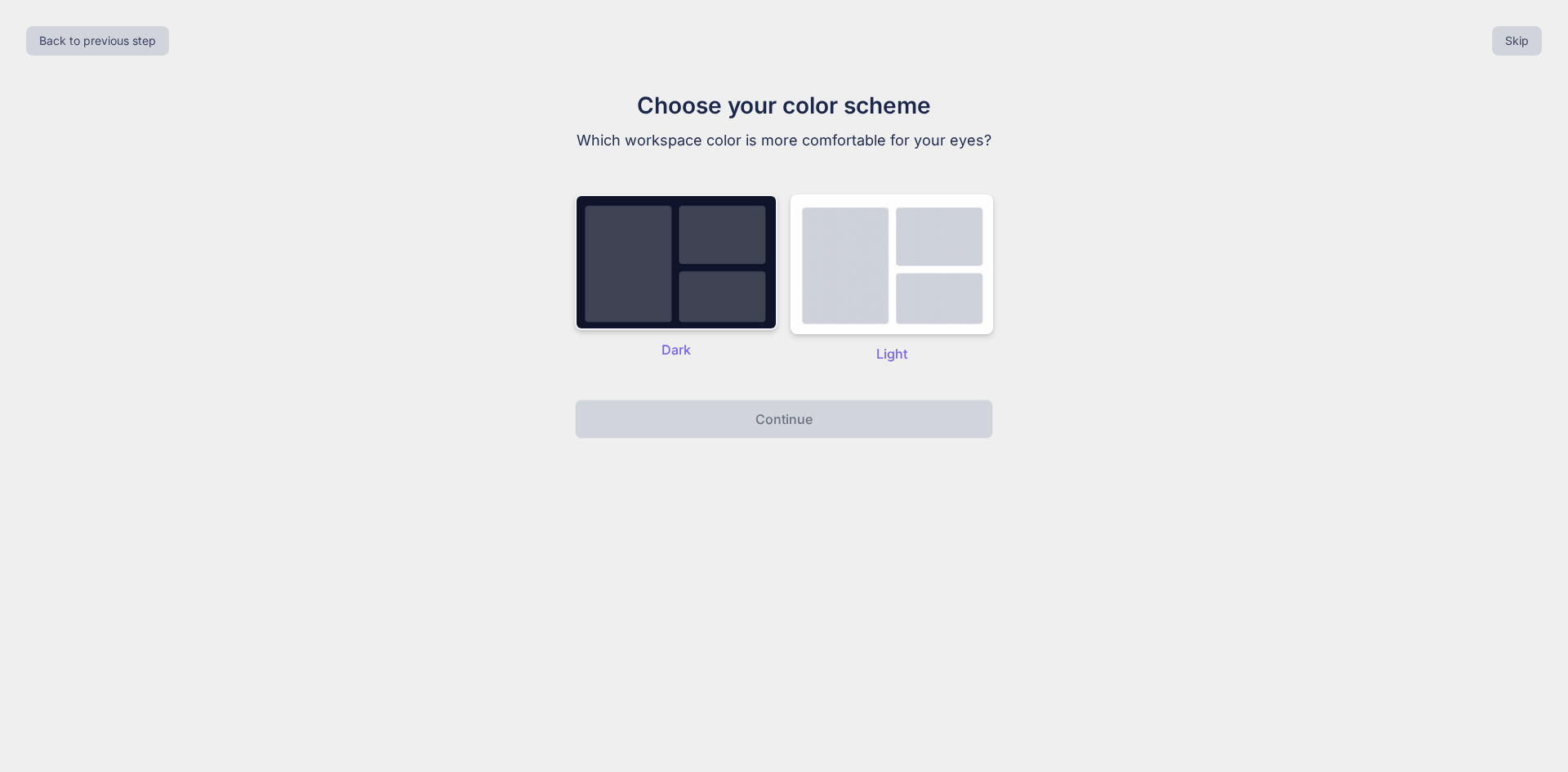
click at [713, 303] on img at bounding box center [675, 262] width 202 height 136
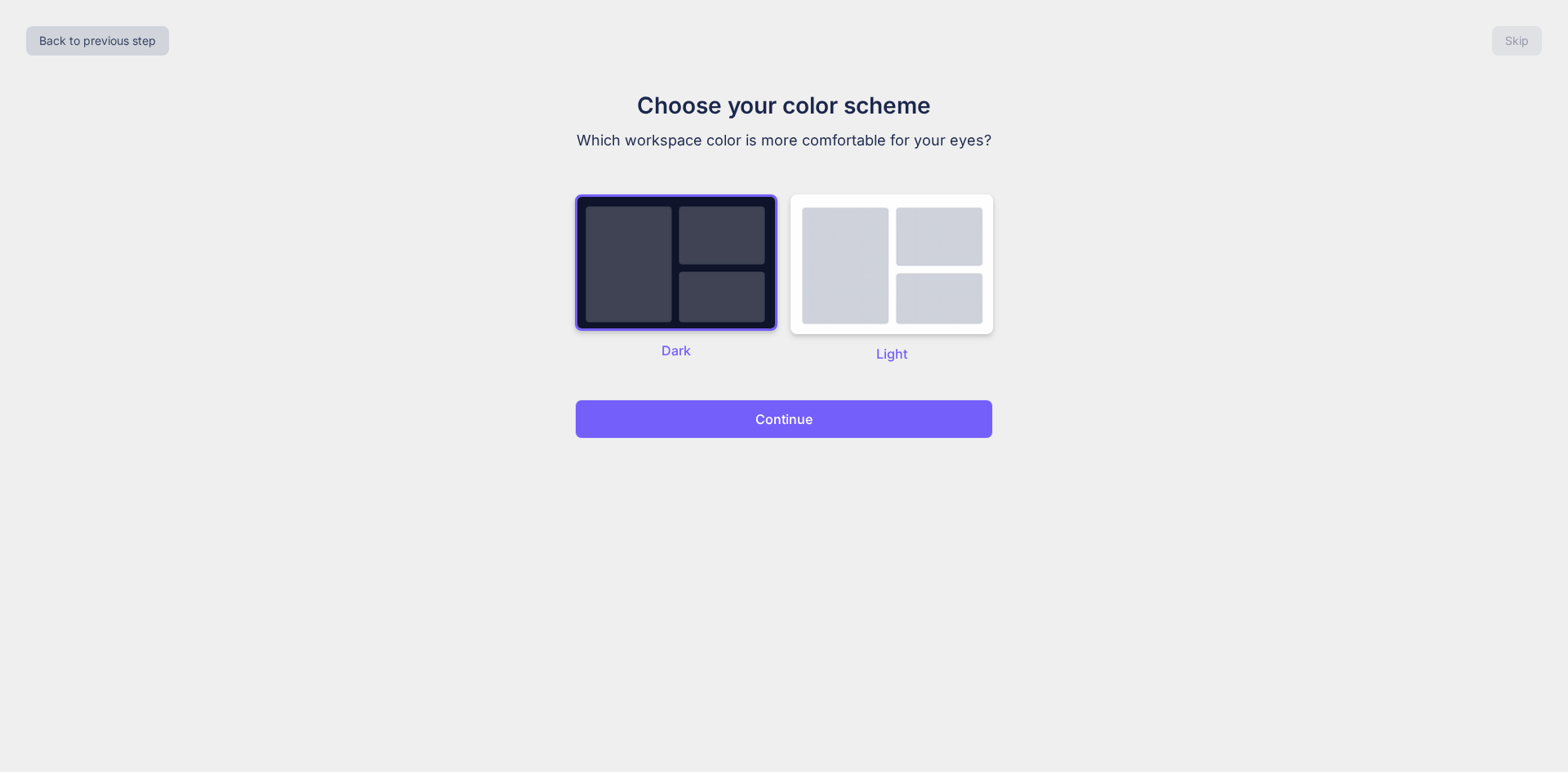
click at [789, 432] on button "Continue" at bounding box center [784, 419] width 418 height 39
click at [784, 420] on p "Continue" at bounding box center [784, 419] width 57 height 19
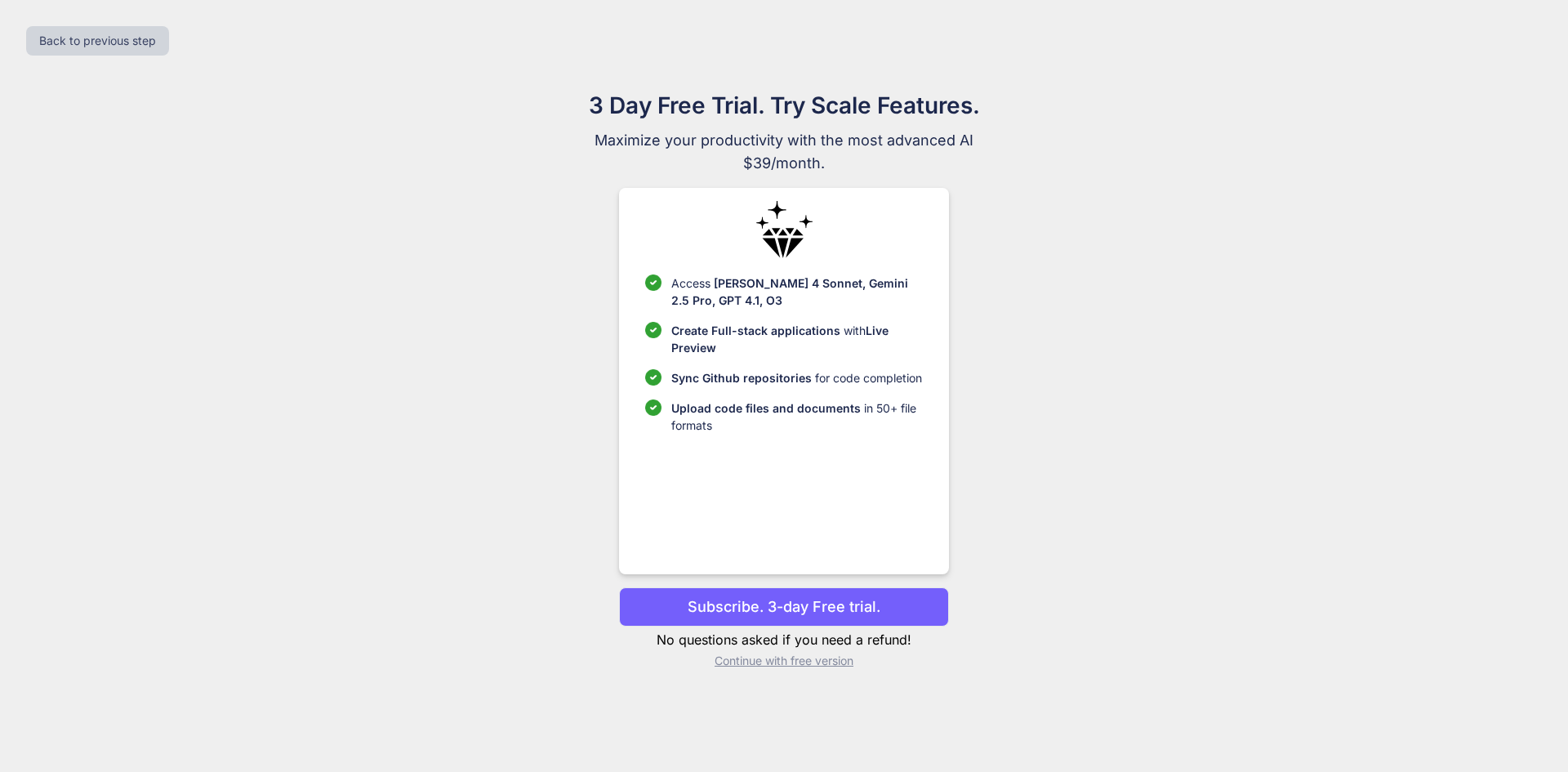
click at [762, 623] on button "Subscribe. 3-day Free trial." at bounding box center [784, 606] width 330 height 39
click at [761, 602] on p "Subscribe. 3-day Free trial." at bounding box center [784, 605] width 193 height 22
click at [794, 596] on p "Subscribe. 3-day Free trial." at bounding box center [784, 605] width 193 height 22
drag, startPoint x: 794, startPoint y: 595, endPoint x: 794, endPoint y: 604, distance: 9.0
click at [794, 598] on button "Subscribe. 3-day Free trial." at bounding box center [784, 606] width 330 height 39
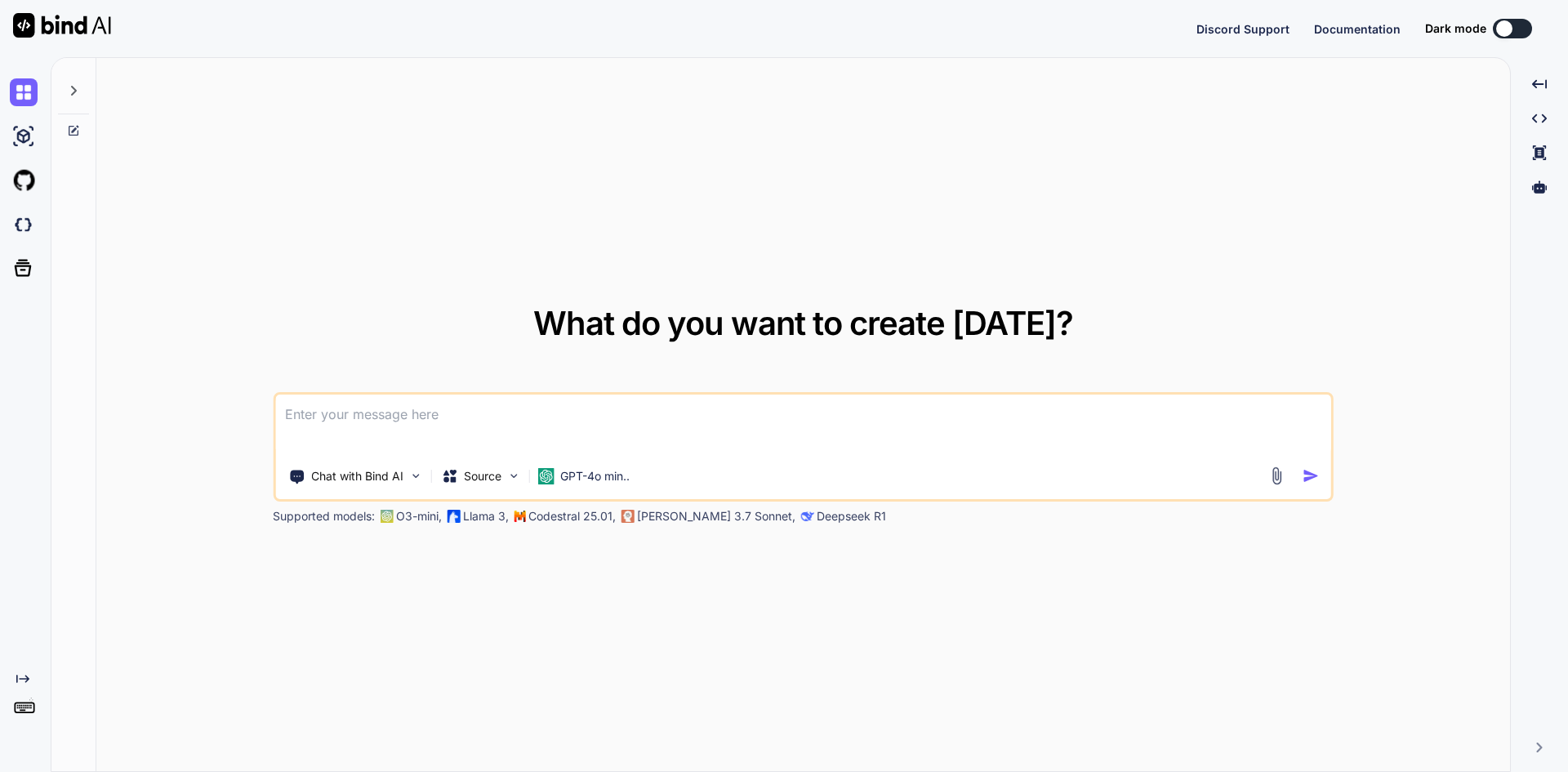
type textarea "x"
click at [578, 431] on textarea at bounding box center [803, 424] width 1056 height 60
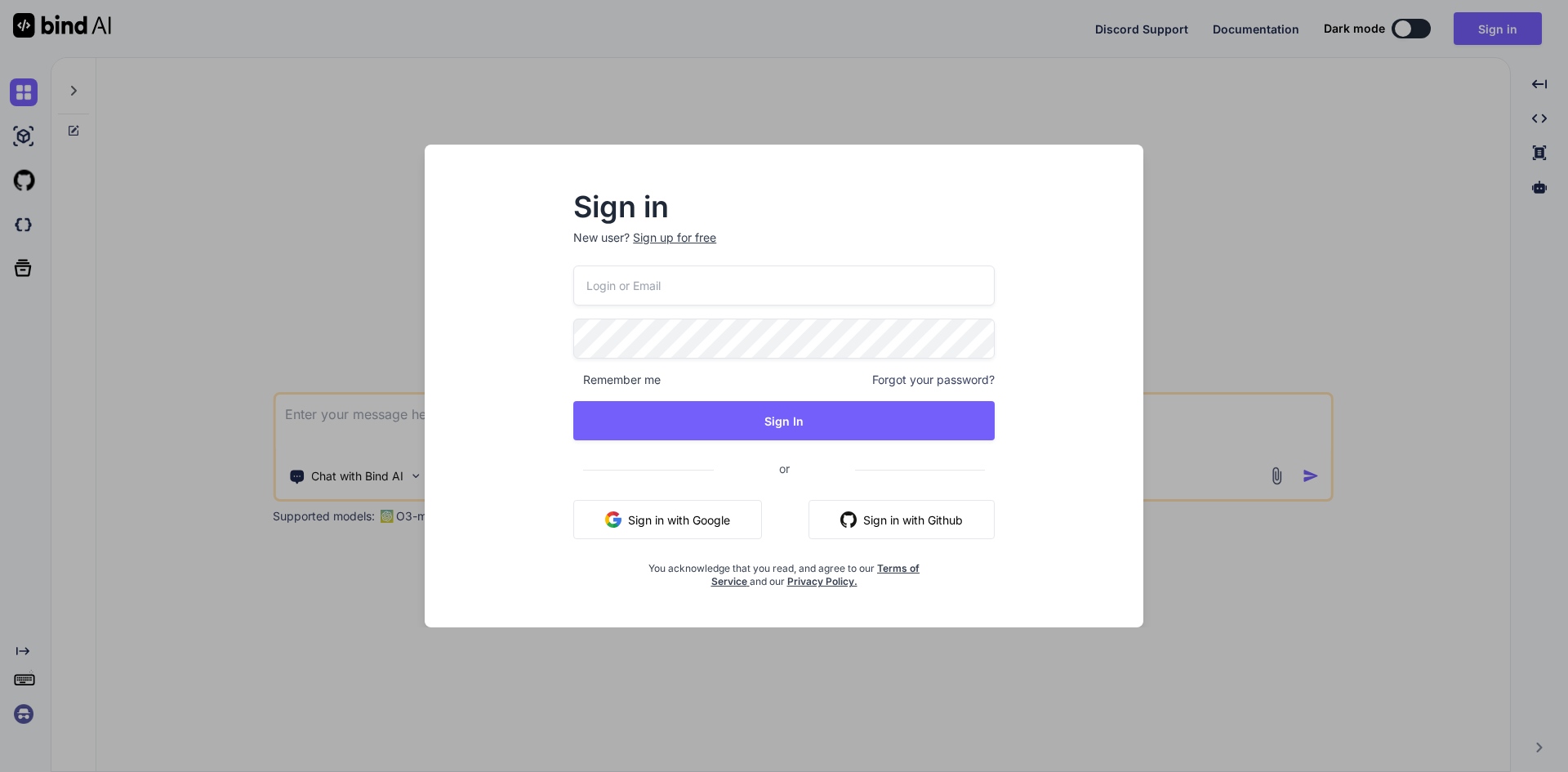
click at [733, 528] on button "Sign in with Google" at bounding box center [667, 519] width 189 height 39
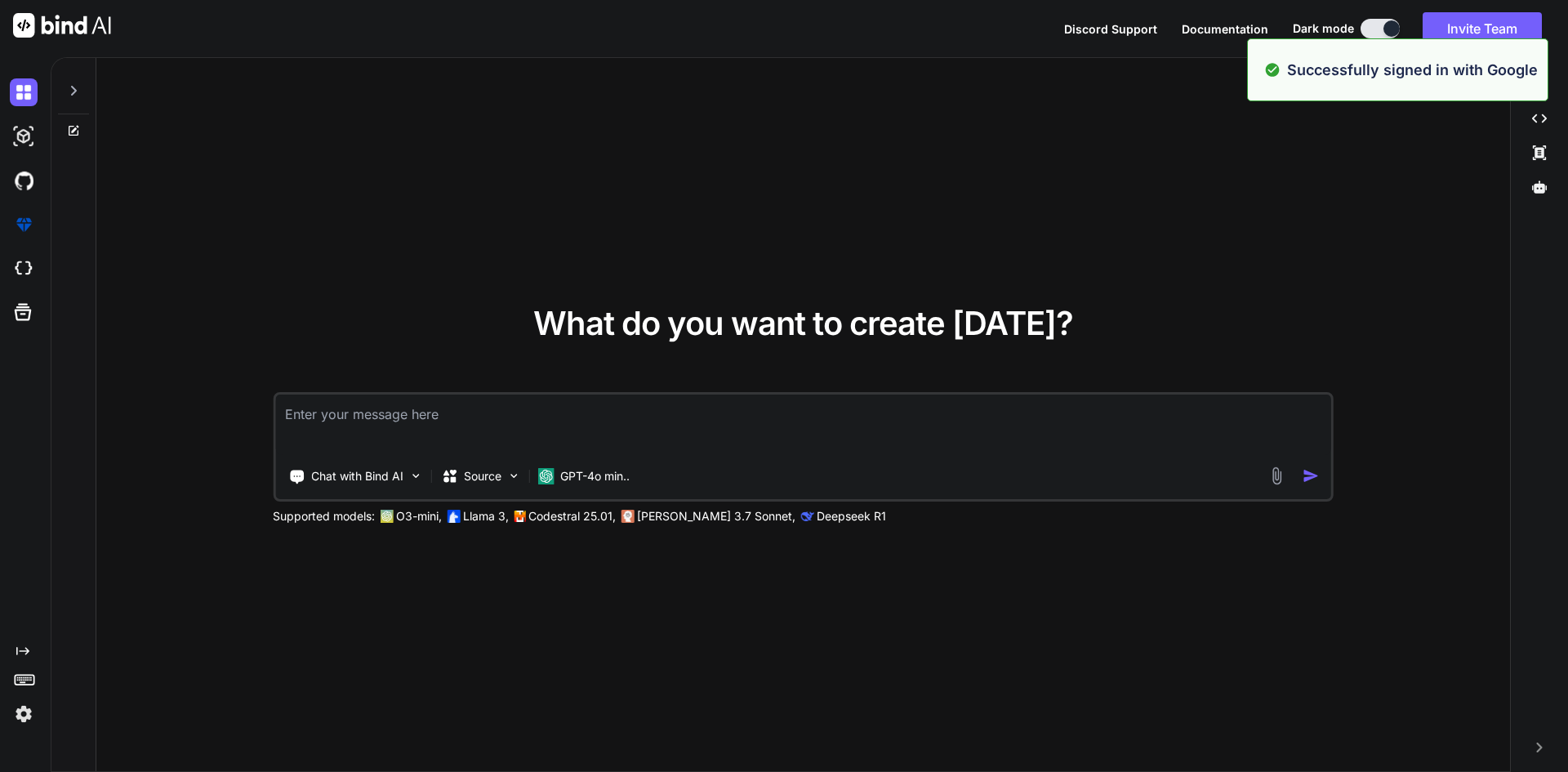
click at [352, 435] on textarea at bounding box center [803, 424] width 1056 height 60
paste textarea "this this html code to recreate the site keep the game sites and images for the…"
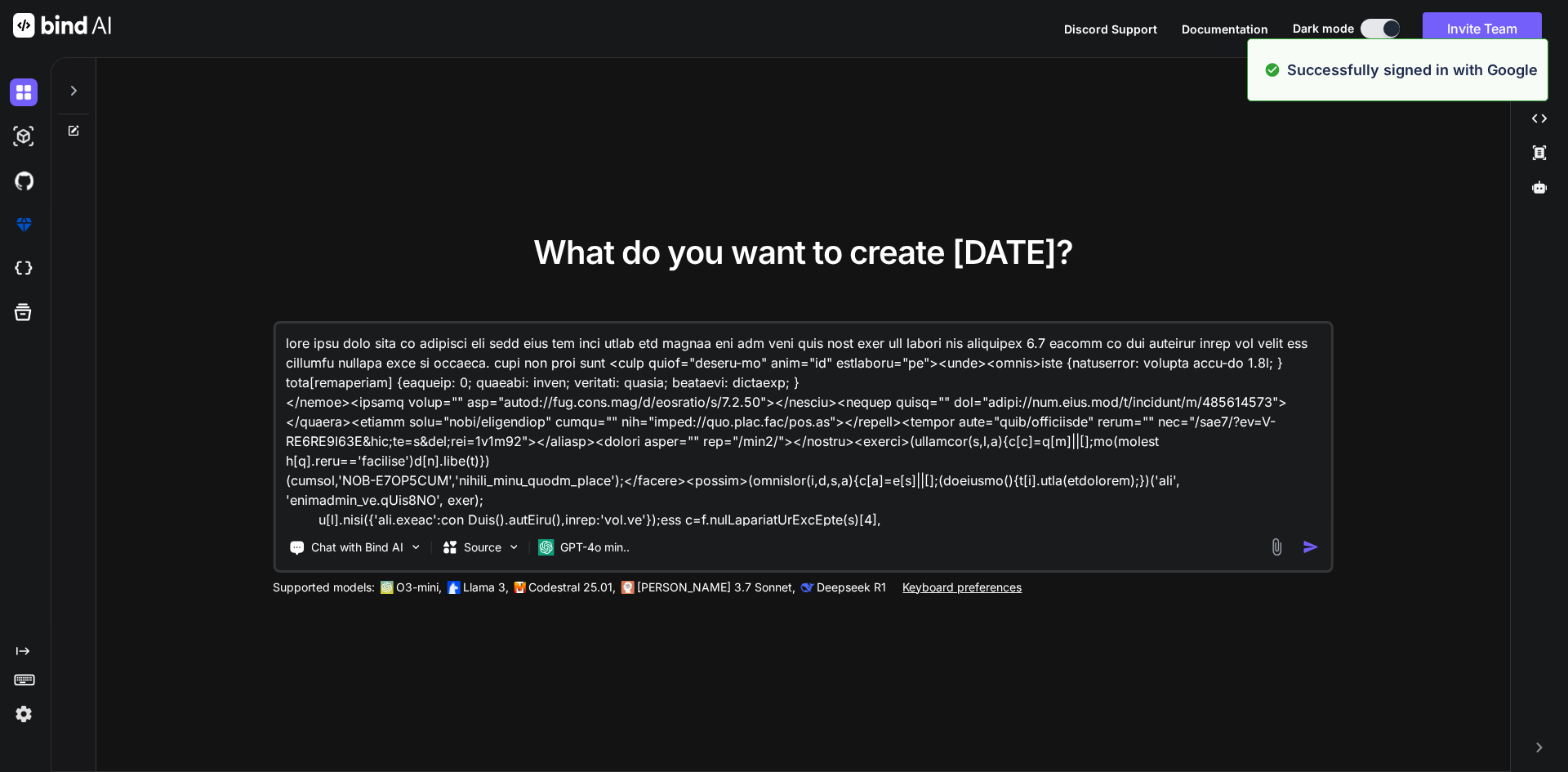
scroll to position [88826, 0]
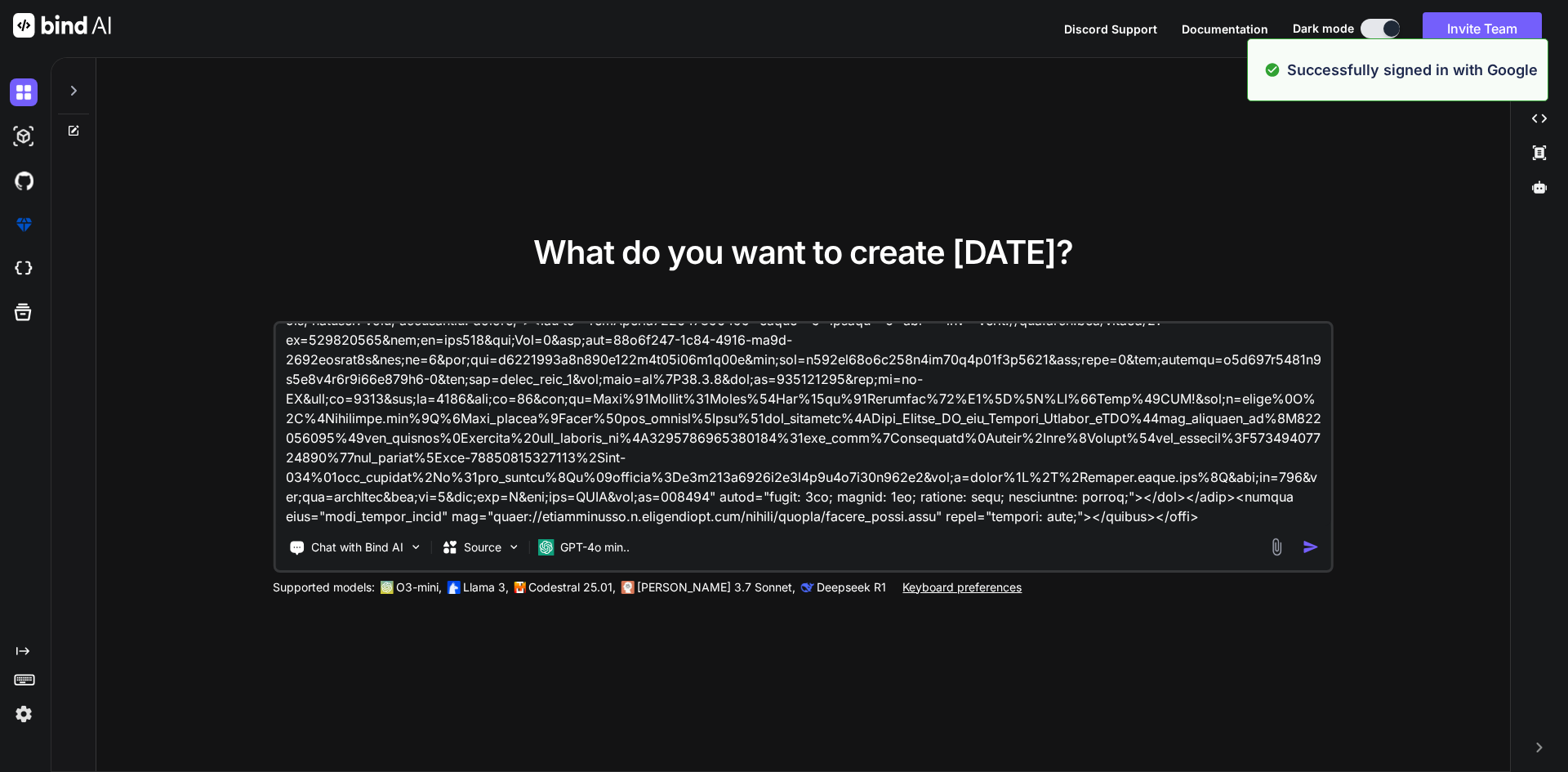
type textarea "this this html code to recreate the site keep the game sites and images for the…"
click at [1303, 536] on div "Chat with Bind AI Source GPT-4o min.." at bounding box center [800, 547] width 1051 height 33
click at [1307, 549] on img "button" at bounding box center [1311, 547] width 17 height 17
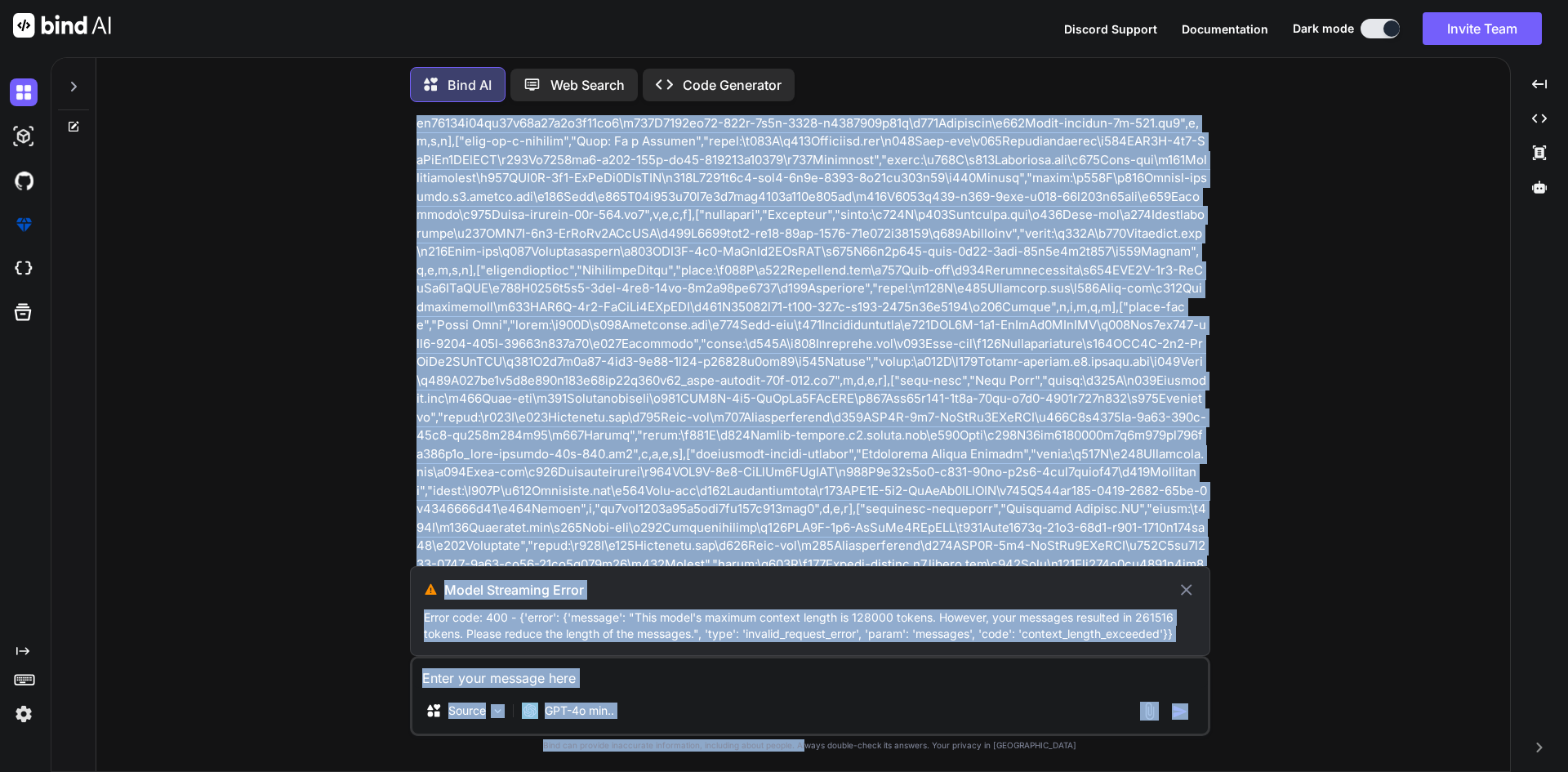
scroll to position [91476, 0]
drag, startPoint x: 595, startPoint y: 218, endPoint x: 823, endPoint y: 753, distance: 581.6
click at [834, 771] on html "Discord Support Documentation Dark mode Invite Team Created with Pixso. Created…" at bounding box center [784, 386] width 1568 height 772
